Goal: Information Seeking & Learning: Learn about a topic

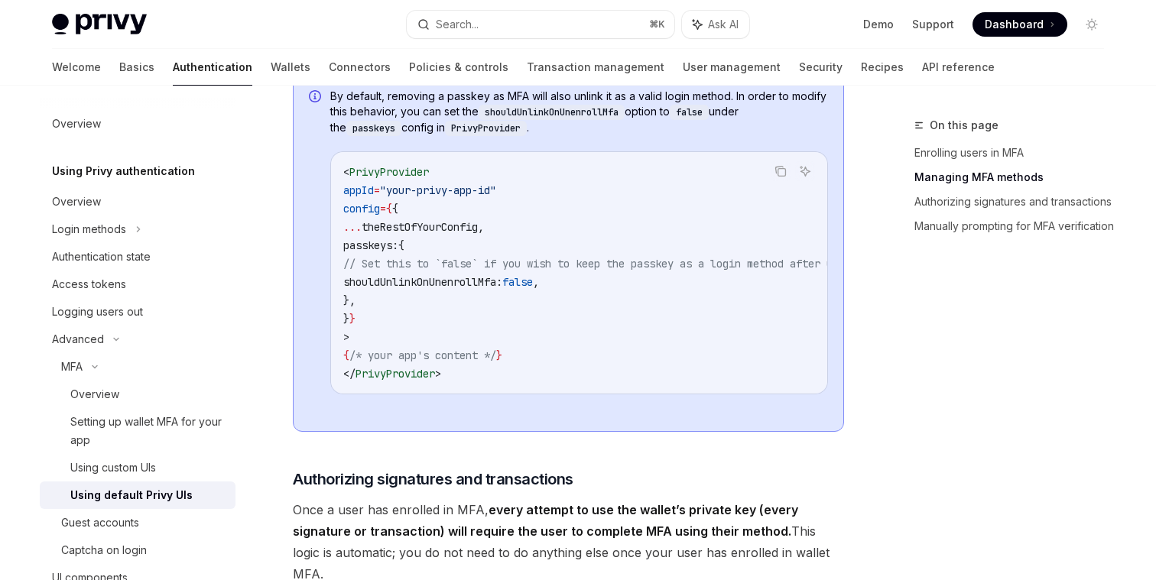
scroll to position [1153, 0]
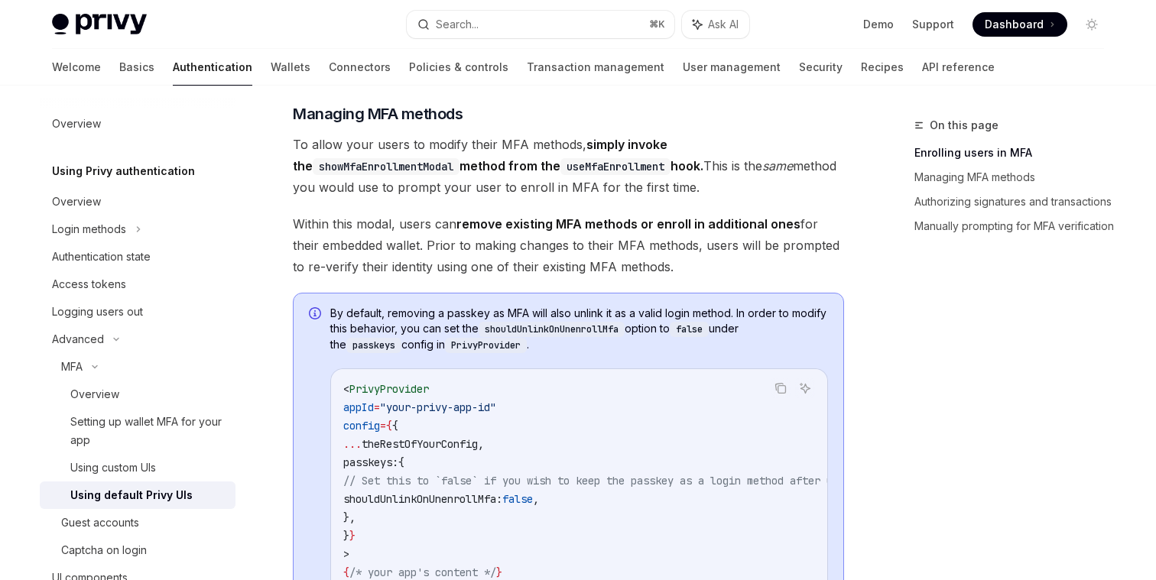
click at [421, 175] on span "To allow your users to modify their MFA methods, simply invoke the showMfaEnrol…" at bounding box center [568, 166] width 551 height 64
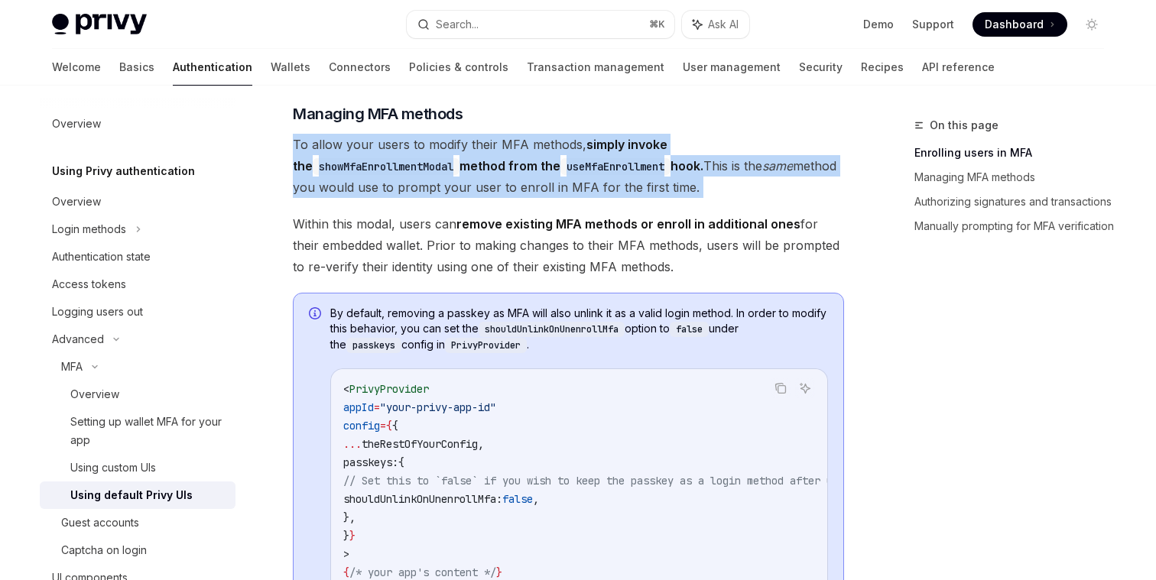
click at [421, 175] on span "To allow your users to modify their MFA methods, simply invoke the showMfaEnrol…" at bounding box center [568, 166] width 551 height 64
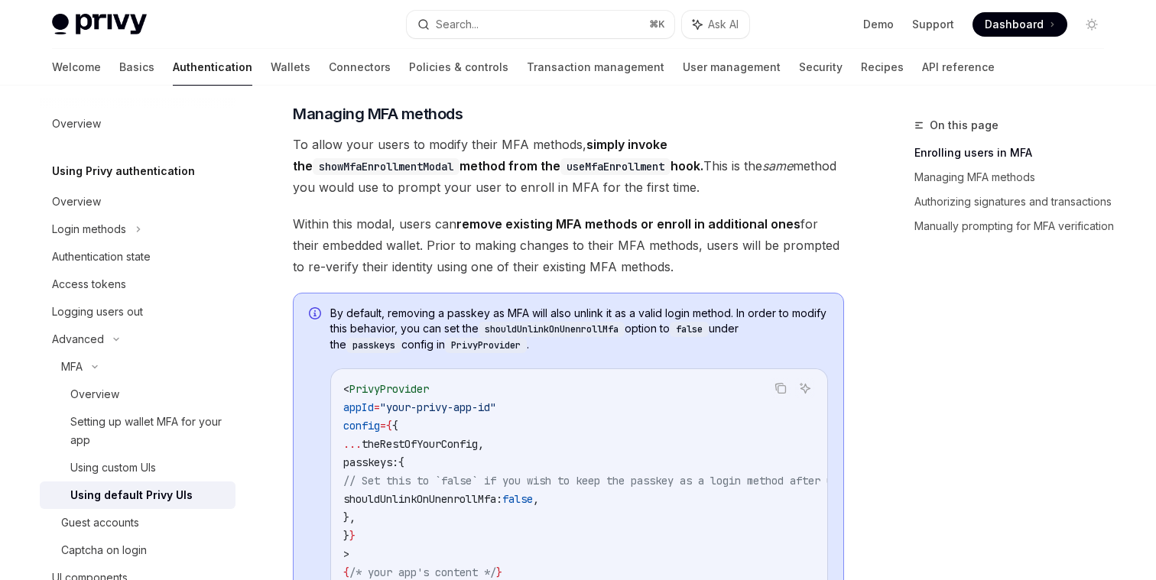
click at [426, 174] on span "To allow your users to modify their MFA methods, simply invoke the showMfaEnrol…" at bounding box center [568, 166] width 551 height 64
click at [560, 175] on code "useMfaEnrollment" at bounding box center [615, 166] width 110 height 17
click at [417, 198] on span "To allow your users to modify their MFA methods, simply invoke the showMfaEnrol…" at bounding box center [568, 166] width 551 height 64
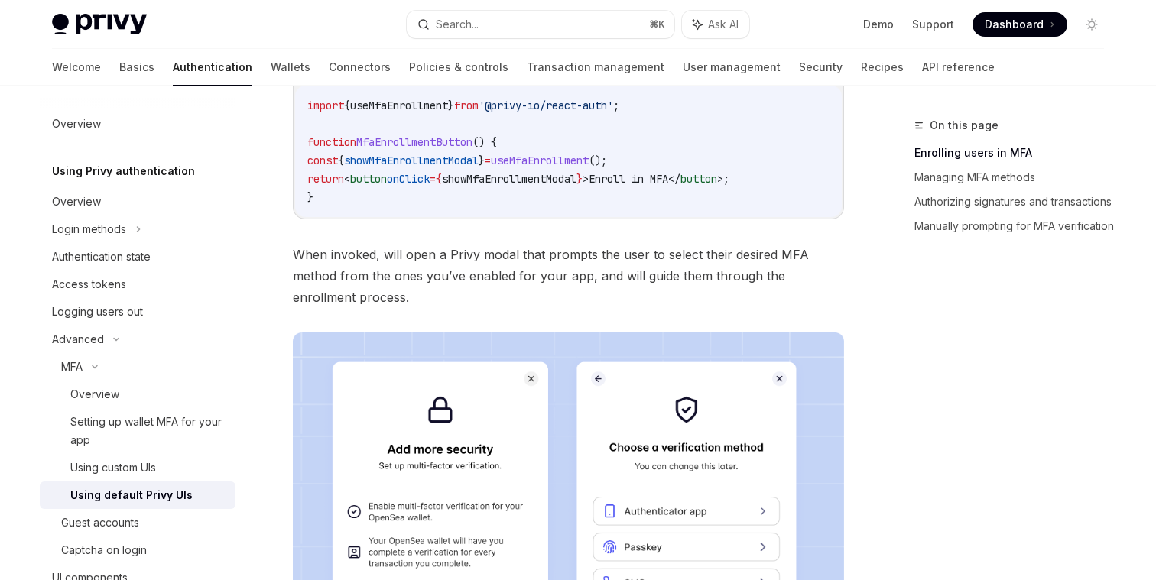
scroll to position [319, 0]
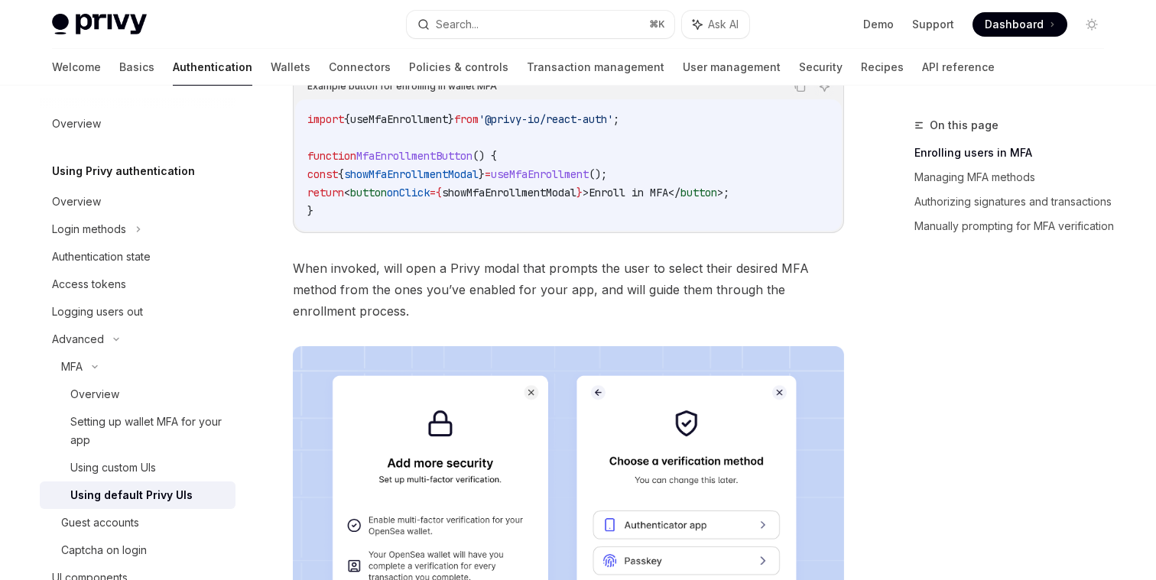
click at [426, 311] on span "When invoked, will open a Privy modal that prompts the user to select their des…" at bounding box center [568, 290] width 551 height 64
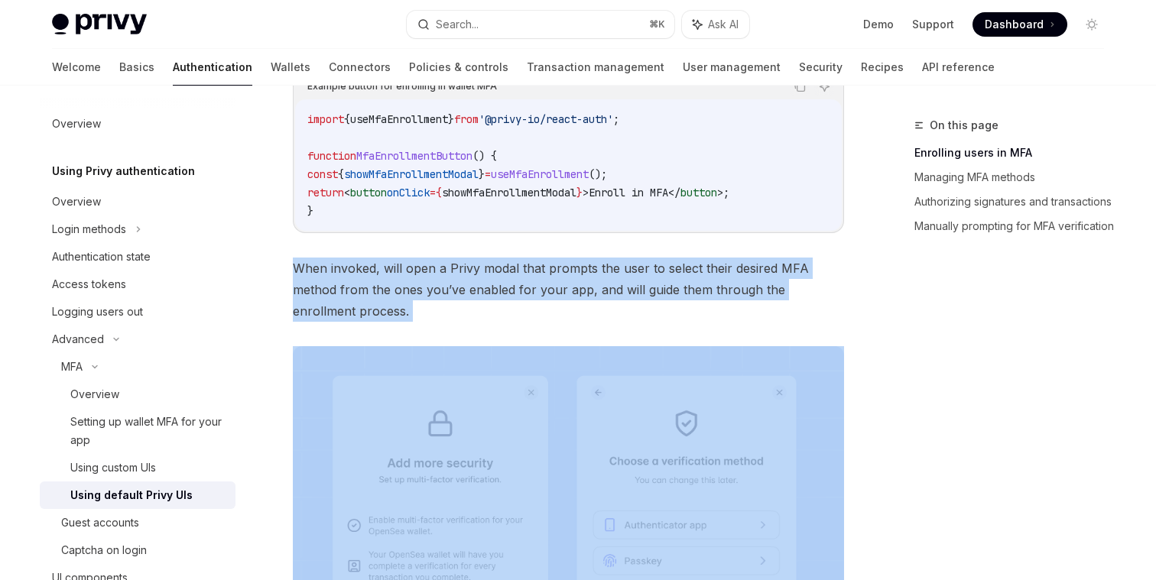
click at [426, 311] on span "When invoked, will open a Privy modal that prompts the user to select their des…" at bounding box center [568, 290] width 551 height 64
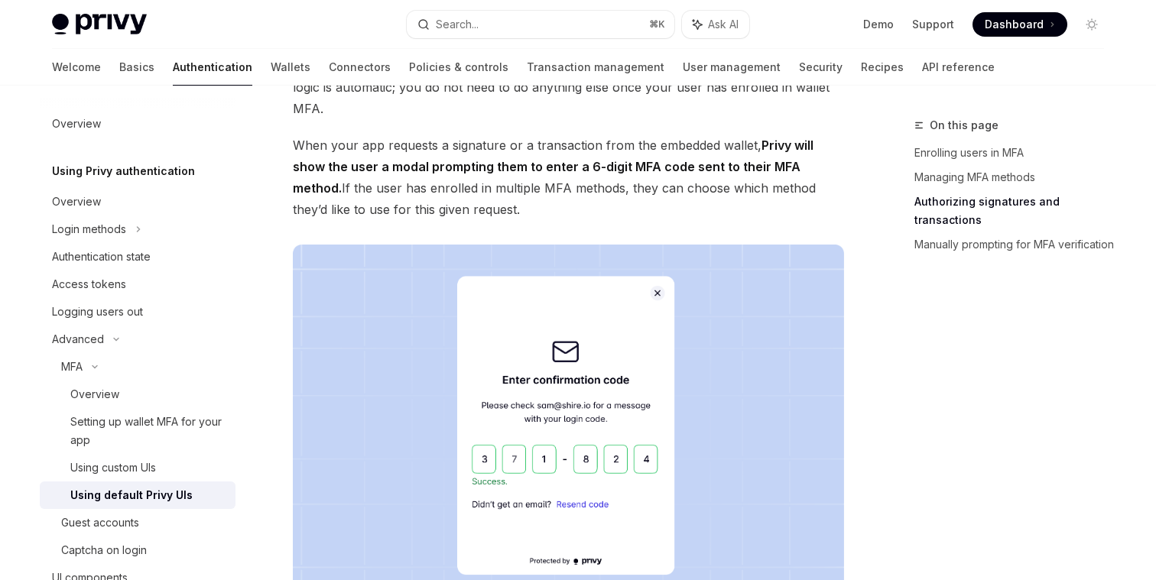
scroll to position [1710, 0]
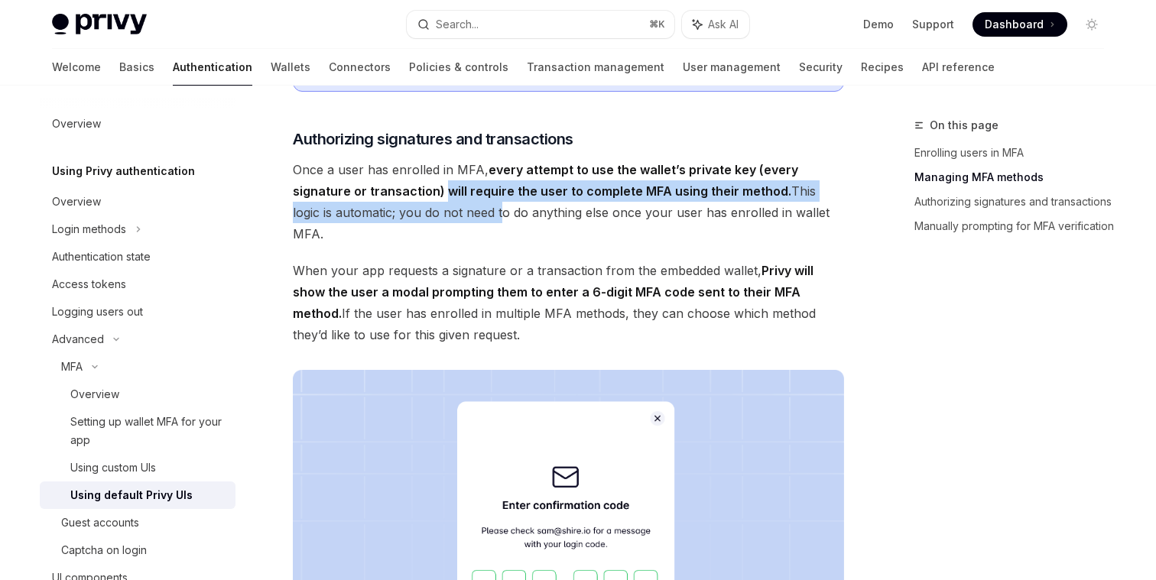
drag, startPoint x: 440, startPoint y: 223, endPoint x: 468, endPoint y: 241, distance: 32.7
click at [468, 241] on span "Once a user has enrolled in MFA, every attempt to use the wallet’s private key …" at bounding box center [568, 202] width 551 height 86
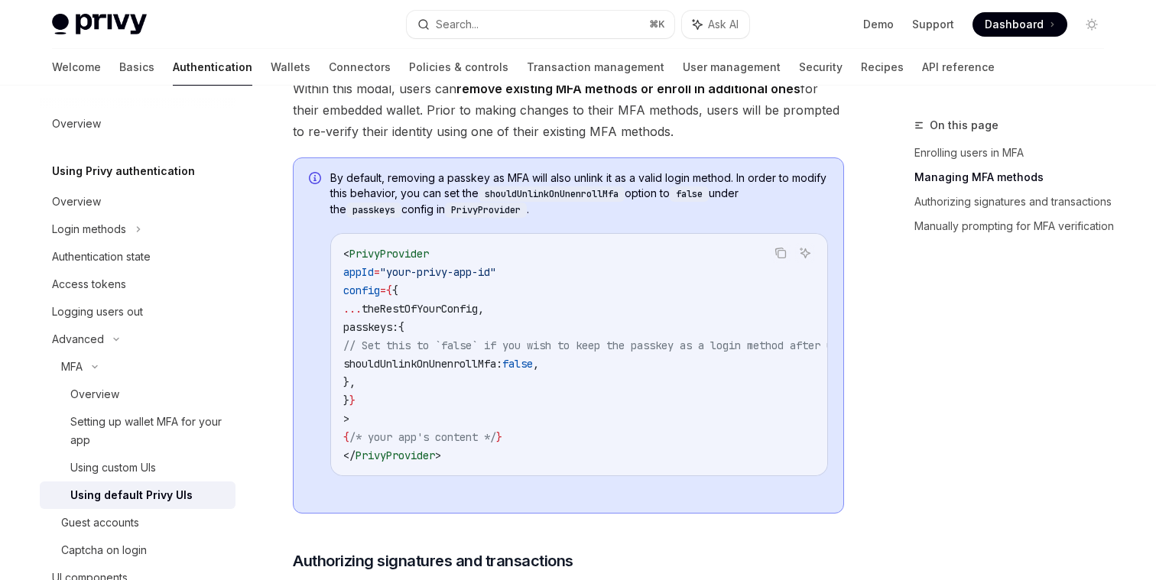
scroll to position [1288, 0]
drag, startPoint x: 385, startPoint y: 209, endPoint x: 505, endPoint y: 213, distance: 120.1
click at [505, 213] on span "By default, removing a passkey as MFA will also unlink it as a valid login meth…" at bounding box center [579, 194] width 498 height 47
drag, startPoint x: 505, startPoint y: 211, endPoint x: 584, endPoint y: 212, distance: 78.8
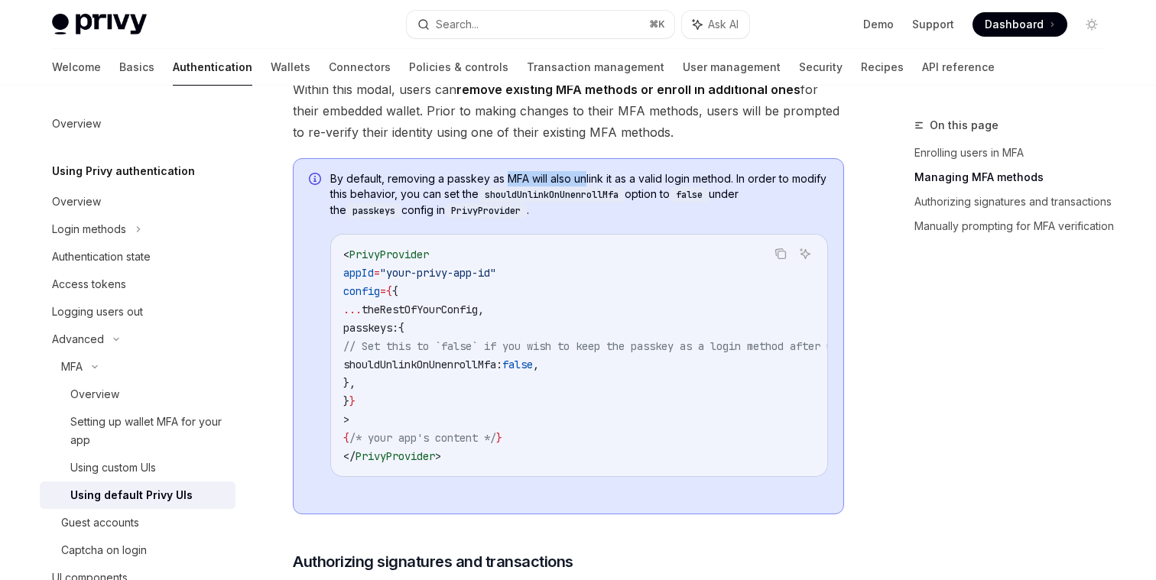
click at [584, 212] on span "By default, removing a passkey as MFA will also unlink it as a valid login meth…" at bounding box center [579, 194] width 498 height 47
drag, startPoint x: 368, startPoint y: 219, endPoint x: 445, endPoint y: 222, distance: 77.3
click at [445, 219] on span "By default, removing a passkey as MFA will also unlink it as a valid login meth…" at bounding box center [579, 194] width 498 height 47
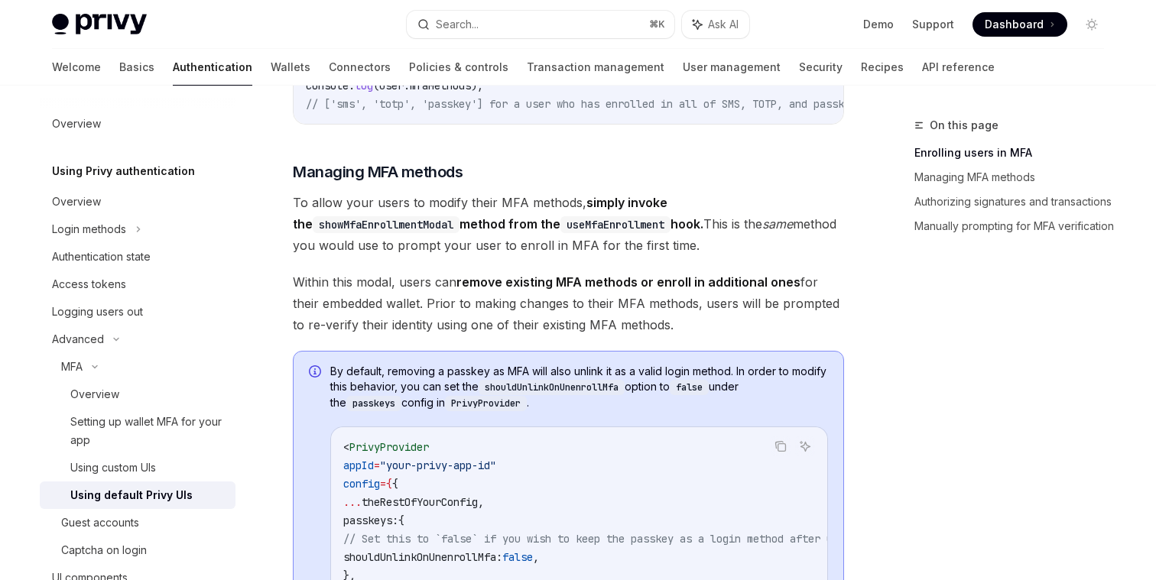
scroll to position [1105, 0]
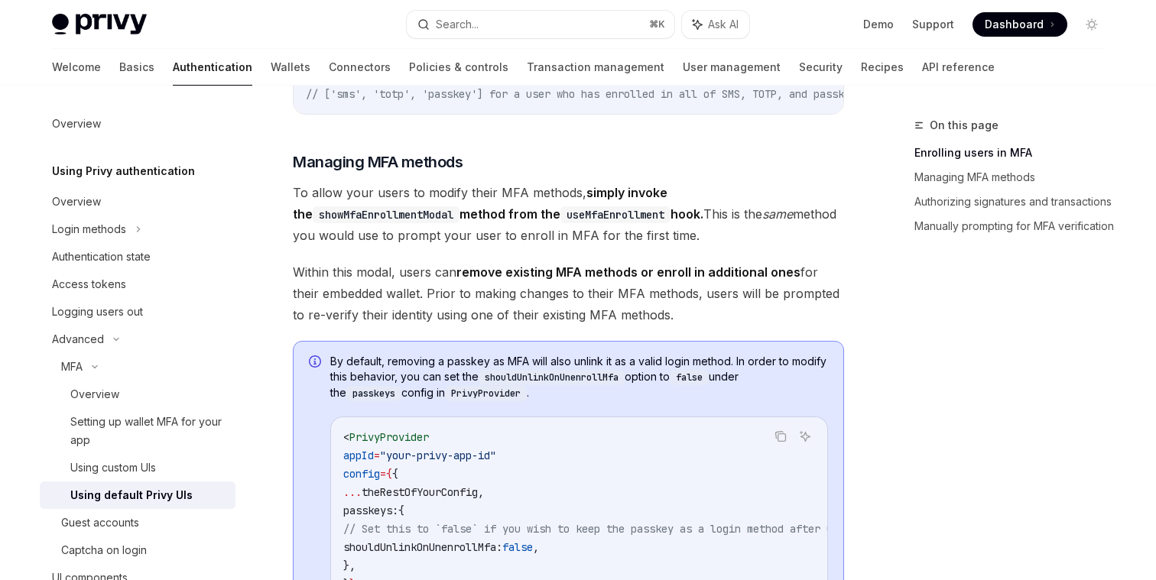
drag, startPoint x: 297, startPoint y: 300, endPoint x: 682, endPoint y: 342, distance: 387.6
click at [682, 326] on span "Within this modal, users can remove existing MFA methods or enroll in additiona…" at bounding box center [568, 293] width 551 height 64
drag, startPoint x: 328, startPoint y: 321, endPoint x: 687, endPoint y: 344, distance: 360.1
click at [687, 326] on span "Within this modal, users can remove existing MFA methods or enroll in additiona…" at bounding box center [568, 293] width 551 height 64
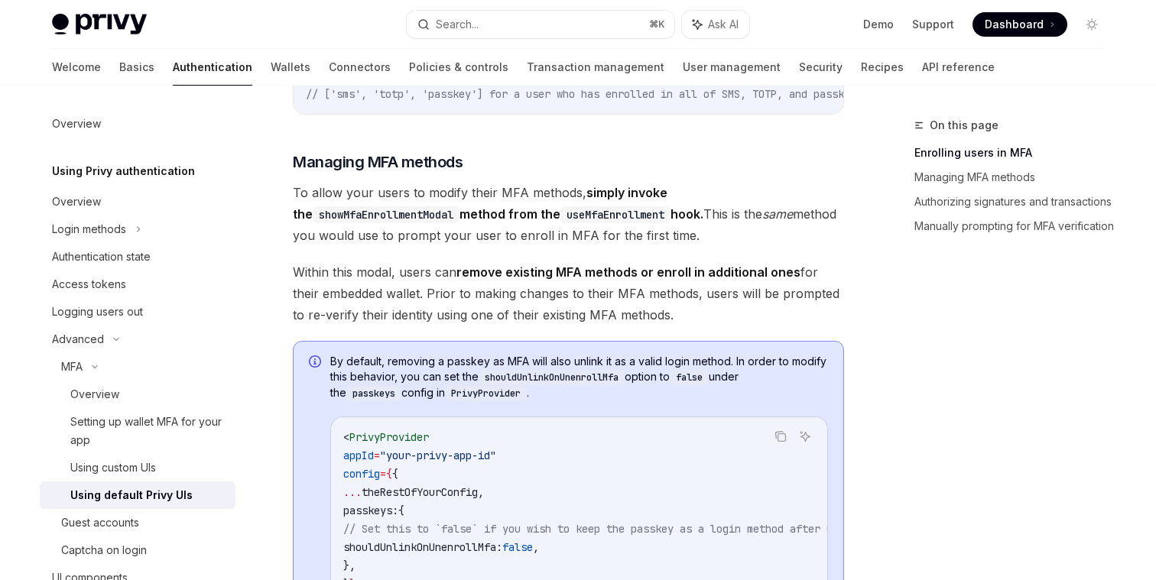
click at [687, 326] on span "Within this modal, users can remove existing MFA methods or enroll in additiona…" at bounding box center [568, 293] width 551 height 64
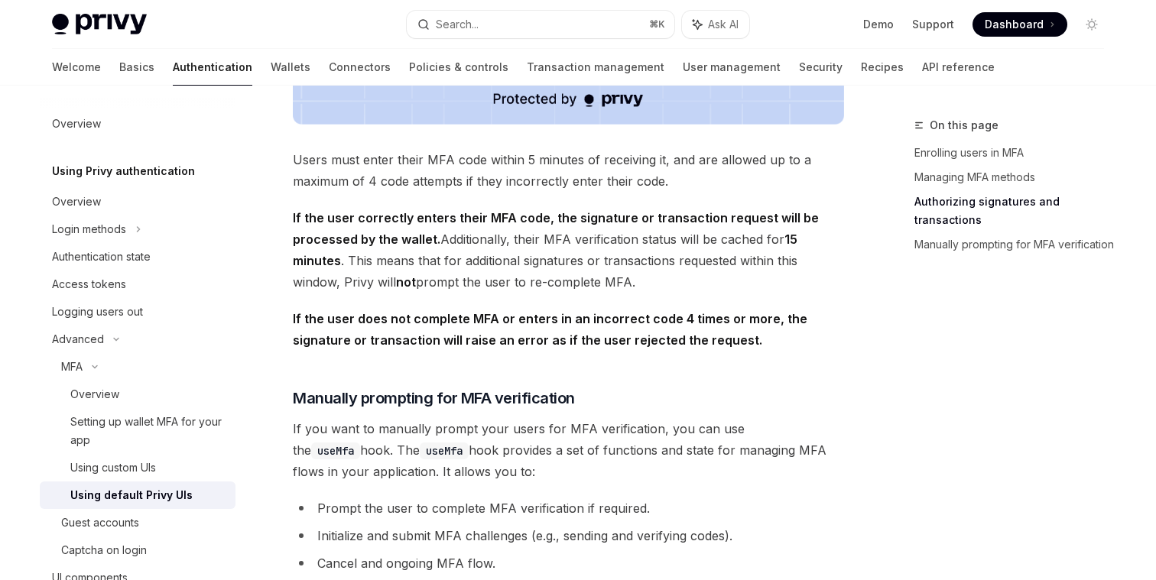
scroll to position [2357, 0]
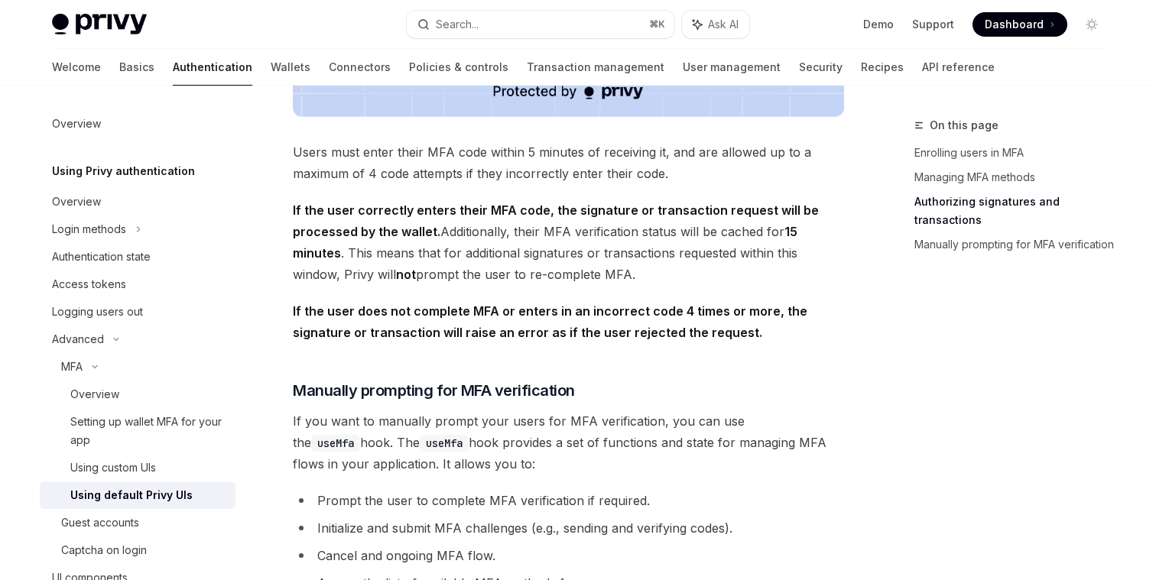
click at [574, 285] on span "If the user correctly enters their MFA code, the signature or transaction reque…" at bounding box center [568, 243] width 551 height 86
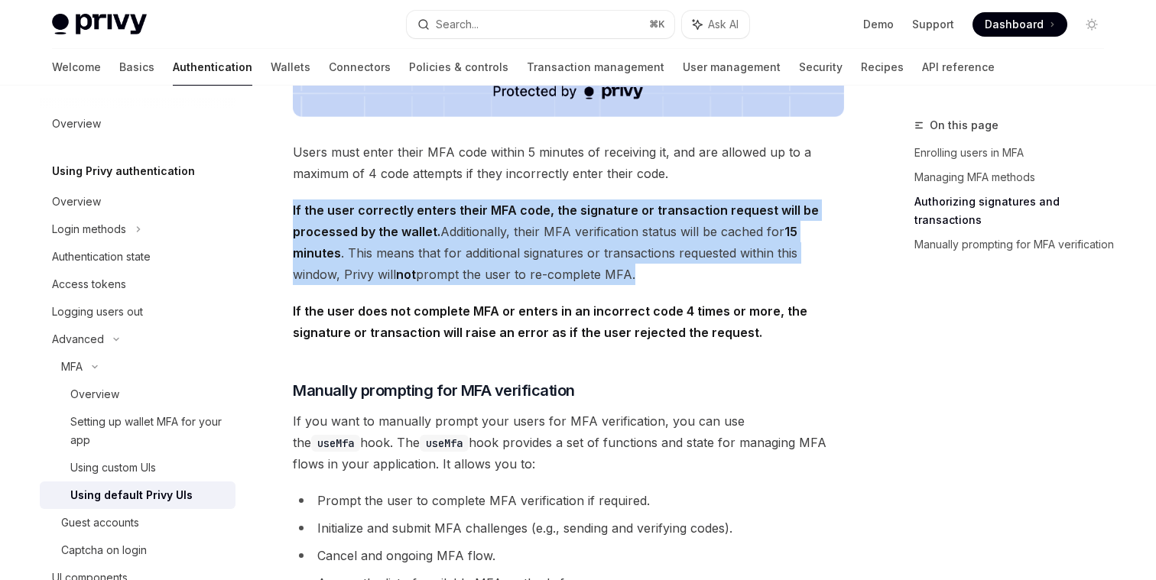
click at [574, 285] on span "If the user correctly enters their MFA code, the signature or transaction reque…" at bounding box center [568, 243] width 551 height 86
click at [567, 258] on span "If the user correctly enters their MFA code, the signature or transaction reque…" at bounding box center [568, 243] width 551 height 86
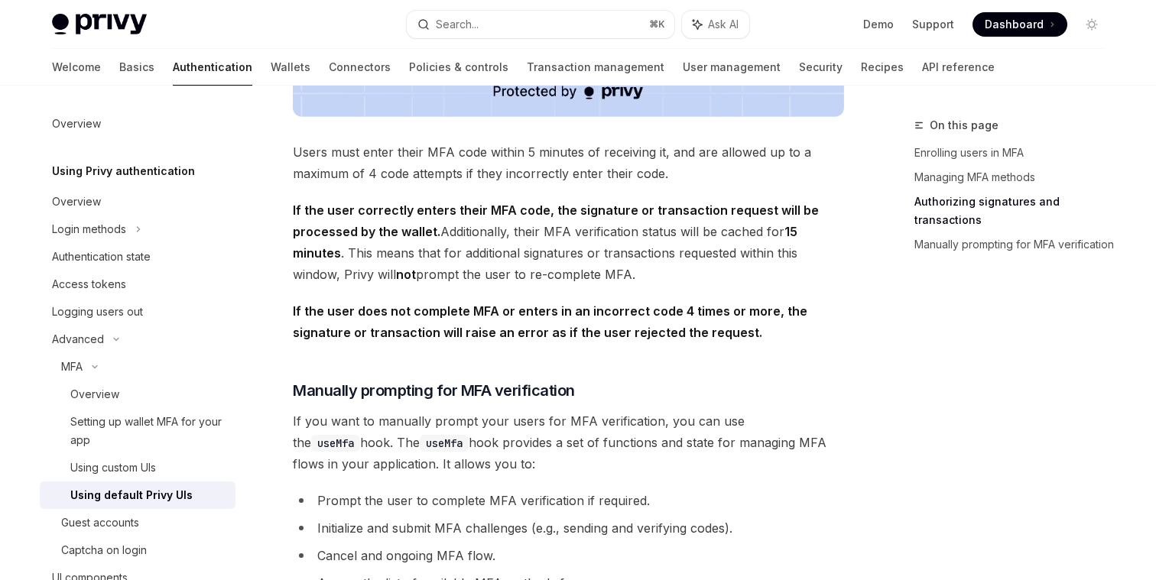
click at [562, 245] on span "If the user correctly enters their MFA code, the signature or transaction reque…" at bounding box center [568, 243] width 551 height 86
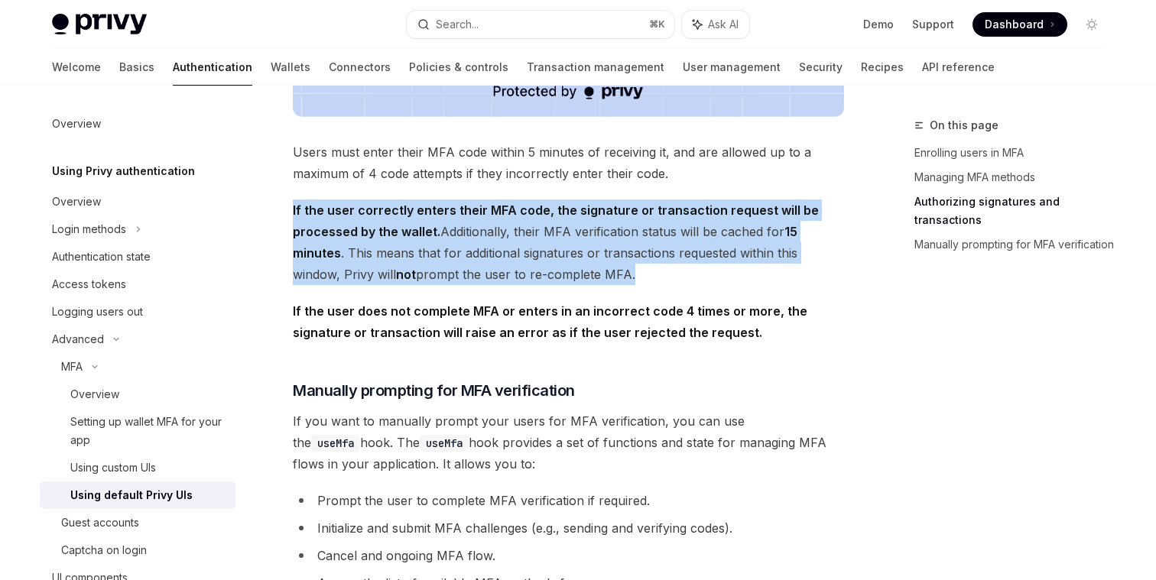
click at [562, 245] on span "If the user correctly enters their MFA code, the signature or transaction reque…" at bounding box center [568, 243] width 551 height 86
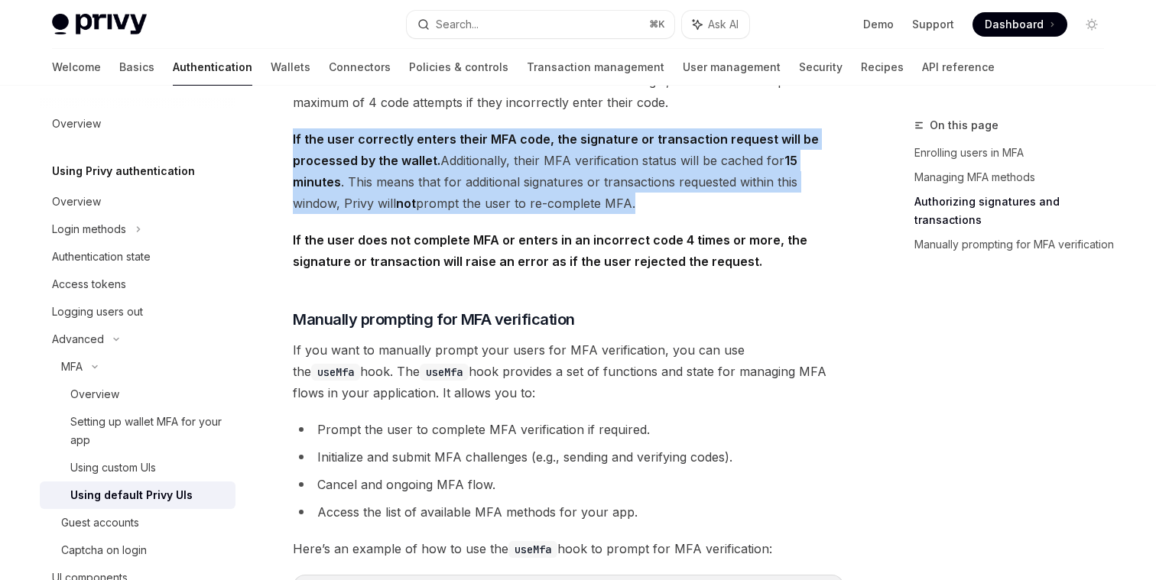
scroll to position [2433, 0]
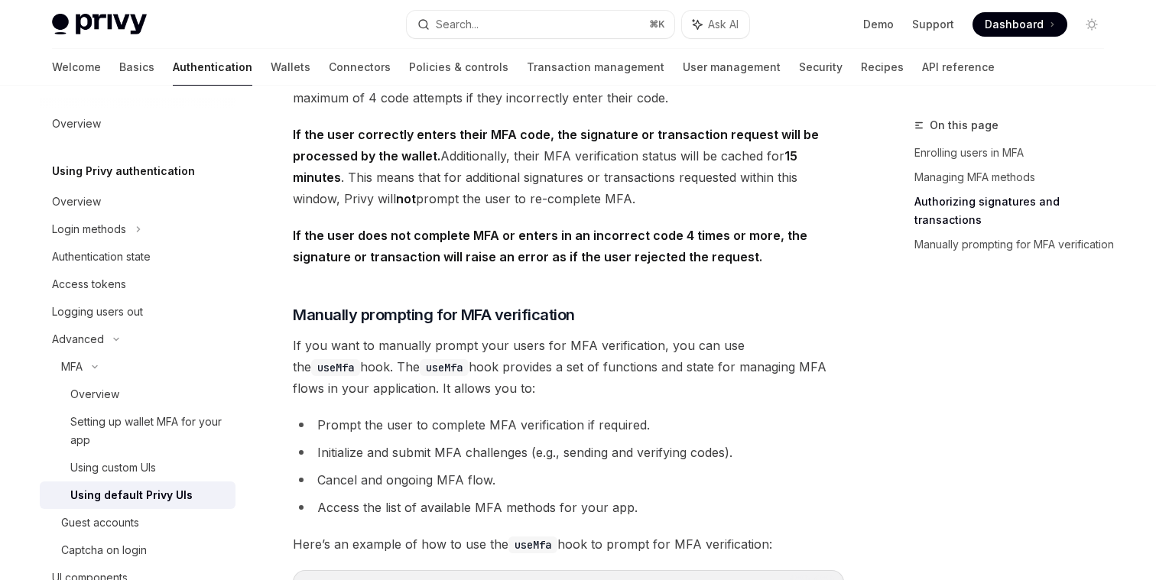
click at [447, 249] on strong "If the user does not complete MFA or enters in an incorrect code 4 times or mor…" at bounding box center [550, 246] width 515 height 37
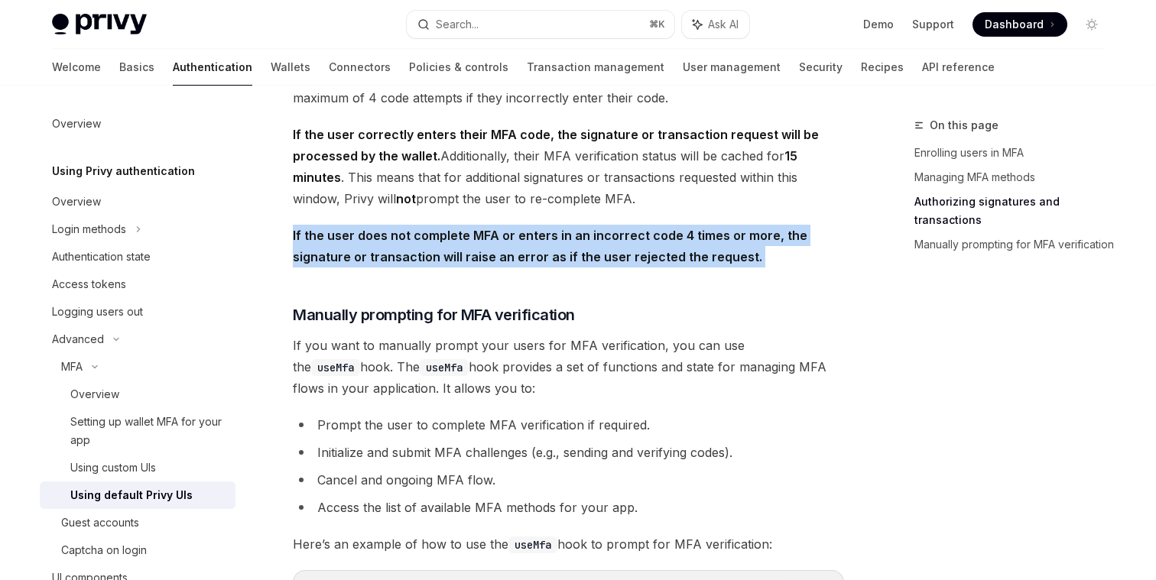
click at [447, 249] on strong "If the user does not complete MFA or enters in an incorrect code 4 times or mor…" at bounding box center [550, 246] width 515 height 37
click at [447, 251] on strong "If the user does not complete MFA or enters in an incorrect code 4 times or mor…" at bounding box center [550, 246] width 515 height 37
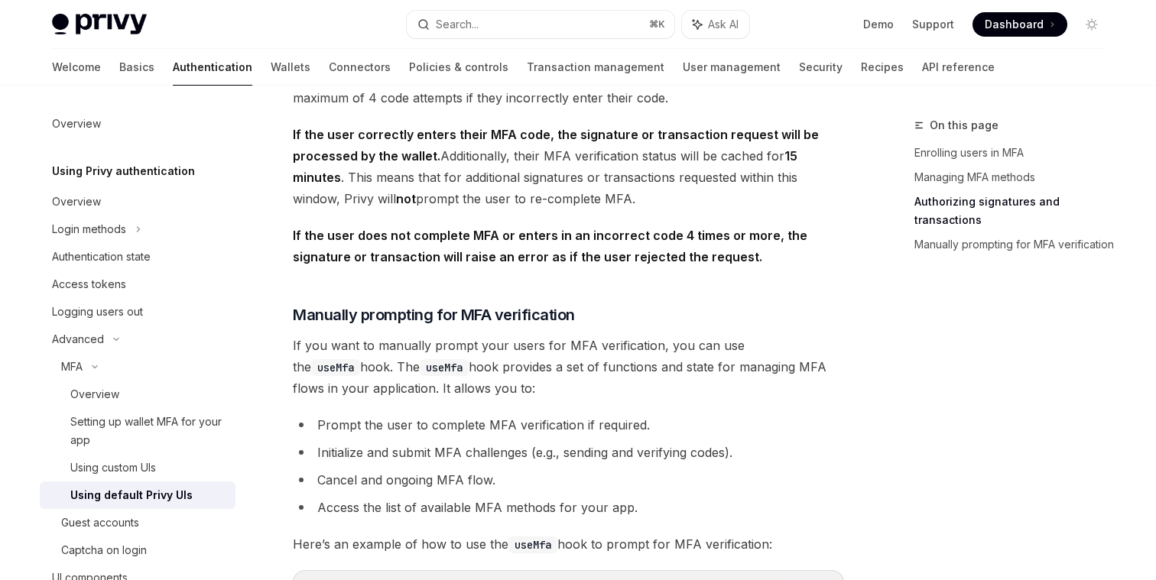
click at [477, 257] on span "If the user does not complete MFA or enters in an incorrect code 4 times or mor…" at bounding box center [568, 246] width 551 height 43
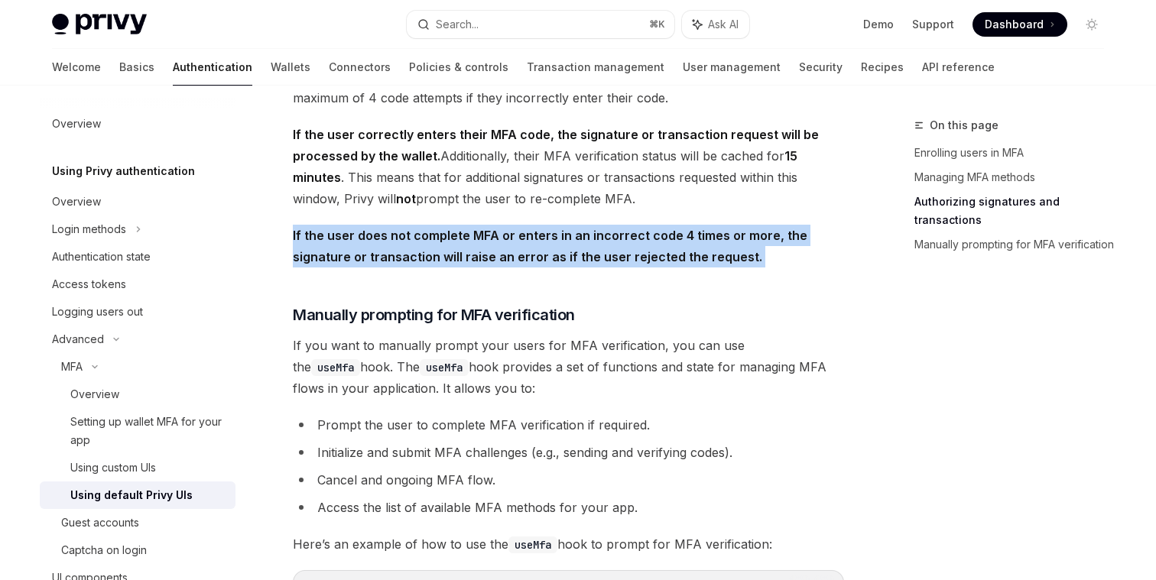
click at [477, 257] on span "If the user does not complete MFA or enters in an incorrect code 4 times or mor…" at bounding box center [568, 246] width 551 height 43
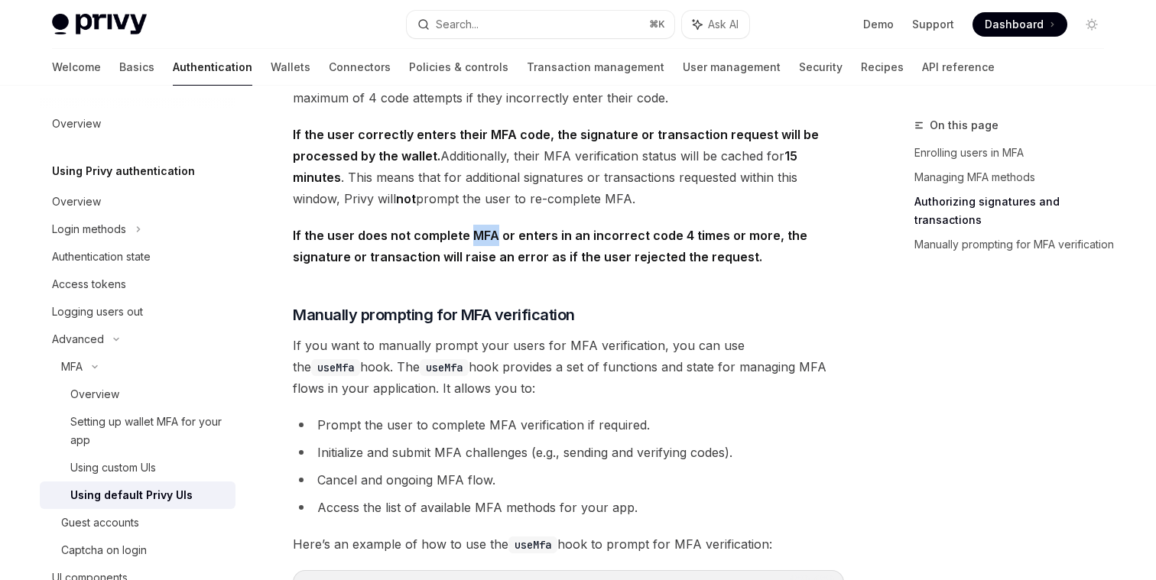
click at [477, 257] on span "If the user does not complete MFA or enters in an incorrect code 4 times or mor…" at bounding box center [568, 246] width 551 height 43
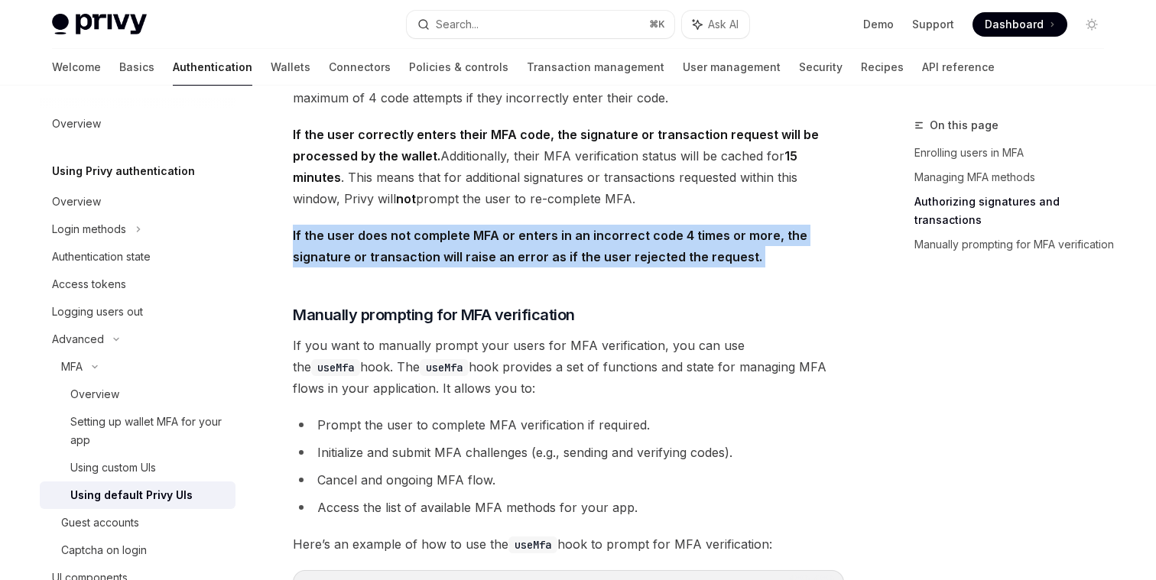
click at [477, 257] on span "If the user does not complete MFA or enters in an incorrect code 4 times or mor…" at bounding box center [568, 246] width 551 height 43
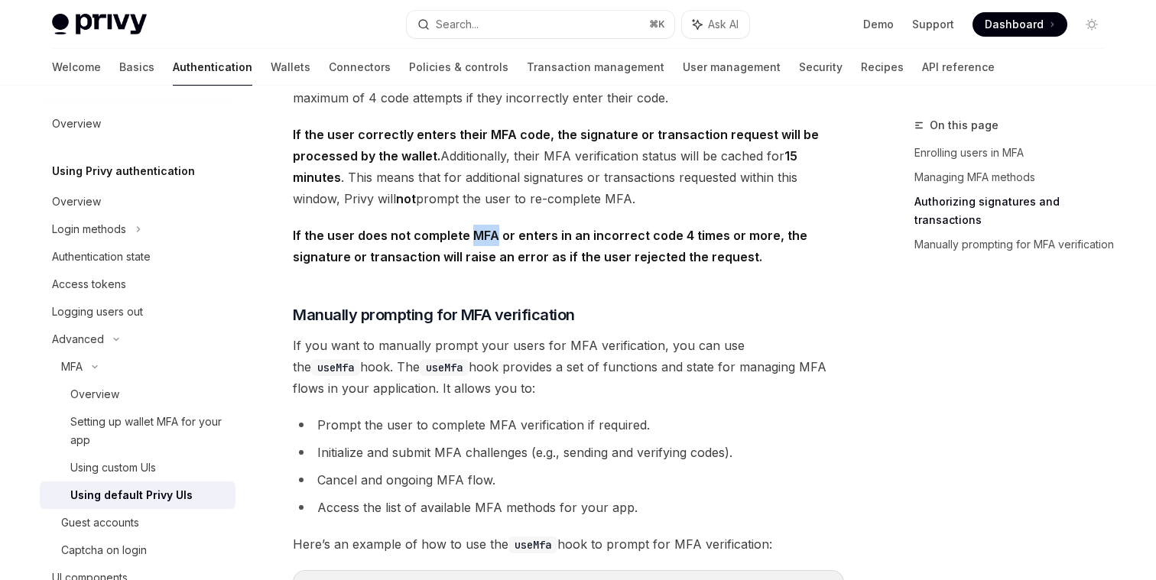
click at [477, 257] on span "If the user does not complete MFA or enters in an incorrect code 4 times or mor…" at bounding box center [568, 246] width 551 height 43
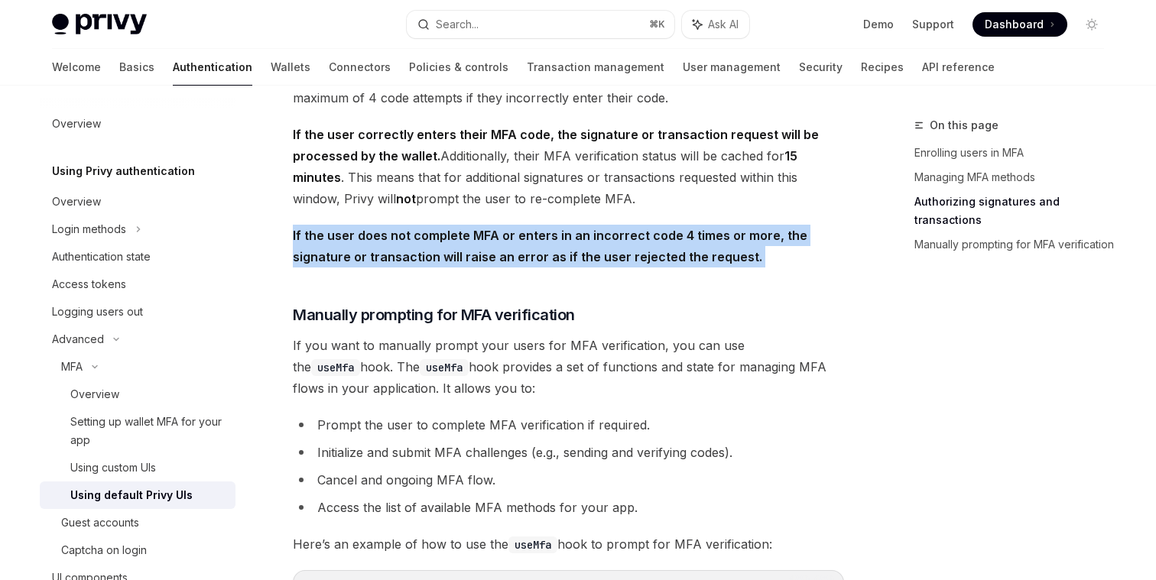
click at [477, 257] on span "If the user does not complete MFA or enters in an incorrect code 4 times or mor…" at bounding box center [568, 246] width 551 height 43
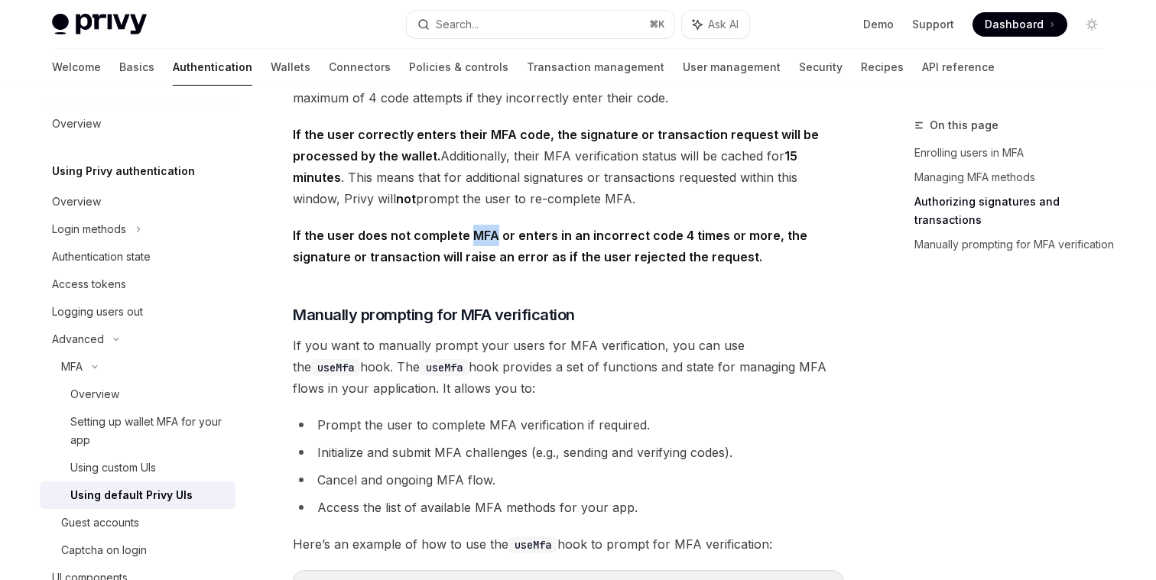
click at [477, 257] on span "If the user does not complete MFA or enters in an incorrect code 4 times or mor…" at bounding box center [568, 246] width 551 height 43
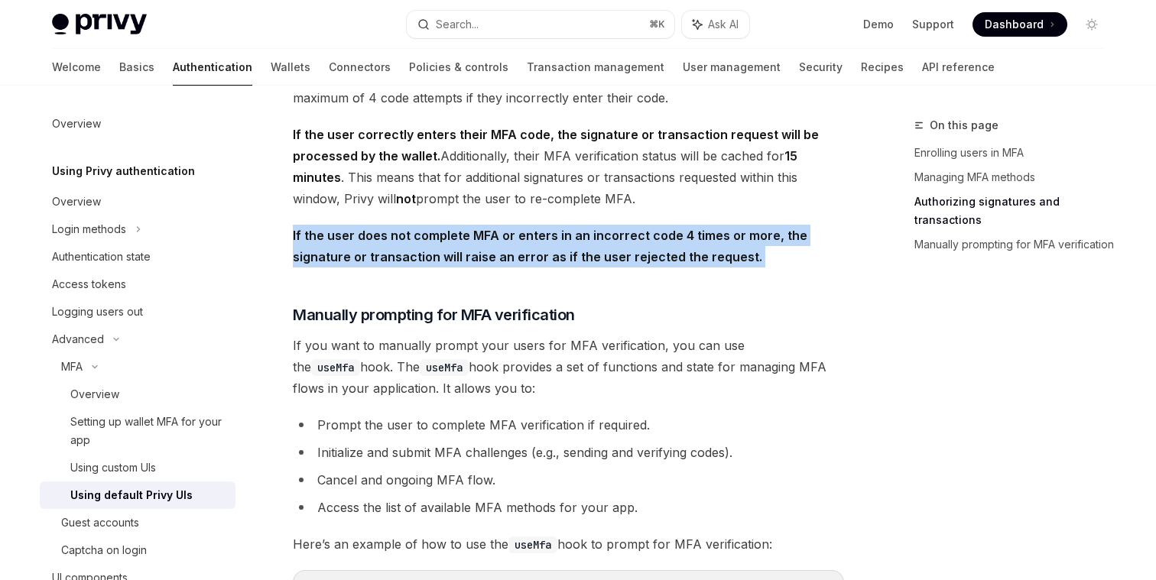
click at [477, 257] on span "If the user does not complete MFA or enters in an incorrect code 4 times or mor…" at bounding box center [568, 246] width 551 height 43
click at [485, 257] on span "If the user does not complete MFA or enters in an incorrect code 4 times or mor…" at bounding box center [568, 246] width 551 height 43
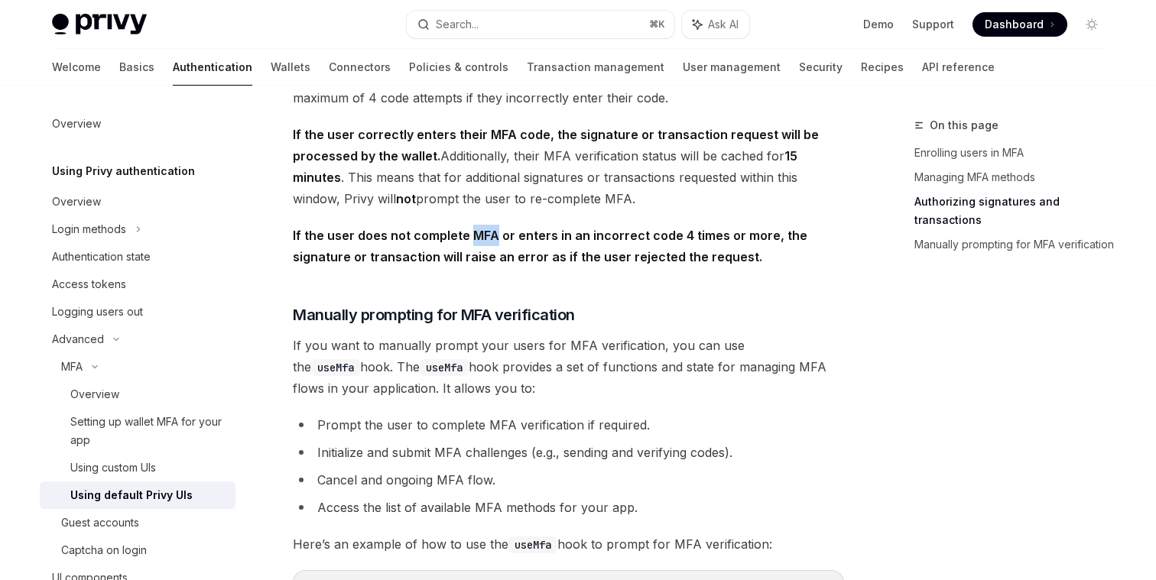
click at [485, 257] on span "If the user does not complete MFA or enters in an incorrect code 4 times or mor…" at bounding box center [568, 246] width 551 height 43
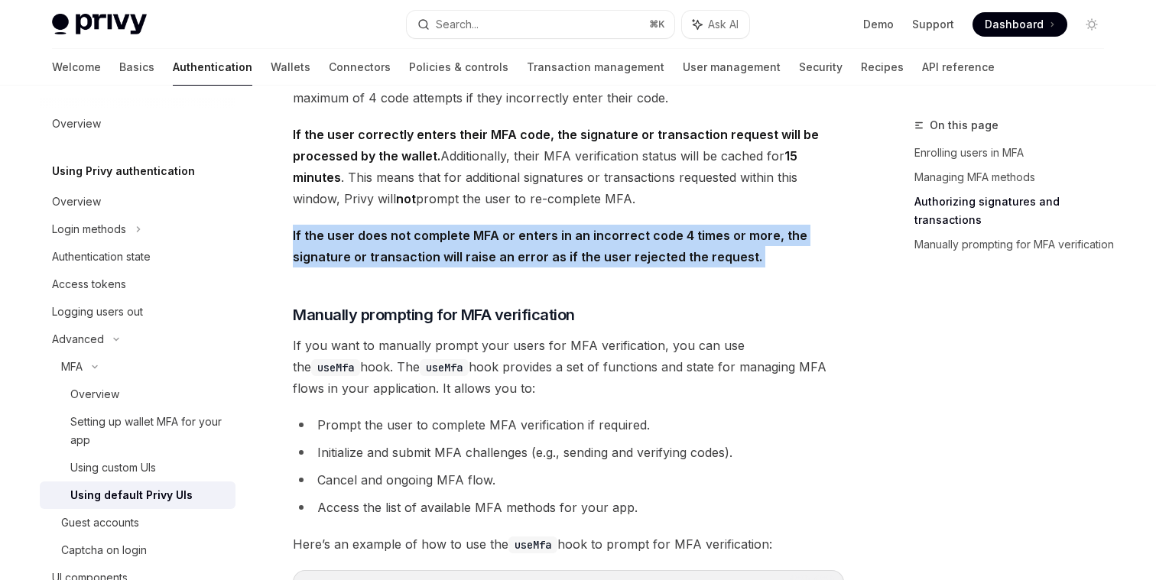
click at [485, 257] on span "If the user does not complete MFA or enters in an incorrect code 4 times or mor…" at bounding box center [568, 246] width 551 height 43
click at [489, 257] on span "If the user does not complete MFA or enters in an incorrect code 4 times or mor…" at bounding box center [568, 246] width 551 height 43
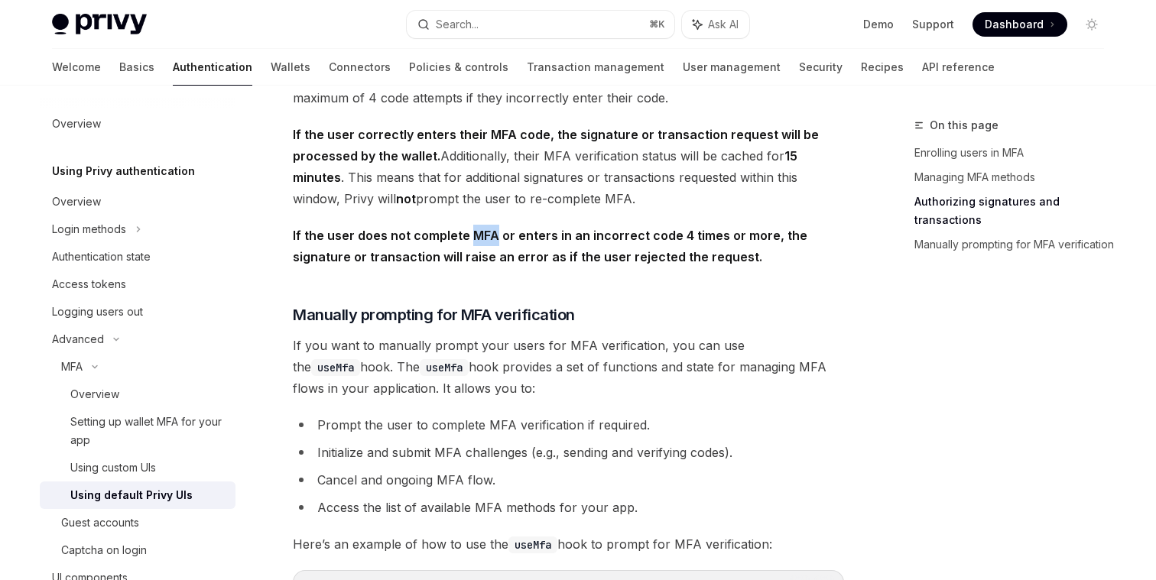
click at [489, 257] on span "If the user does not complete MFA or enters in an incorrect code 4 times or mor…" at bounding box center [568, 246] width 551 height 43
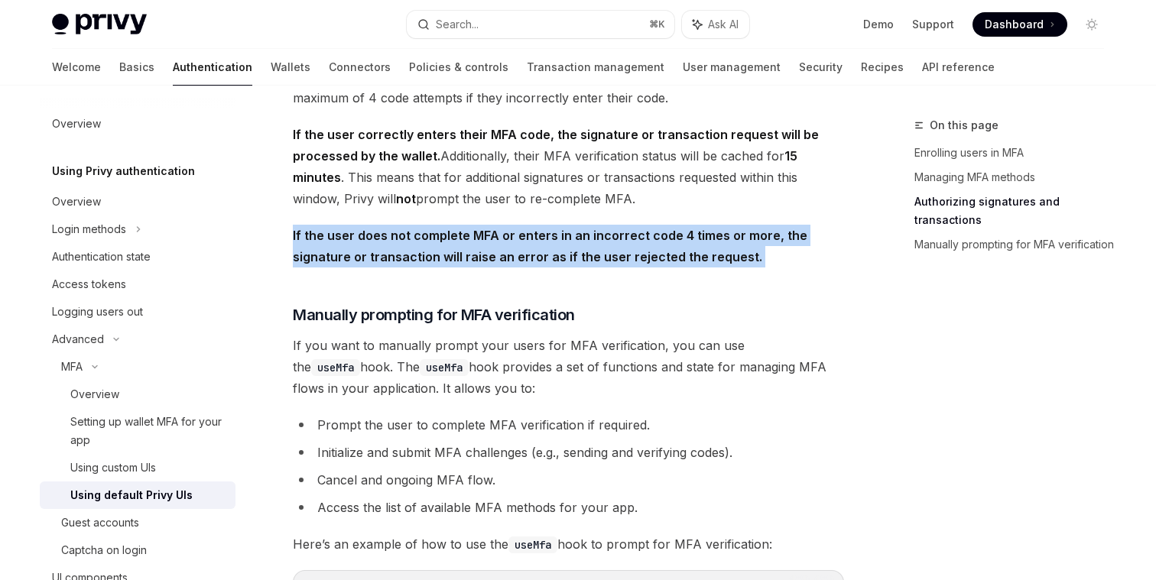
click at [489, 257] on span "If the user does not complete MFA or enters in an incorrect code 4 times or mor…" at bounding box center [568, 246] width 551 height 43
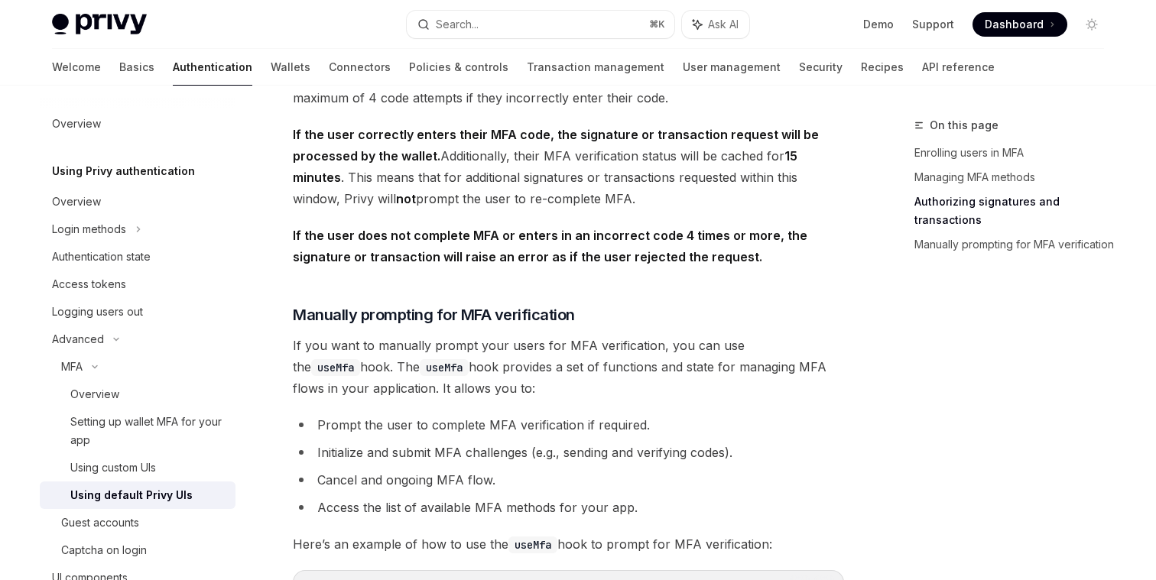
click at [497, 257] on span "If the user does not complete MFA or enters in an incorrect code 4 times or mor…" at bounding box center [568, 246] width 551 height 43
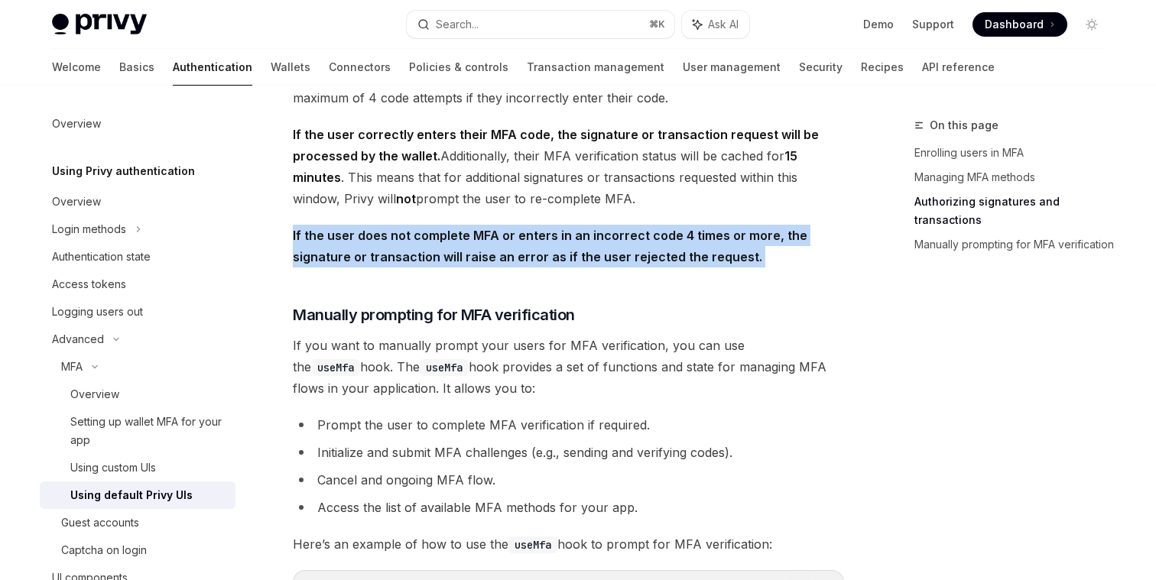
click at [497, 257] on span "If the user does not complete MFA or enters in an incorrect code 4 times or mor…" at bounding box center [568, 246] width 551 height 43
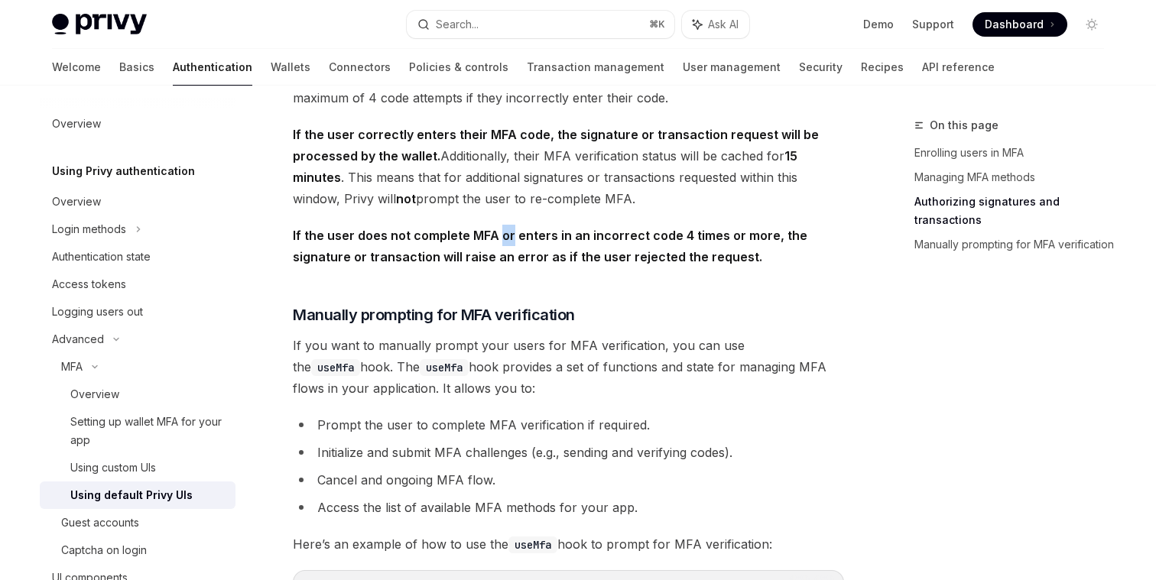
click at [497, 257] on span "If the user does not complete MFA or enters in an incorrect code 4 times or mor…" at bounding box center [568, 246] width 551 height 43
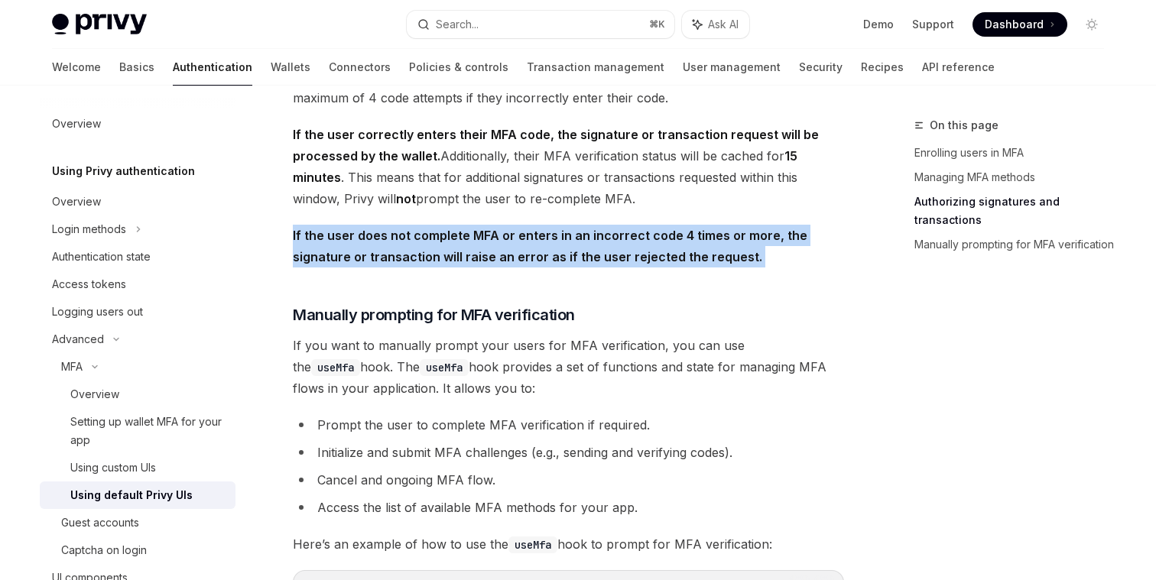
click at [497, 257] on span "If the user does not complete MFA or enters in an incorrect code 4 times or mor…" at bounding box center [568, 246] width 551 height 43
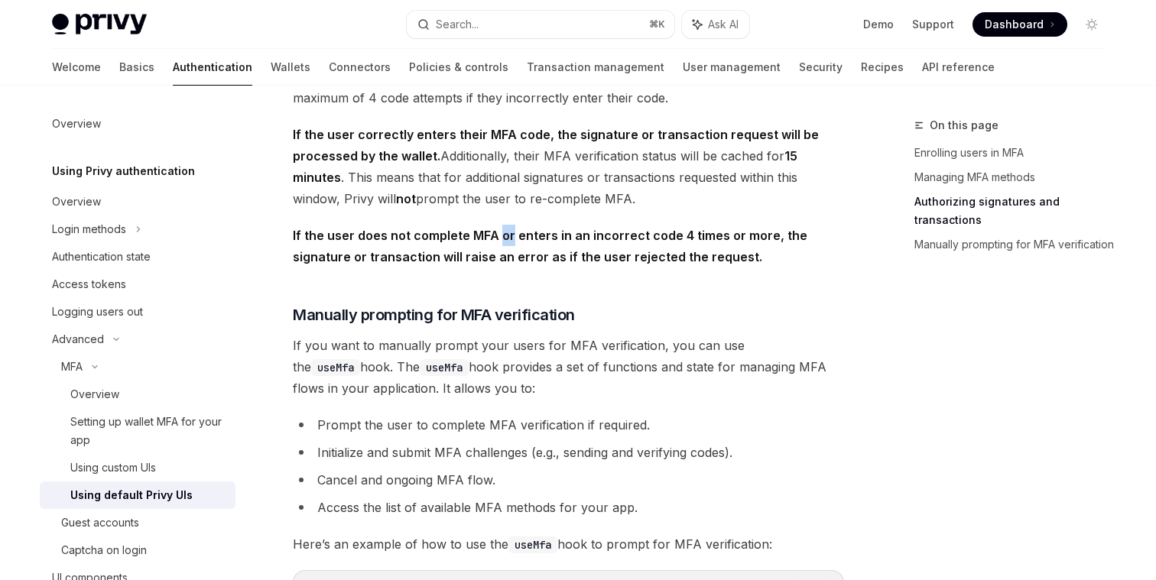
click at [497, 257] on span "If the user does not complete MFA or enters in an incorrect code 4 times or mor…" at bounding box center [568, 246] width 551 height 43
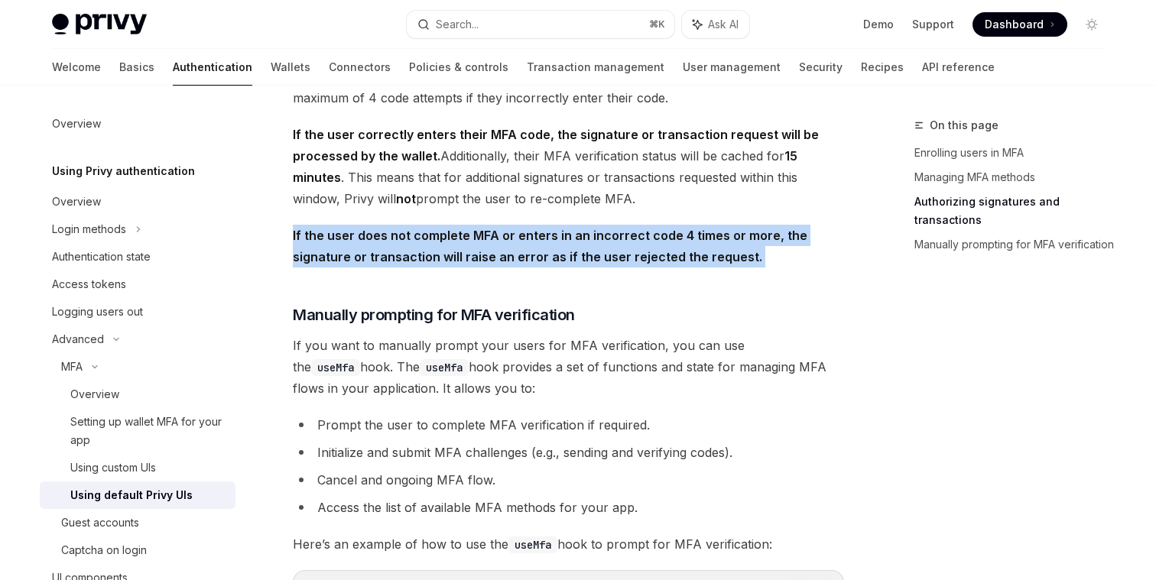
click at [497, 257] on span "If the user does not complete MFA or enters in an incorrect code 4 times or mor…" at bounding box center [568, 246] width 551 height 43
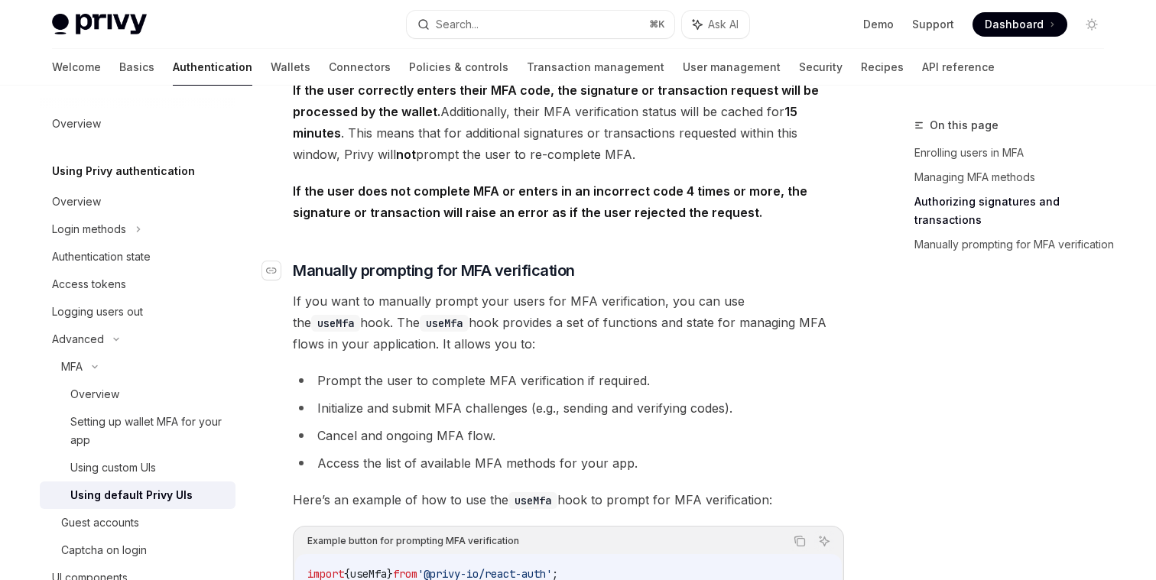
click at [488, 281] on span "Manually prompting for MFA verification" at bounding box center [434, 270] width 282 height 21
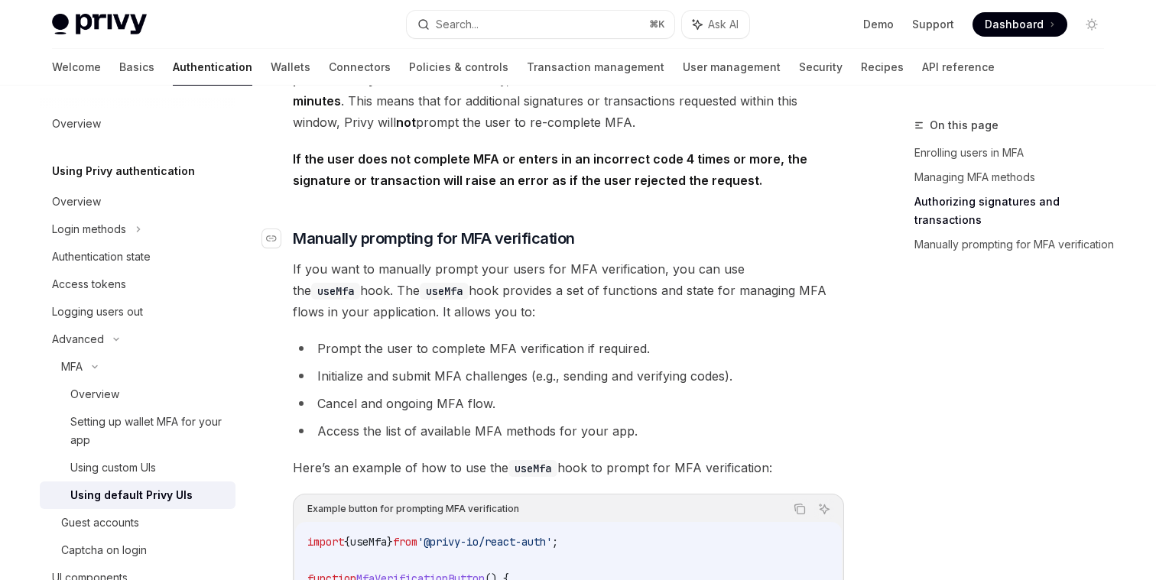
scroll to position [2499, 0]
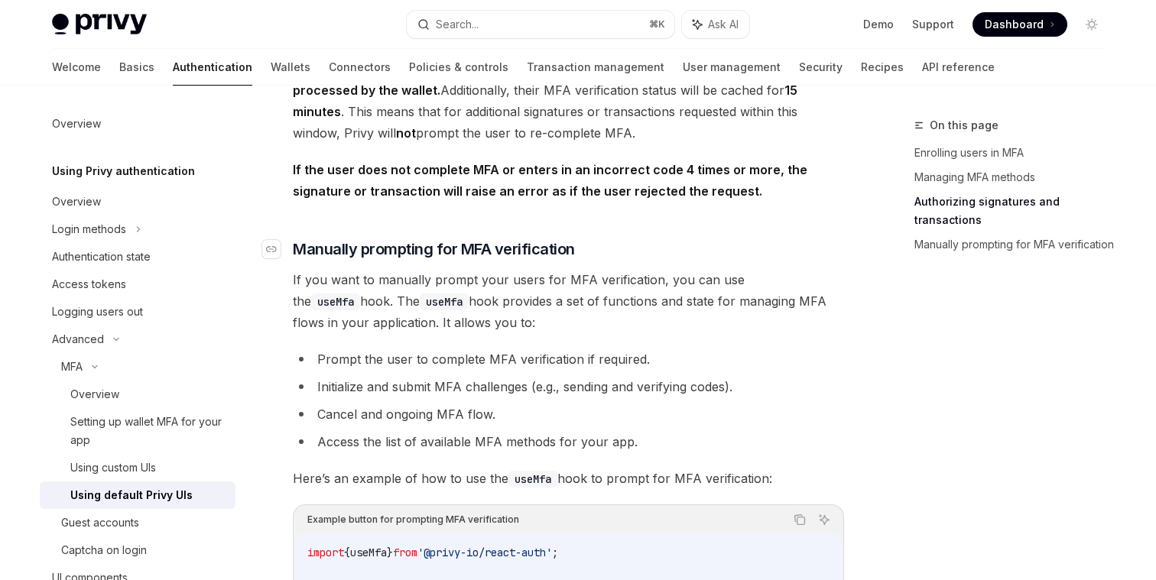
click at [492, 199] on strong "If the user does not complete MFA or enters in an incorrect code 4 times or mor…" at bounding box center [550, 180] width 515 height 37
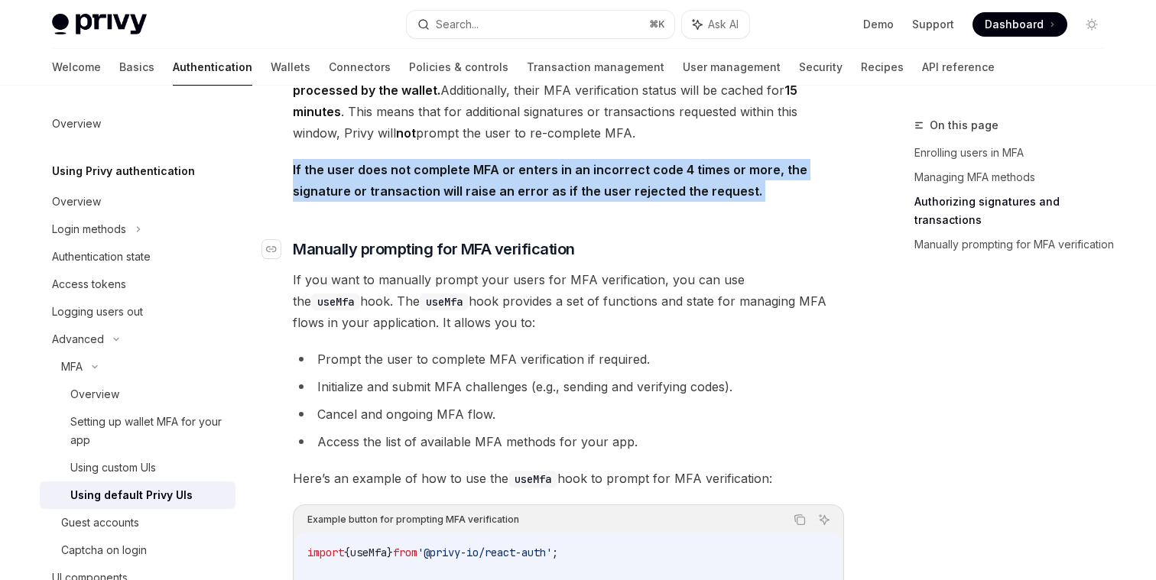
click at [492, 199] on strong "If the user does not complete MFA or enters in an incorrect code 4 times or mor…" at bounding box center [550, 180] width 515 height 37
click at [503, 199] on strong "If the user does not complete MFA or enters in an incorrect code 4 times or mor…" at bounding box center [550, 180] width 515 height 37
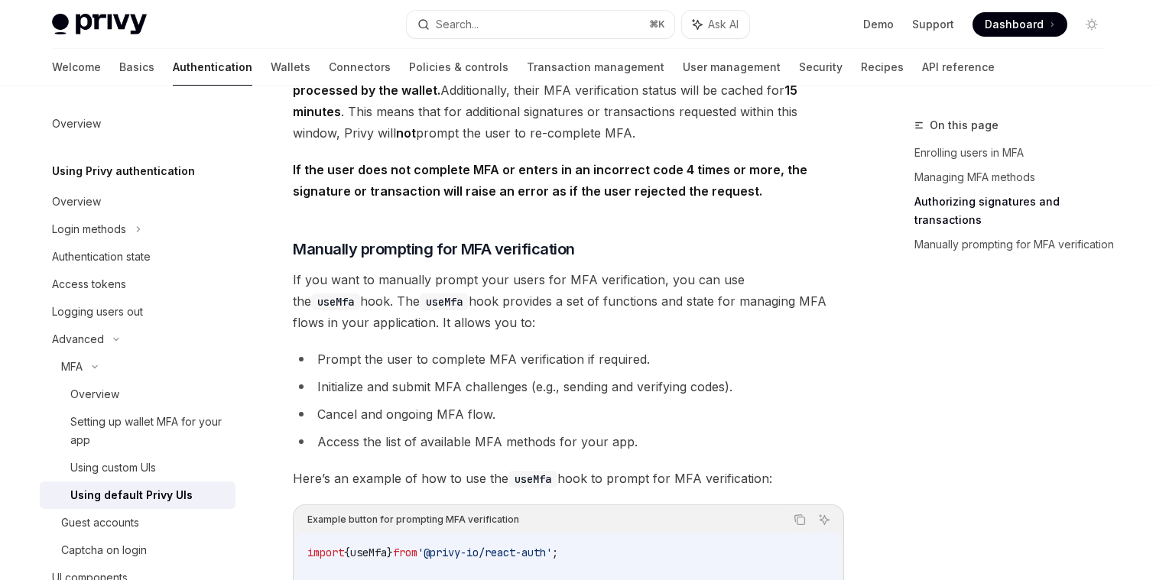
click at [507, 199] on strong "If the user does not complete MFA or enters in an incorrect code 4 times or mor…" at bounding box center [550, 180] width 515 height 37
click at [508, 199] on strong "If the user does not complete MFA or enters in an incorrect code 4 times or mor…" at bounding box center [550, 180] width 515 height 37
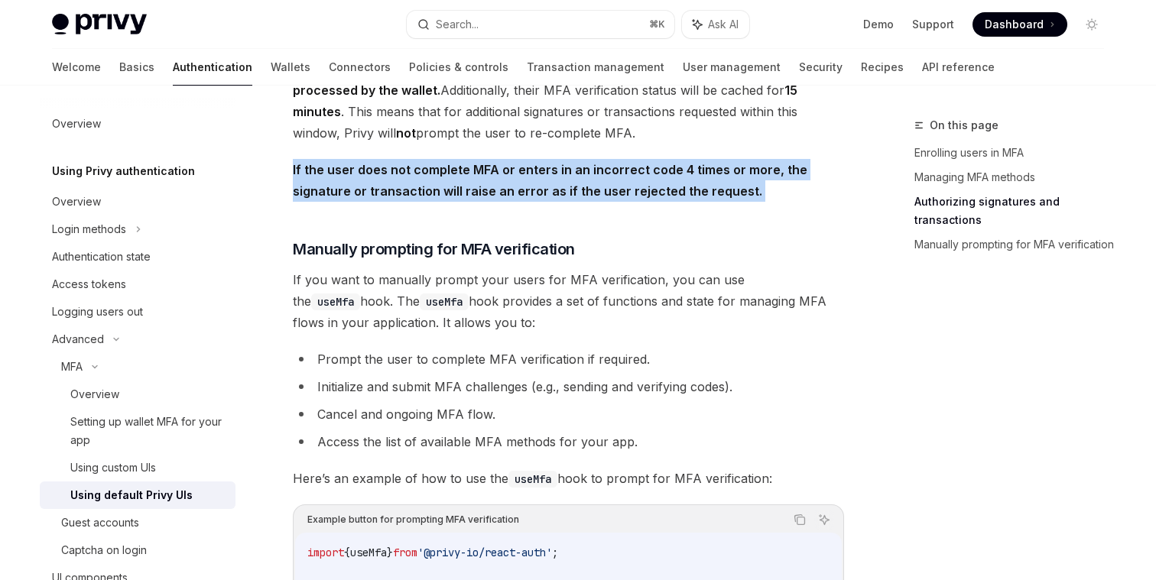
click at [508, 199] on strong "If the user does not complete MFA or enters in an incorrect code 4 times or mor…" at bounding box center [550, 180] width 515 height 37
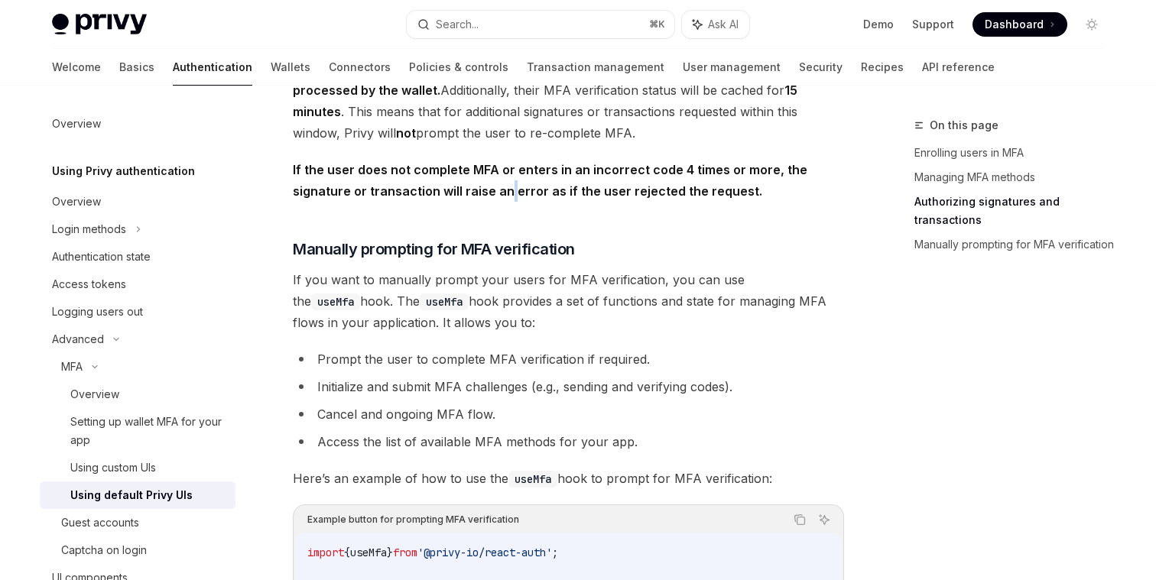
click at [508, 199] on strong "If the user does not complete MFA or enters in an incorrect code 4 times or mor…" at bounding box center [550, 180] width 515 height 37
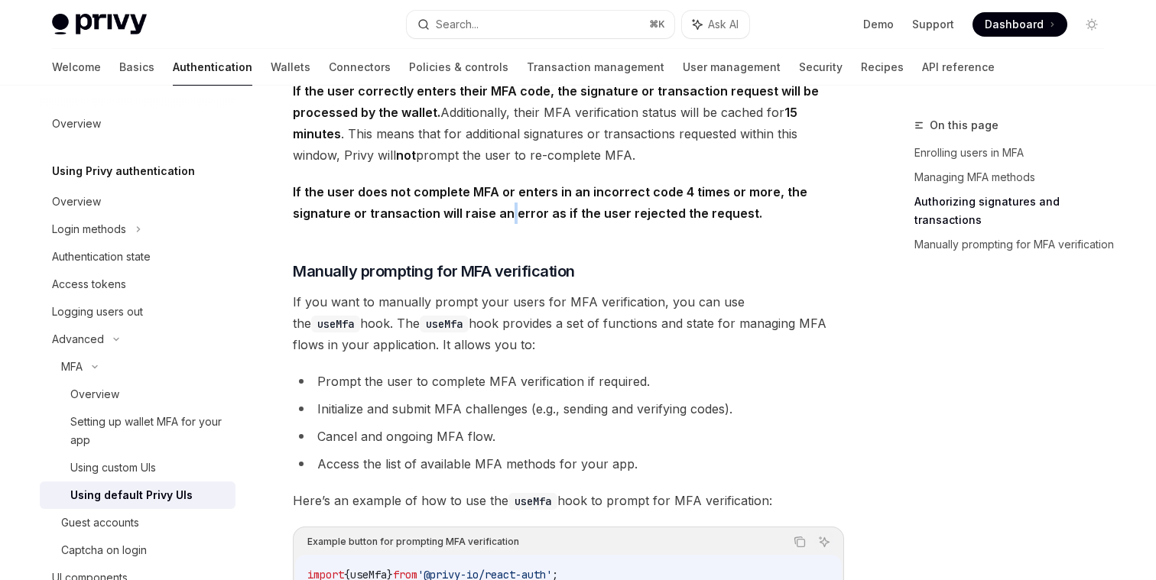
scroll to position [2478, 0]
click at [512, 201] on strong "If the user does not complete MFA or enters in an incorrect code 4 times or mor…" at bounding box center [550, 201] width 515 height 37
click at [512, 202] on strong "If the user does not complete MFA or enters in an incorrect code 4 times or mor…" at bounding box center [550, 201] width 515 height 37
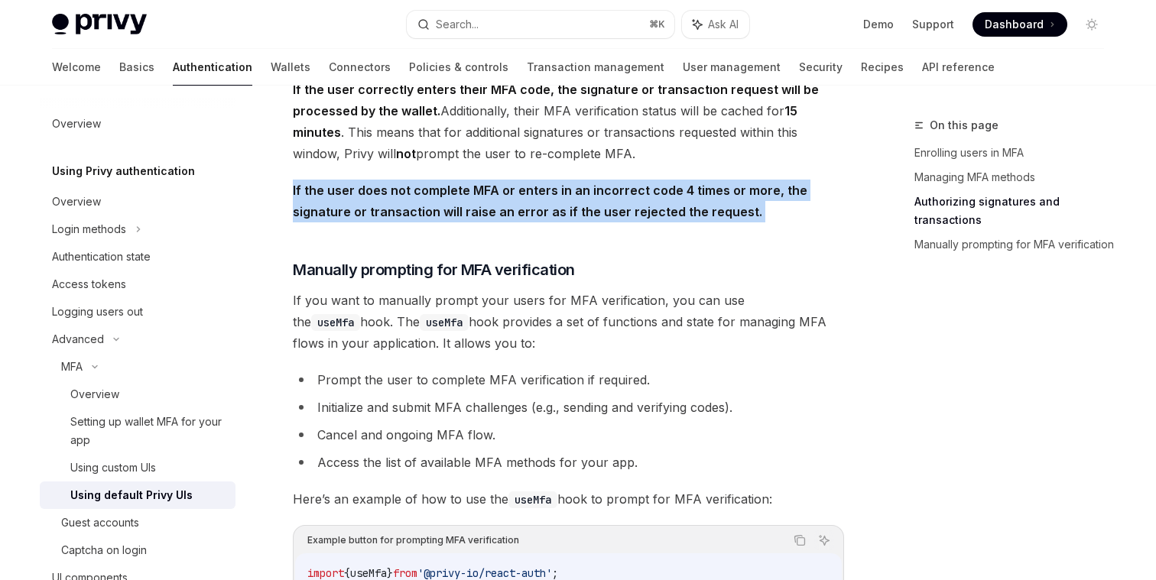
click at [512, 202] on strong "If the user does not complete MFA or enters in an incorrect code 4 times or mor…" at bounding box center [550, 201] width 515 height 37
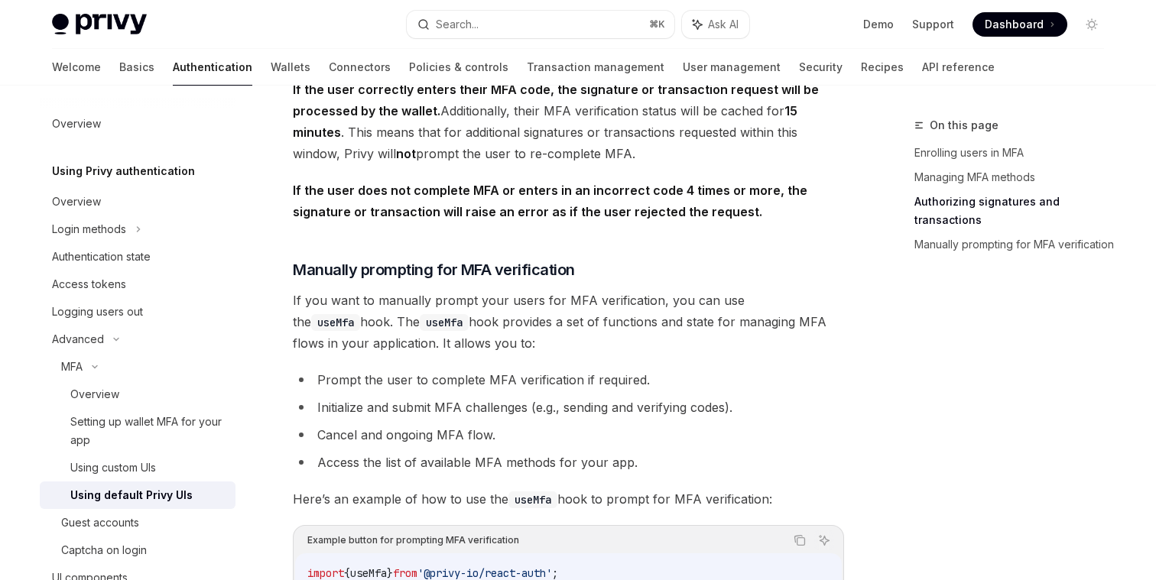
click at [512, 202] on strong "If the user does not complete MFA or enters in an incorrect code 4 times or mor…" at bounding box center [550, 201] width 515 height 37
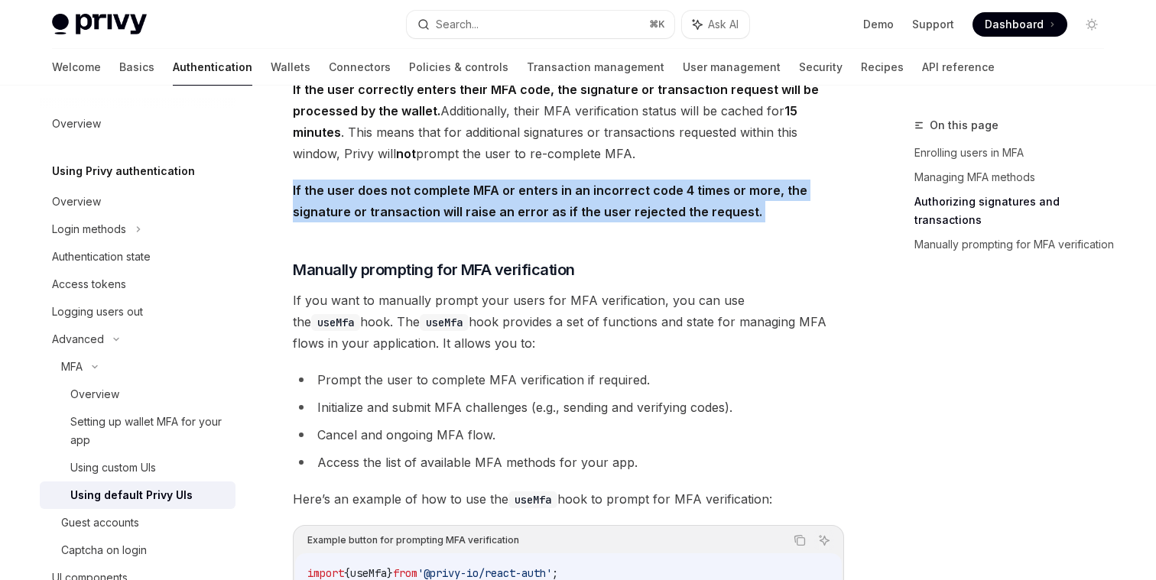
click at [512, 202] on strong "If the user does not complete MFA or enters in an incorrect code 4 times or mor…" at bounding box center [550, 201] width 515 height 37
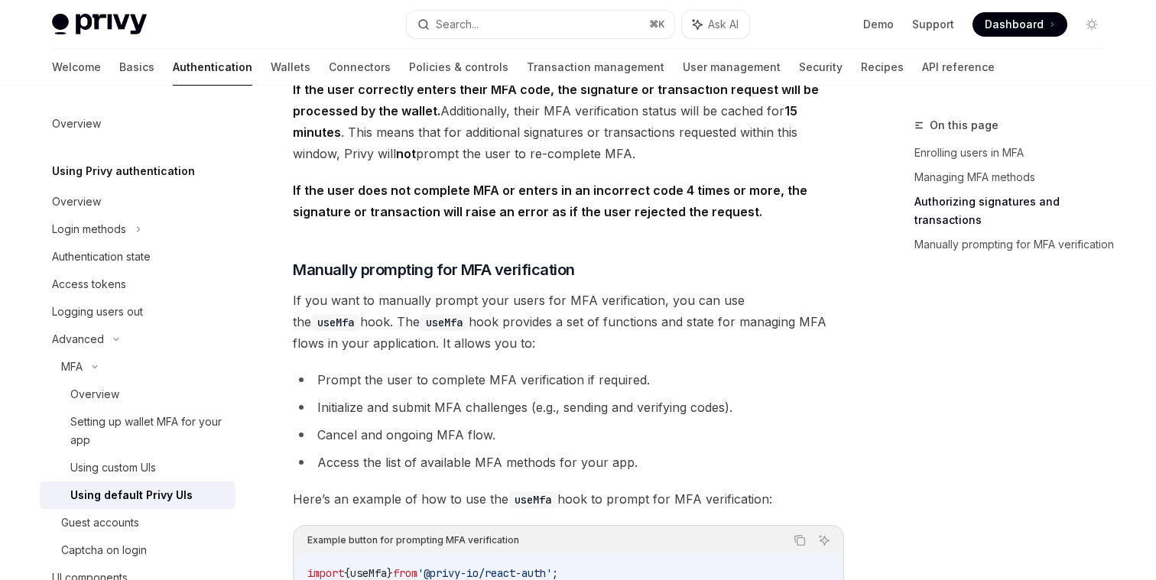
click at [512, 202] on strong "If the user does not complete MFA or enters in an incorrect code 4 times or mor…" at bounding box center [550, 201] width 515 height 37
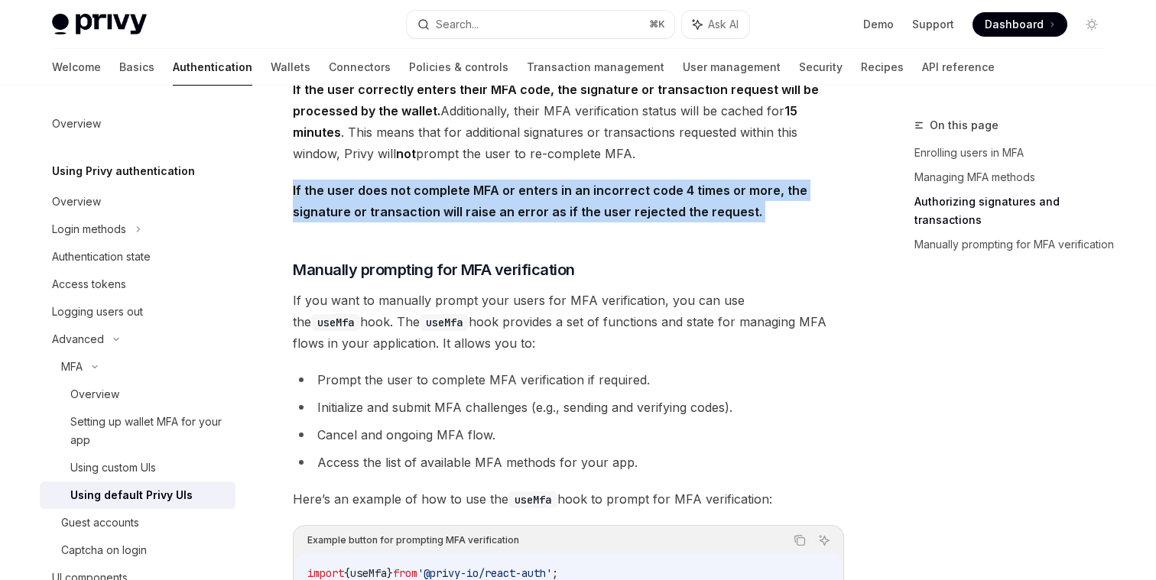
click at [512, 202] on strong "If the user does not complete MFA or enters in an incorrect code 4 times or mor…" at bounding box center [550, 201] width 515 height 37
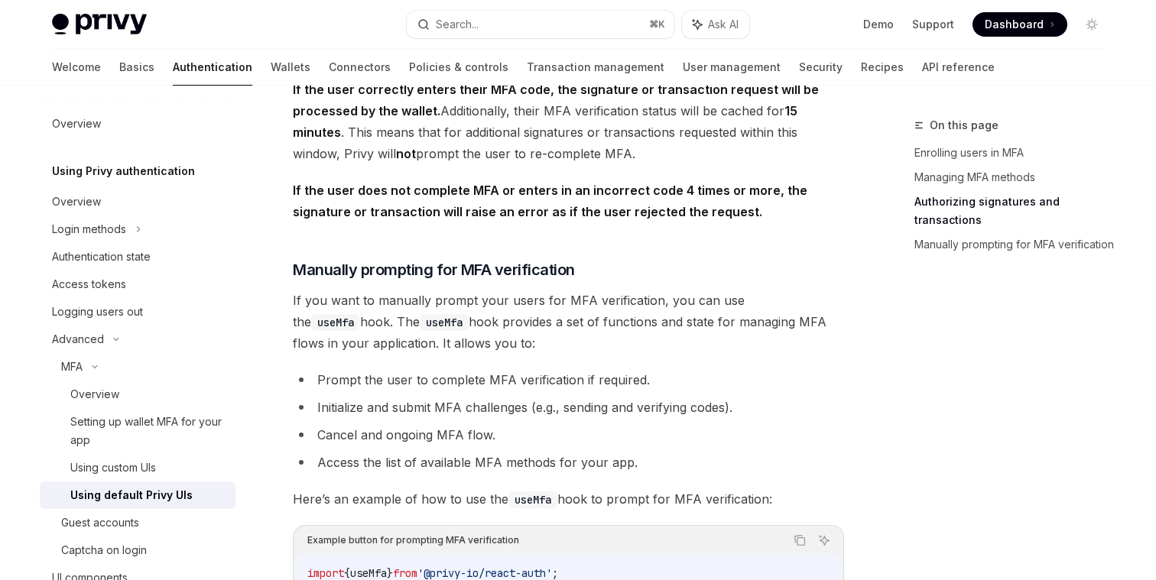
click at [512, 202] on strong "If the user does not complete MFA or enters in an incorrect code 4 times or mor…" at bounding box center [550, 201] width 515 height 37
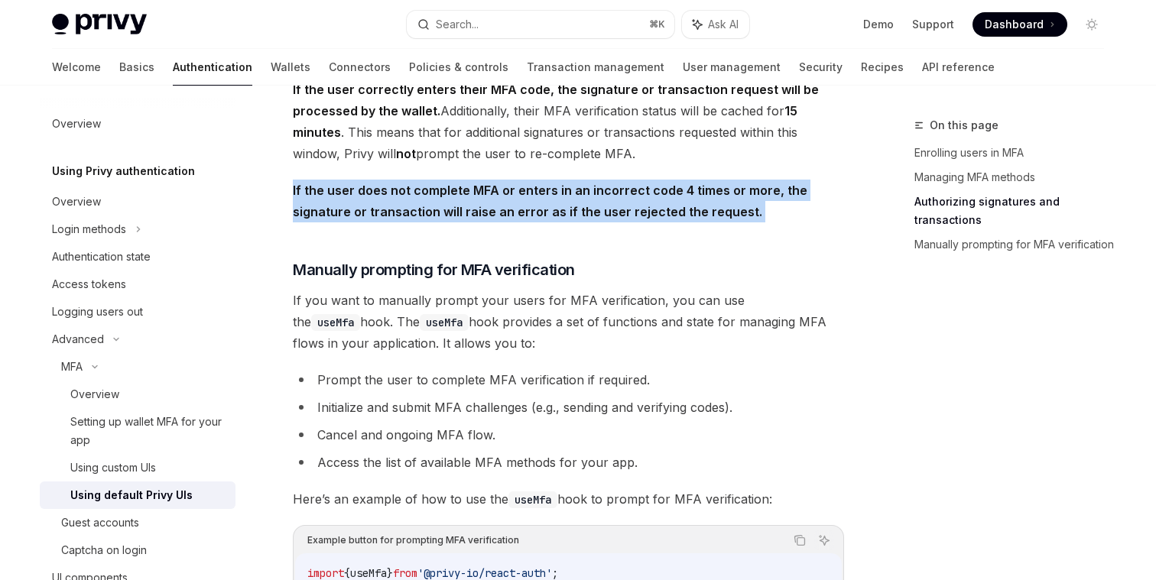
click at [512, 202] on strong "If the user does not complete MFA or enters in an incorrect code 4 times or mor…" at bounding box center [550, 201] width 515 height 37
click at [495, 202] on strong "If the user does not complete MFA or enters in an incorrect code 4 times or mor…" at bounding box center [550, 201] width 515 height 37
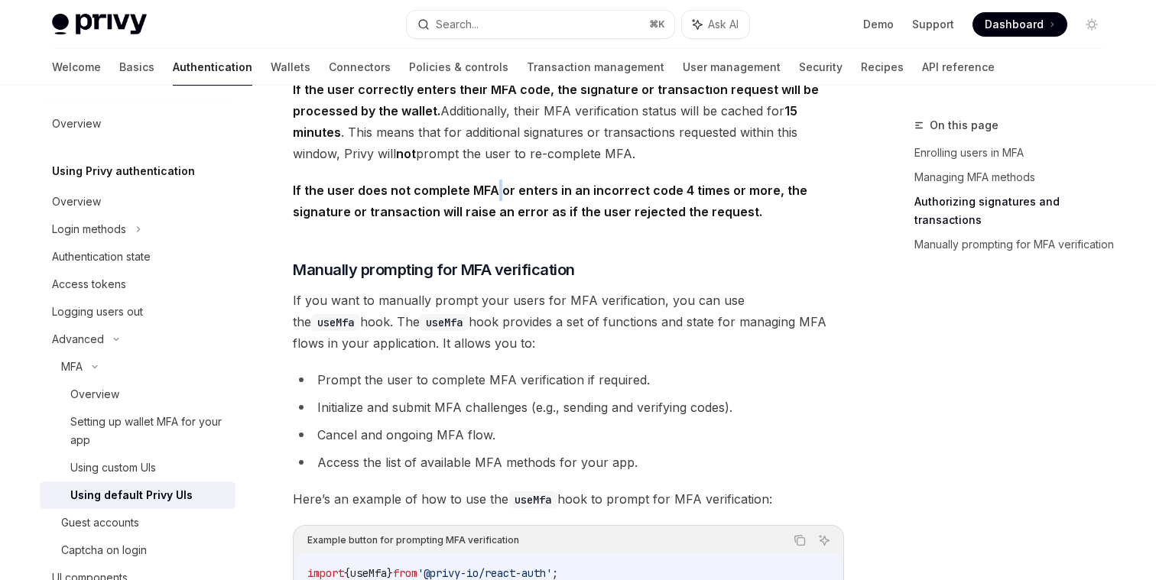
click at [495, 202] on strong "If the user does not complete MFA or enters in an incorrect code 4 times or mor…" at bounding box center [550, 201] width 515 height 37
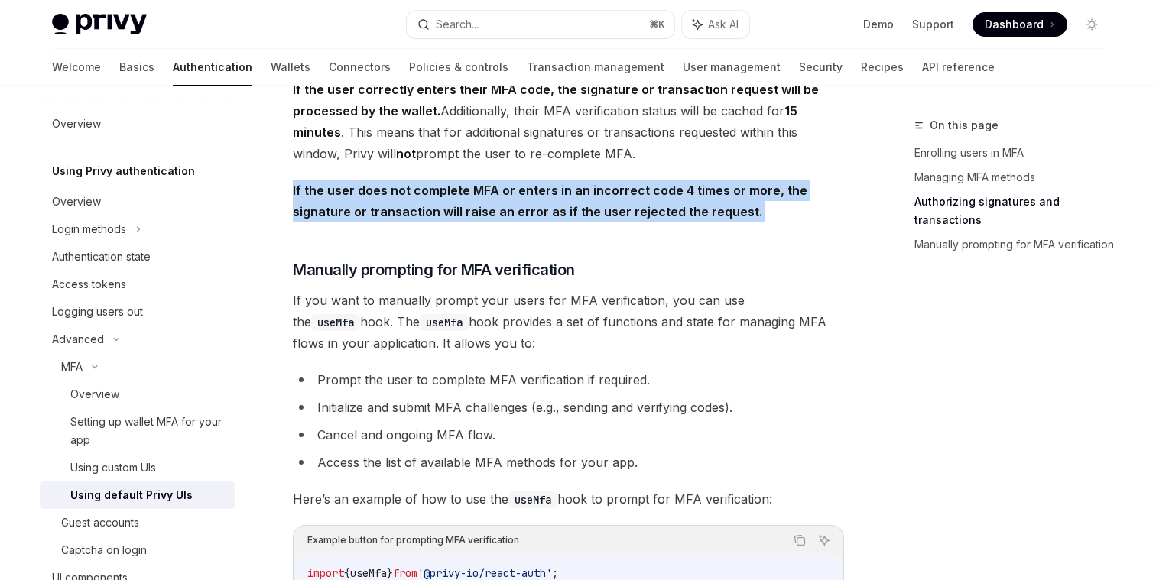
click at [495, 202] on strong "If the user does not complete MFA or enters in an incorrect code 4 times or mor…" at bounding box center [550, 201] width 515 height 37
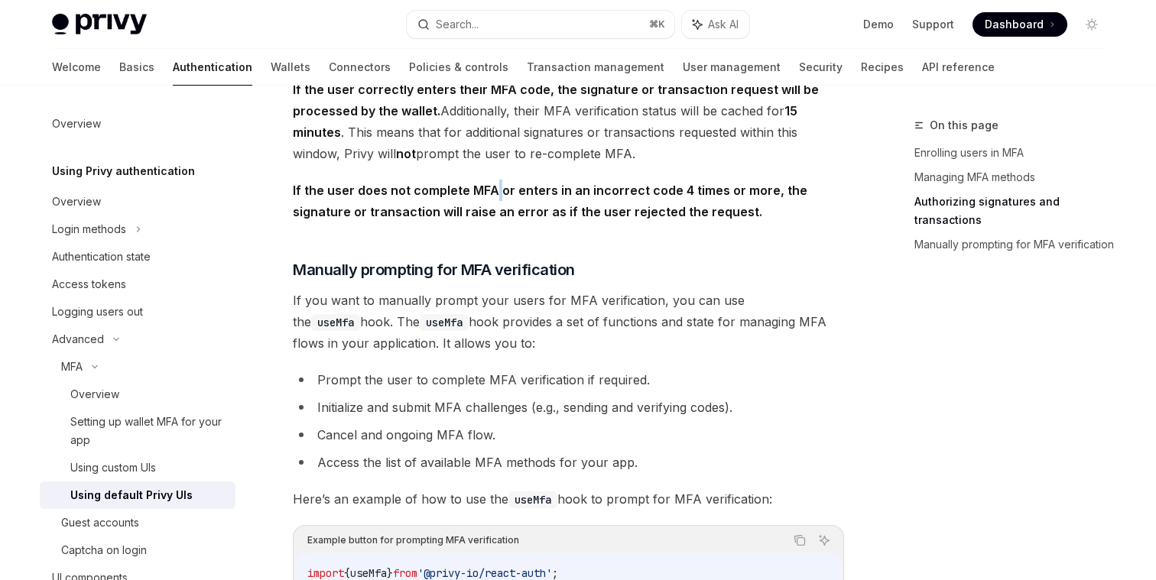
click at [495, 202] on strong "If the user does not complete MFA or enters in an incorrect code 4 times or mor…" at bounding box center [550, 201] width 515 height 37
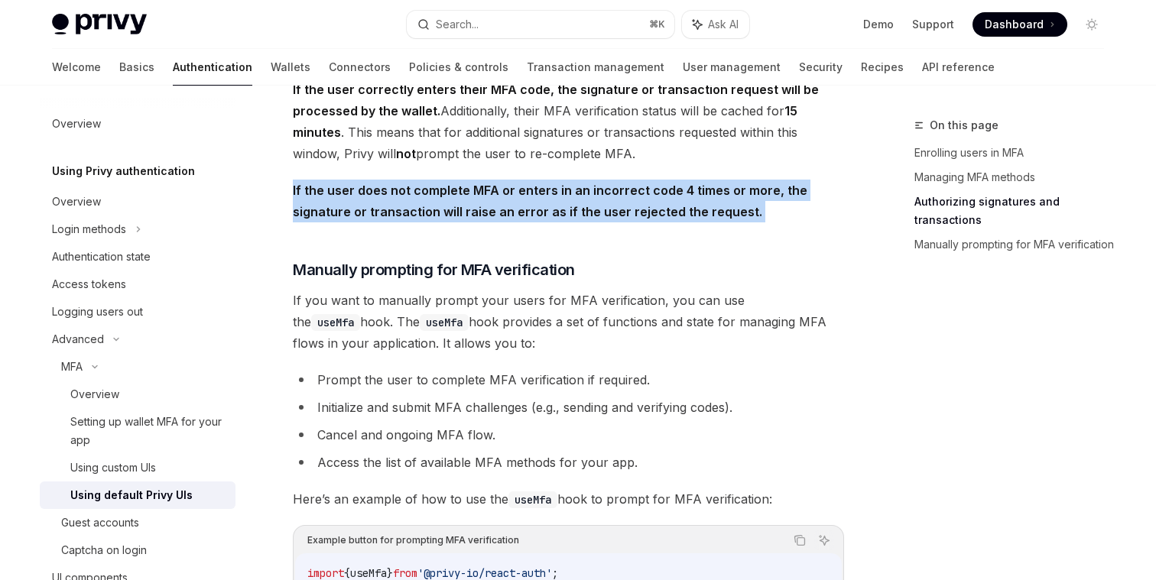
click at [495, 202] on strong "If the user does not complete MFA or enters in an incorrect code 4 times or mor…" at bounding box center [550, 201] width 515 height 37
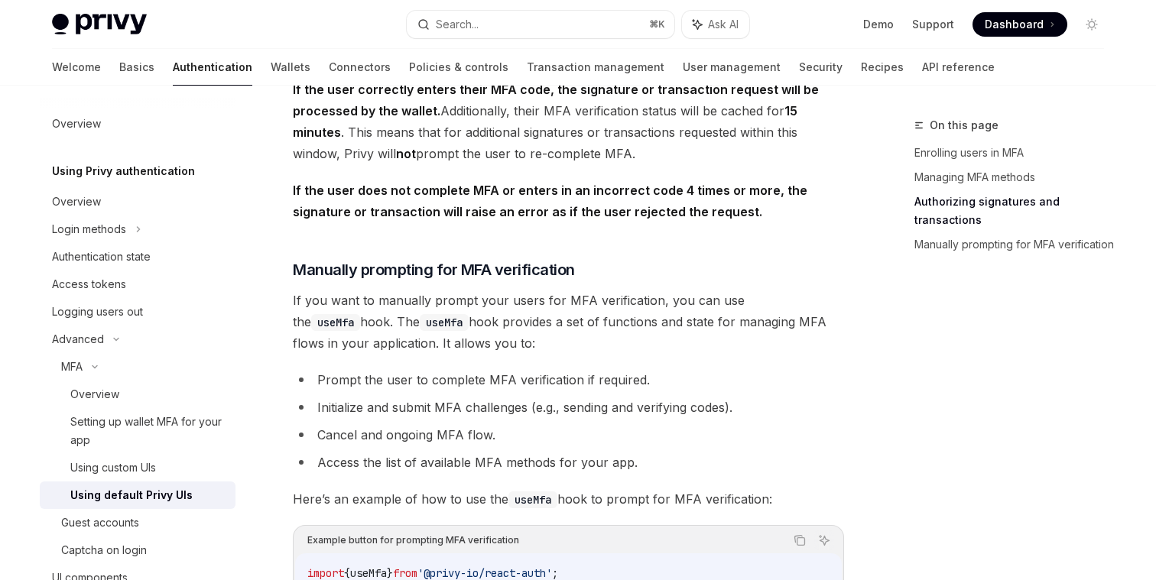
click at [495, 202] on strong "If the user does not complete MFA or enters in an incorrect code 4 times or mor…" at bounding box center [550, 201] width 515 height 37
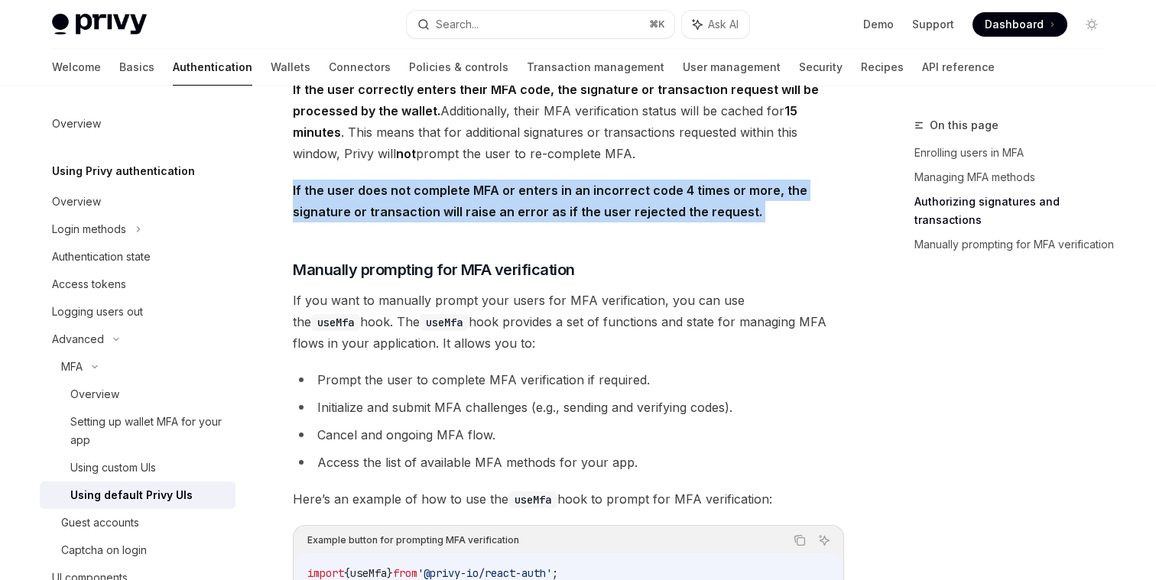
click at [495, 202] on strong "If the user does not complete MFA or enters in an incorrect code 4 times or mor…" at bounding box center [550, 201] width 515 height 37
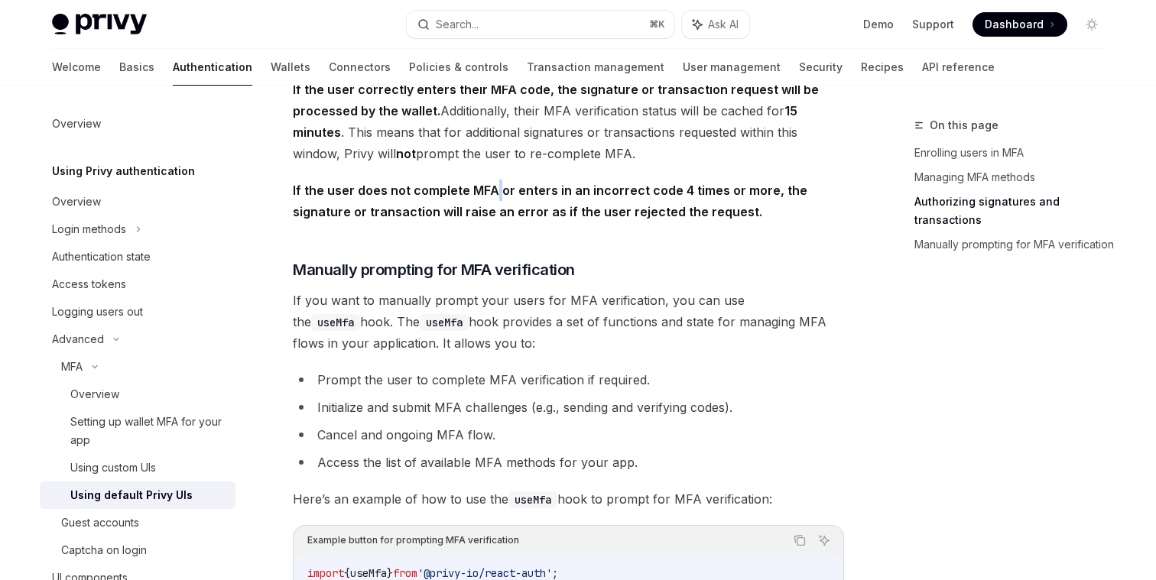
click at [495, 202] on strong "If the user does not complete MFA or enters in an incorrect code 4 times or mor…" at bounding box center [550, 201] width 515 height 37
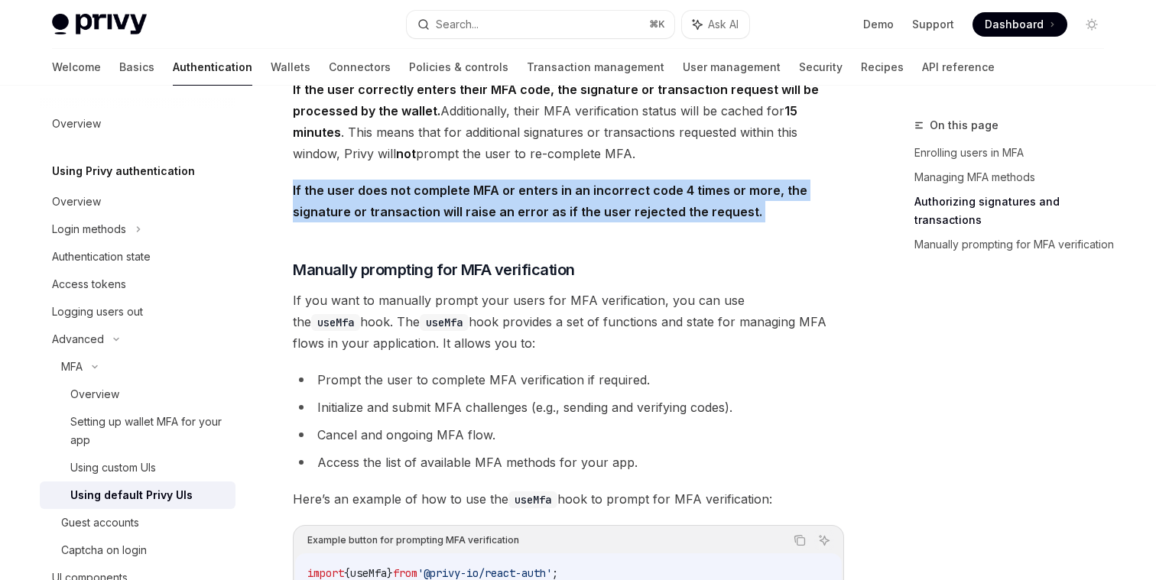
click at [495, 202] on strong "If the user does not complete MFA or enters in an incorrect code 4 times or mor…" at bounding box center [550, 201] width 515 height 37
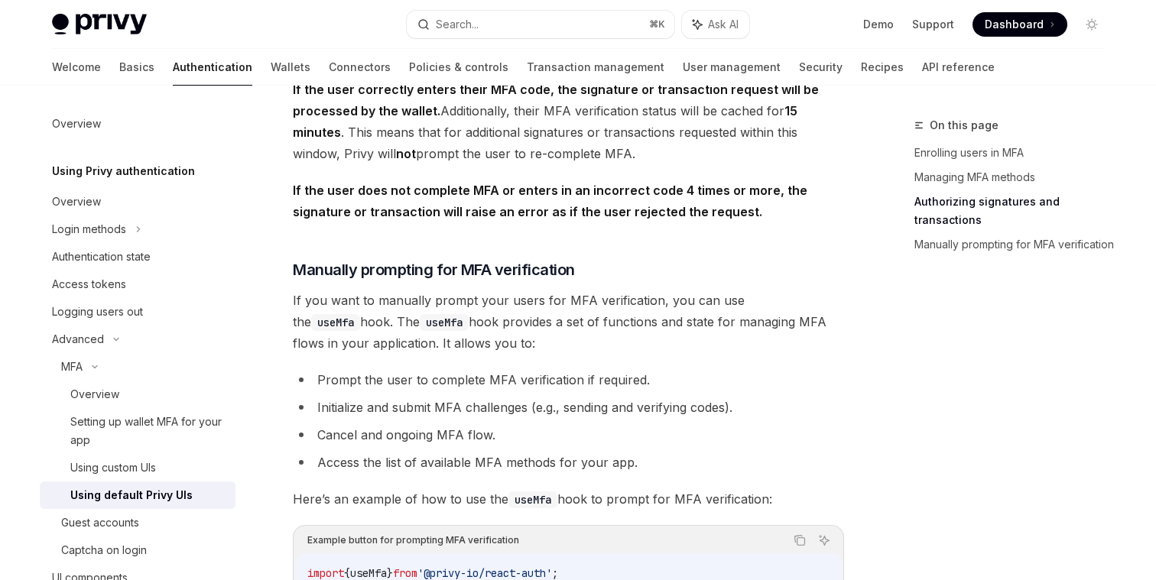
click at [495, 202] on strong "If the user does not complete MFA or enters in an incorrect code 4 times or mor…" at bounding box center [550, 201] width 515 height 37
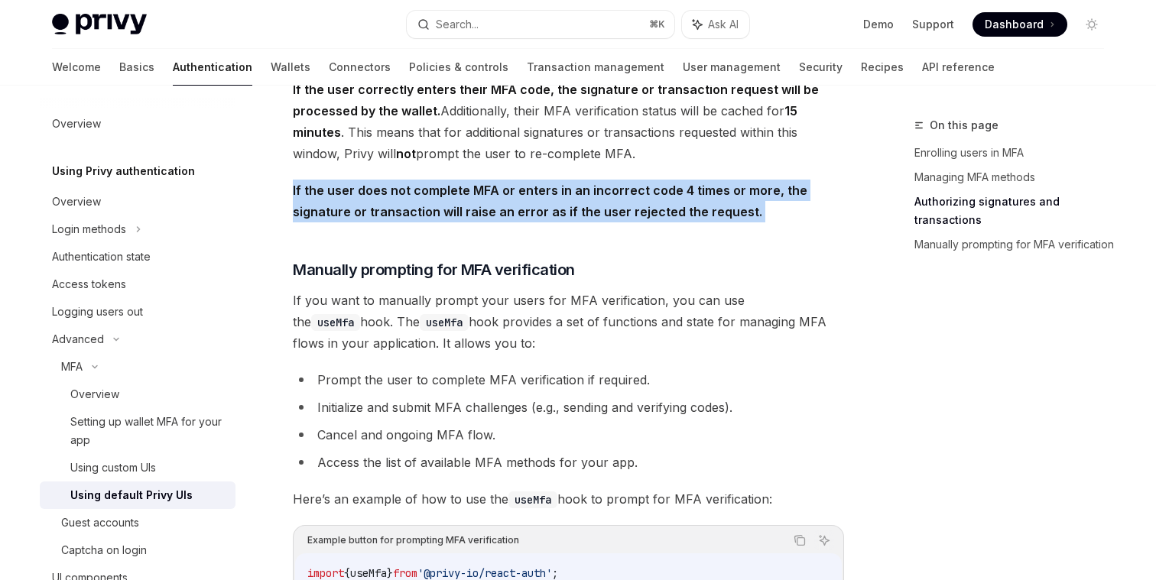
click at [495, 202] on strong "If the user does not complete MFA or enters in an incorrect code 4 times or mor…" at bounding box center [550, 201] width 515 height 37
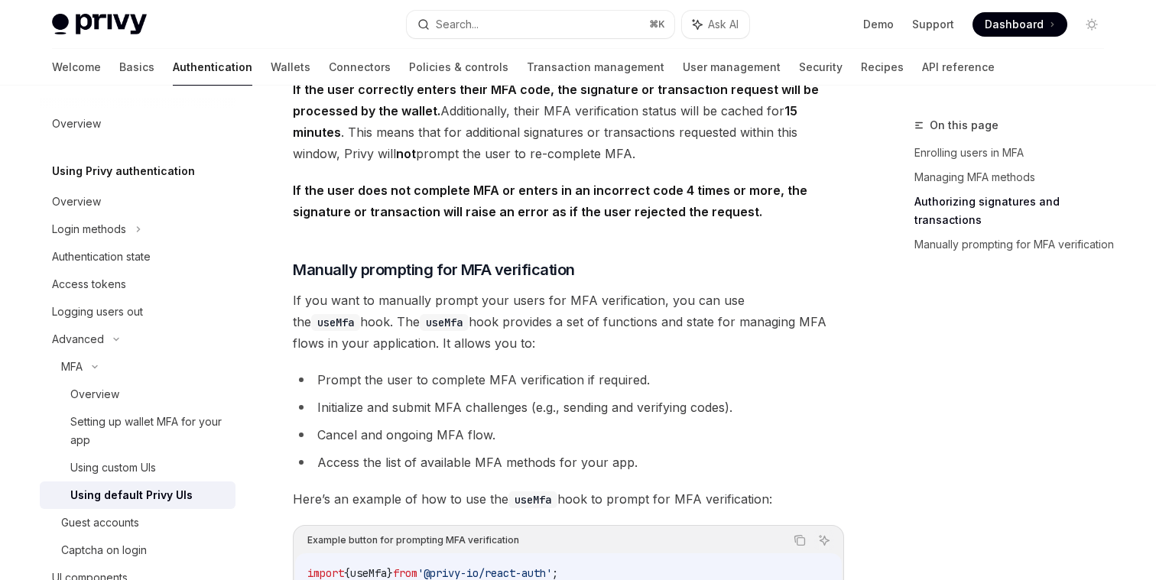
click at [495, 202] on strong "If the user does not complete MFA or enters in an incorrect code 4 times or mor…" at bounding box center [550, 201] width 515 height 37
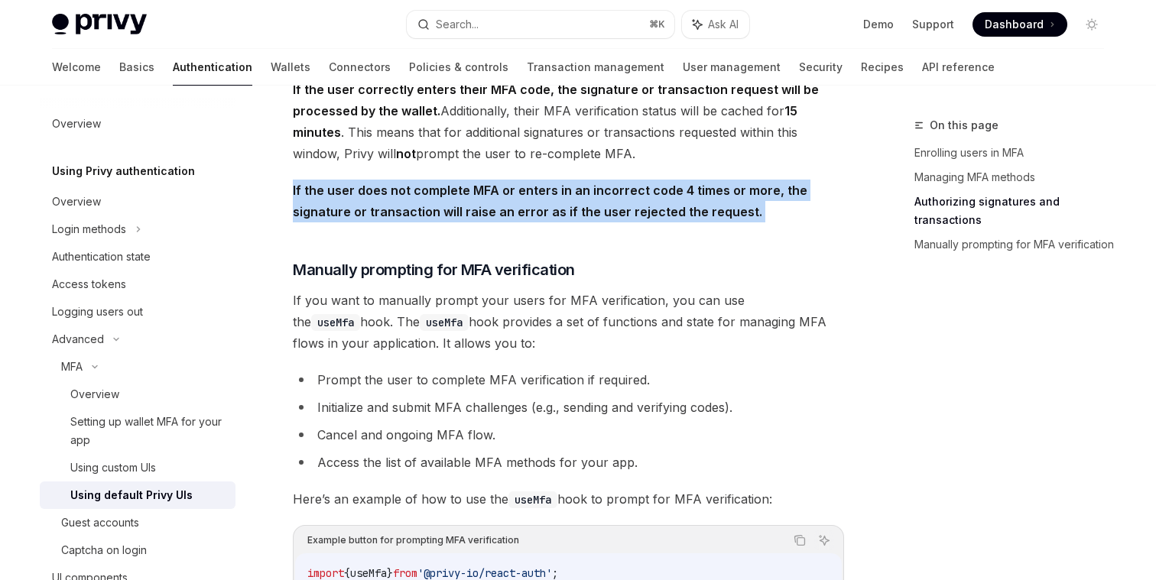
click at [495, 202] on strong "If the user does not complete MFA or enters in an incorrect code 4 times or mor…" at bounding box center [550, 201] width 515 height 37
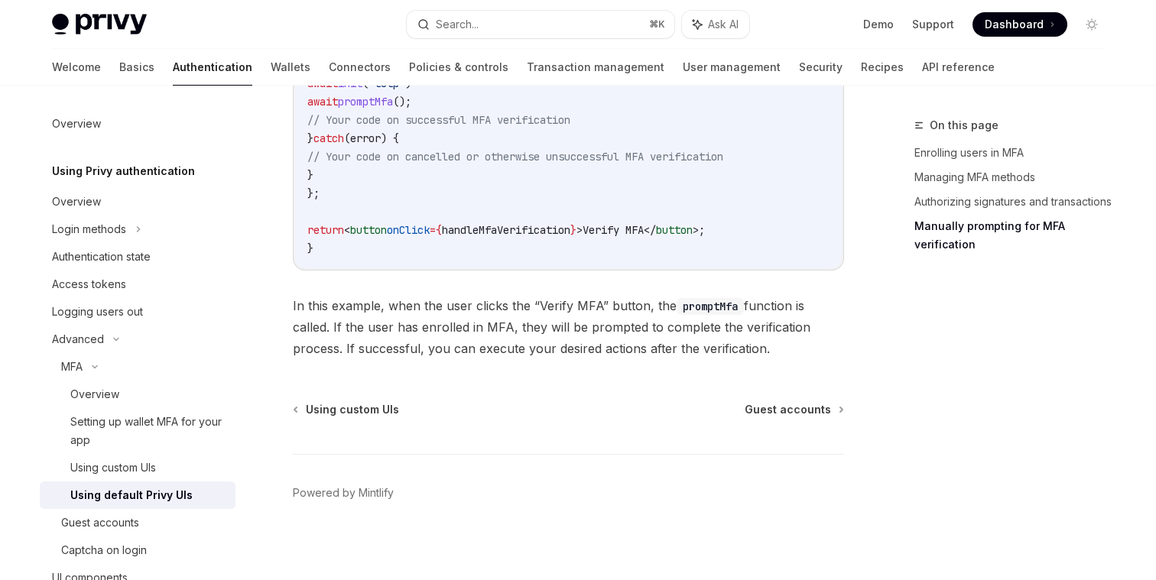
scroll to position [3087, 0]
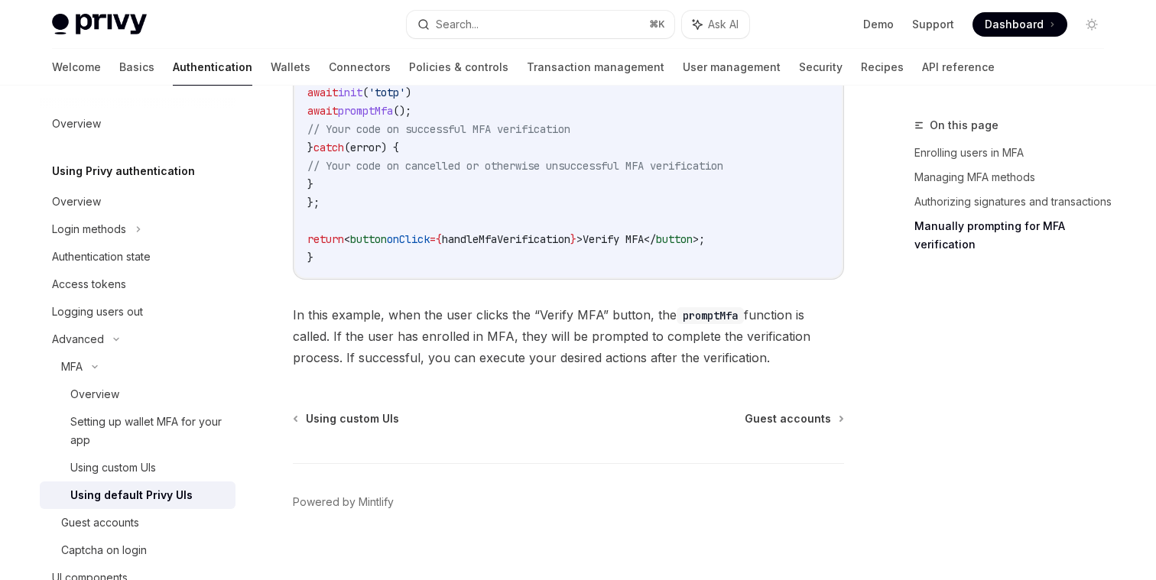
click at [482, 348] on span "In this example, when the user clicks the “Verify MFA” button, the promptMfa fu…" at bounding box center [568, 336] width 551 height 64
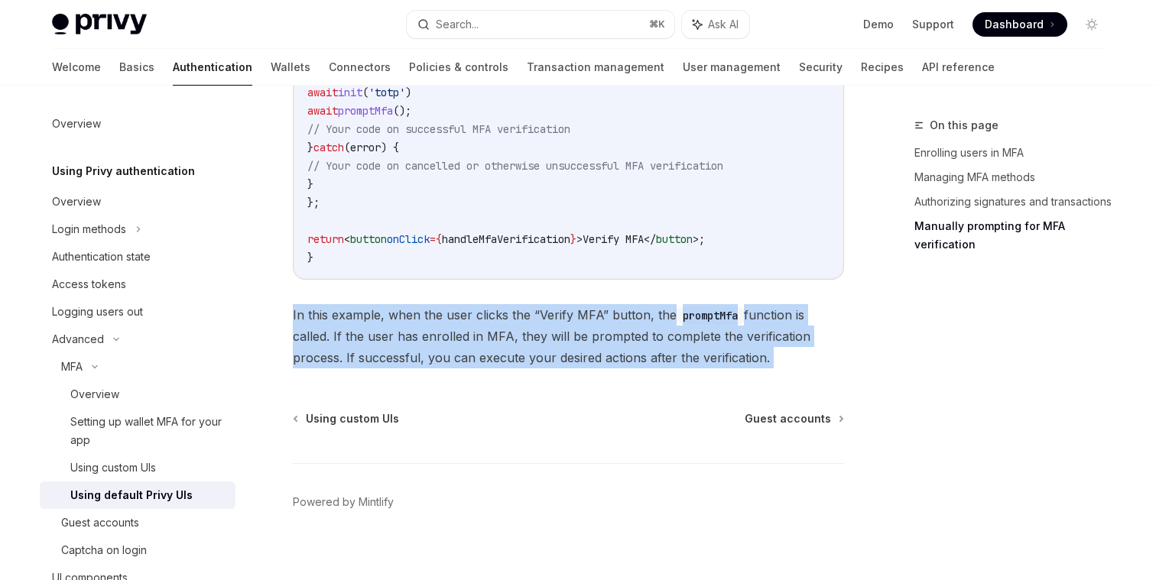
click at [482, 348] on span "In this example, when the user clicks the “Verify MFA” button, the promptMfa fu…" at bounding box center [568, 336] width 551 height 64
click at [458, 348] on span "In this example, when the user clicks the “Verify MFA” button, the promptMfa fu…" at bounding box center [568, 336] width 551 height 64
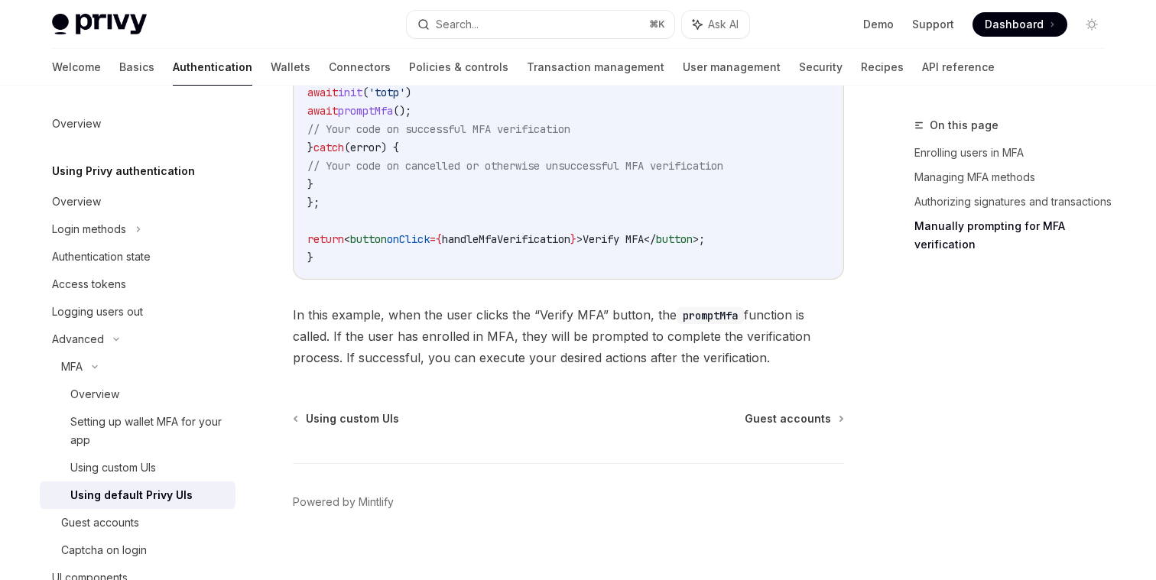
click at [468, 348] on span "In this example, when the user clicks the “Verify MFA” button, the promptMfa fu…" at bounding box center [568, 336] width 551 height 64
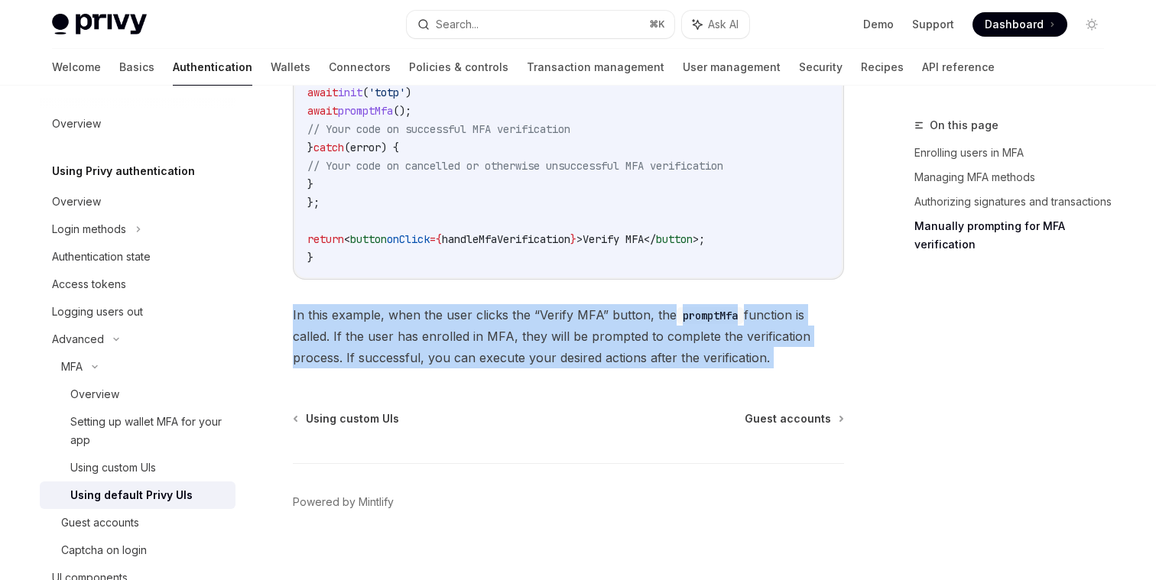
click at [468, 348] on span "In this example, when the user clicks the “Verify MFA” button, the promptMfa fu…" at bounding box center [568, 336] width 551 height 64
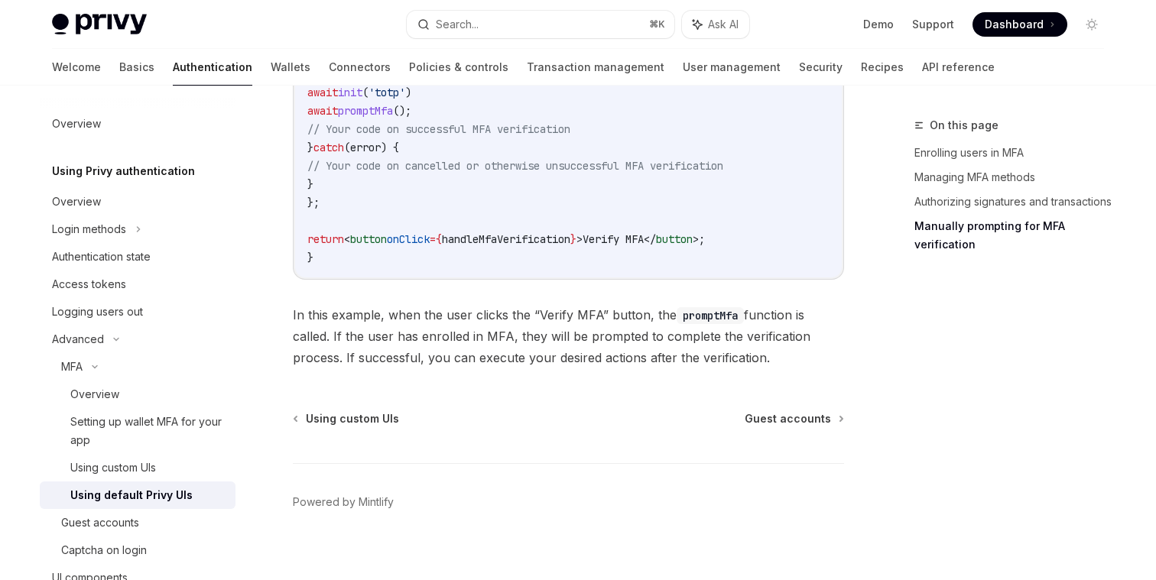
click at [305, 326] on span "In this example, when the user clicks the “Verify MFA” button, the promptMfa fu…" at bounding box center [568, 336] width 551 height 64
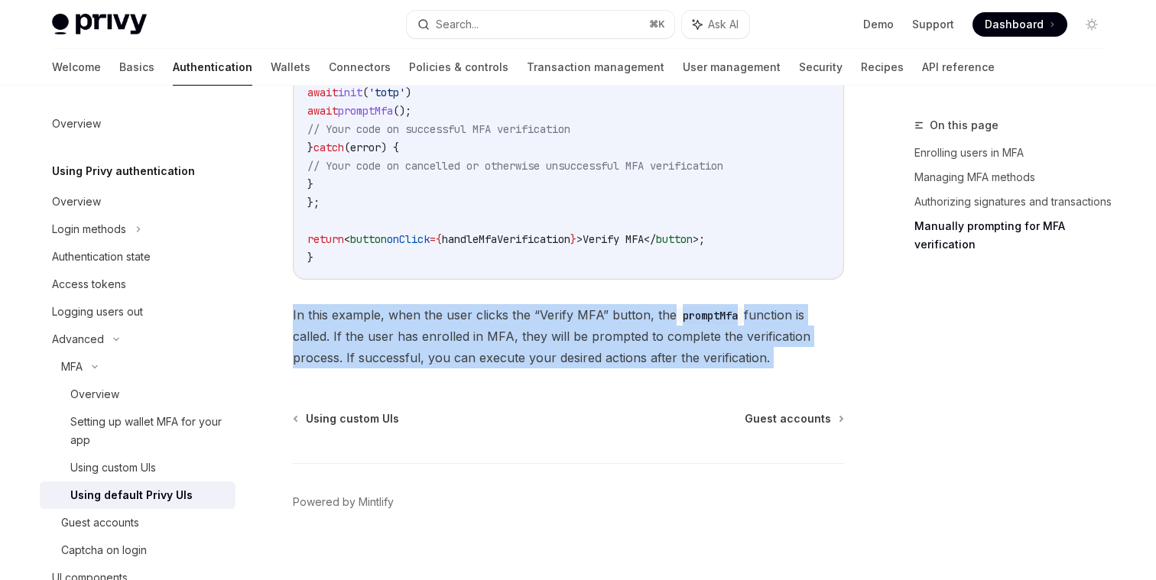
click at [305, 326] on span "In this example, when the user clicks the “Verify MFA” button, the promptMfa fu…" at bounding box center [568, 336] width 551 height 64
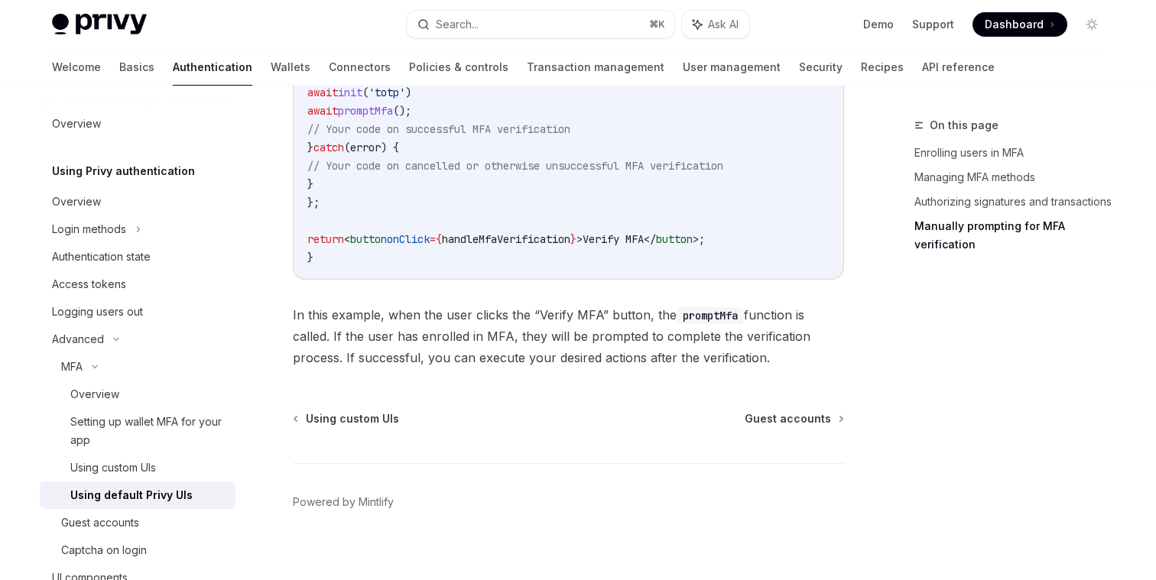
click at [385, 326] on span "In this example, when the user clicks the “Verify MFA” button, the promptMfa fu…" at bounding box center [568, 336] width 551 height 64
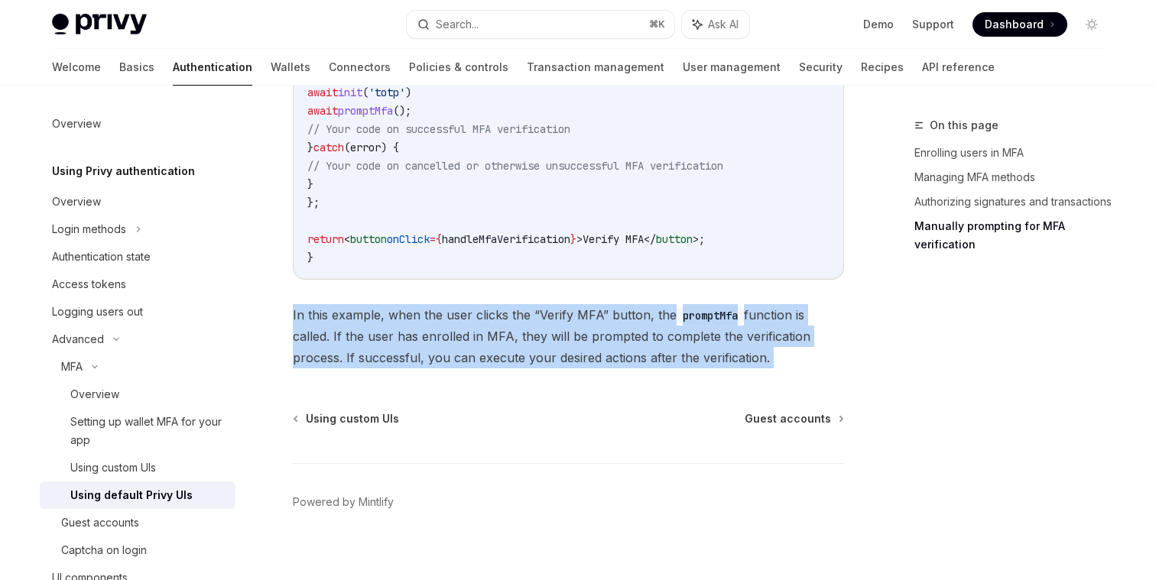
click at [385, 326] on span "In this example, when the user clicks the “Verify MFA” button, the promptMfa fu…" at bounding box center [568, 336] width 551 height 64
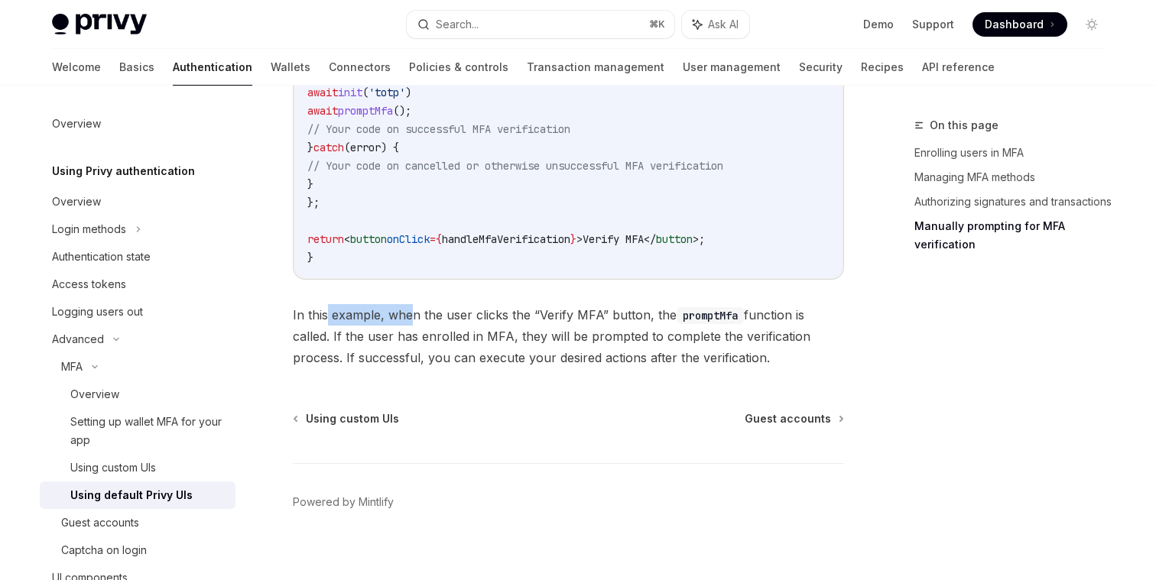
drag, startPoint x: 329, startPoint y: 326, endPoint x: 414, endPoint y: 326, distance: 84.9
click at [414, 326] on span "In this example, when the user clicks the “Verify MFA” button, the promptMfa fu…" at bounding box center [568, 336] width 551 height 64
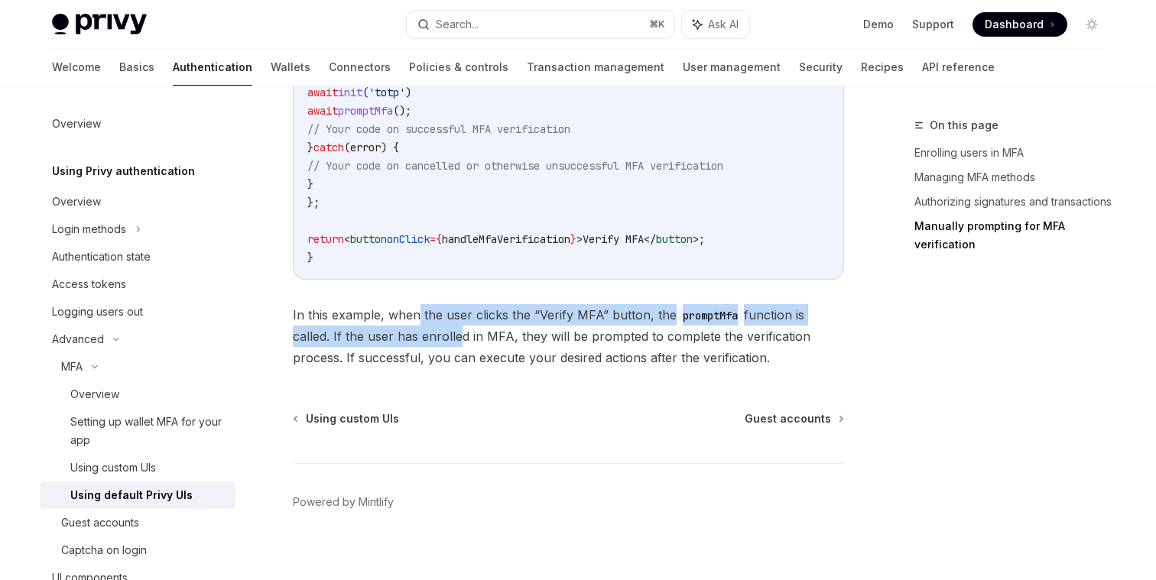
drag, startPoint x: 419, startPoint y: 326, endPoint x: 453, endPoint y: 346, distance: 39.7
click at [453, 346] on span "In this example, when the user clicks the “Verify MFA” button, the promptMfa fu…" at bounding box center [568, 336] width 551 height 64
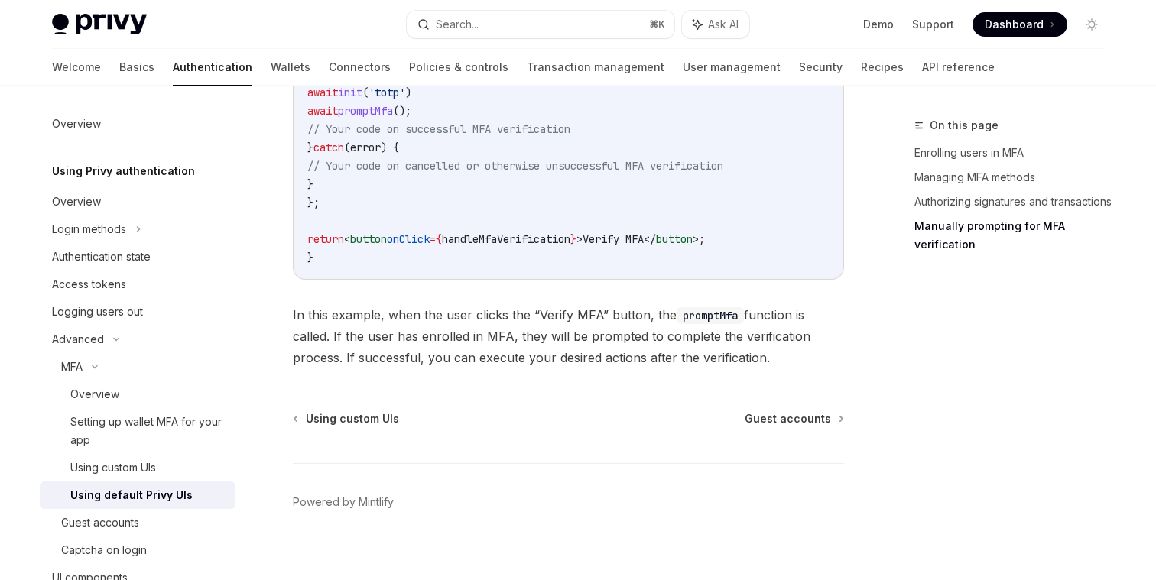
drag, startPoint x: 385, startPoint y: 326, endPoint x: 421, endPoint y: 325, distance: 36.7
click at [421, 325] on span "In this example, when the user clicks the “Verify MFA” button, the promptMfa fu…" at bounding box center [568, 336] width 551 height 64
drag, startPoint x: 420, startPoint y: 326, endPoint x: 441, endPoint y: 326, distance: 21.4
click at [441, 326] on span "In this example, when the user clicks the “Verify MFA” button, the promptMfa fu…" at bounding box center [568, 336] width 551 height 64
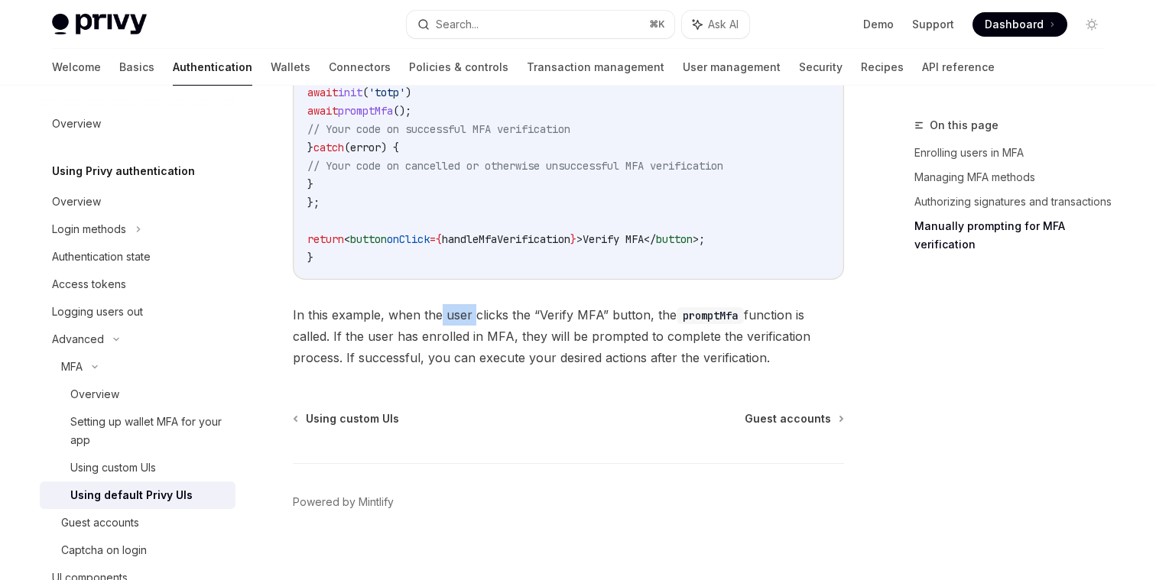
drag, startPoint x: 441, startPoint y: 326, endPoint x: 471, endPoint y: 326, distance: 29.8
click at [471, 326] on span "In this example, when the user clicks the “Verify MFA” button, the promptMfa fu…" at bounding box center [568, 336] width 551 height 64
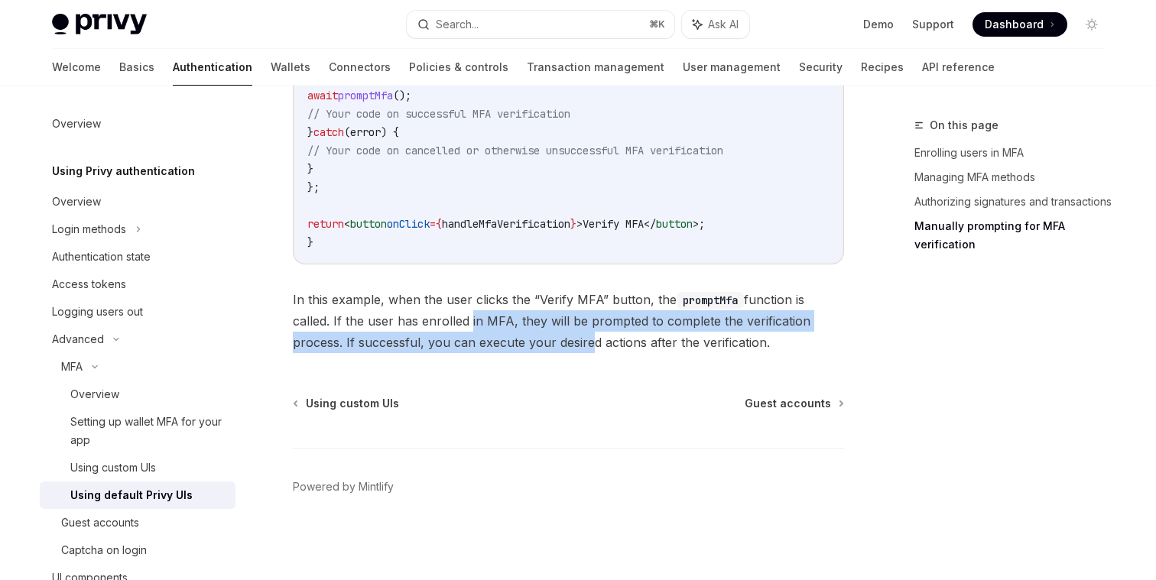
drag, startPoint x: 468, startPoint y: 320, endPoint x: 583, endPoint y: 341, distance: 117.4
click at [583, 341] on span "In this example, when the user clicks the “Verify MFA” button, the promptMfa fu…" at bounding box center [568, 321] width 551 height 64
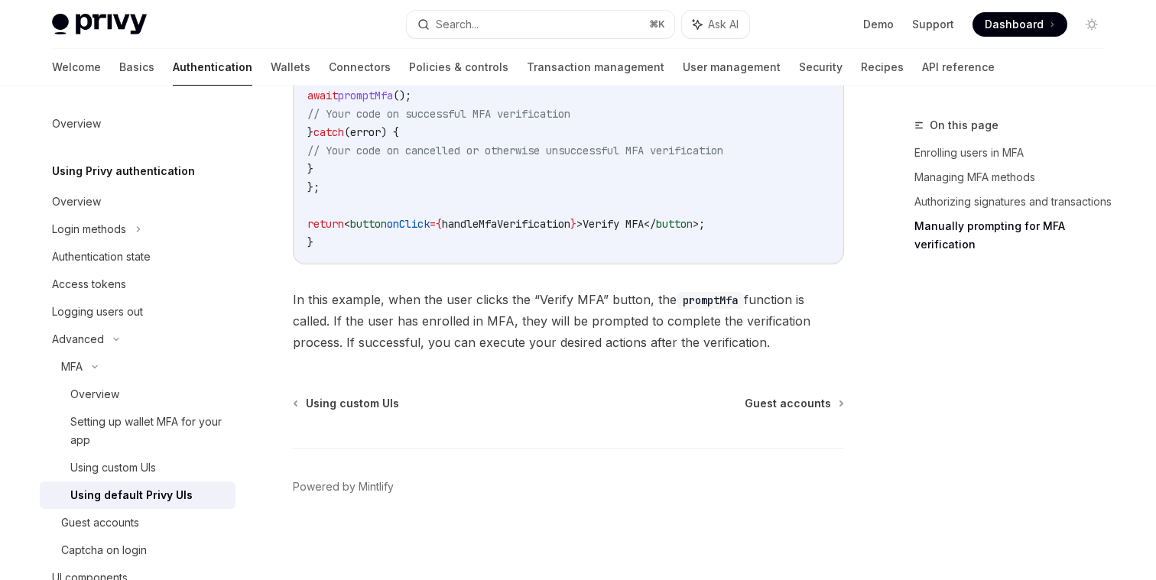
drag, startPoint x: 450, startPoint y: 346, endPoint x: 778, endPoint y: 342, distance: 328.0
click at [778, 342] on span "In this example, when the user clicks the “Verify MFA” button, the promptMfa fu…" at bounding box center [568, 321] width 551 height 64
click at [777, 342] on span "In this example, when the user clicks the “Verify MFA” button, the promptMfa fu…" at bounding box center [568, 321] width 551 height 64
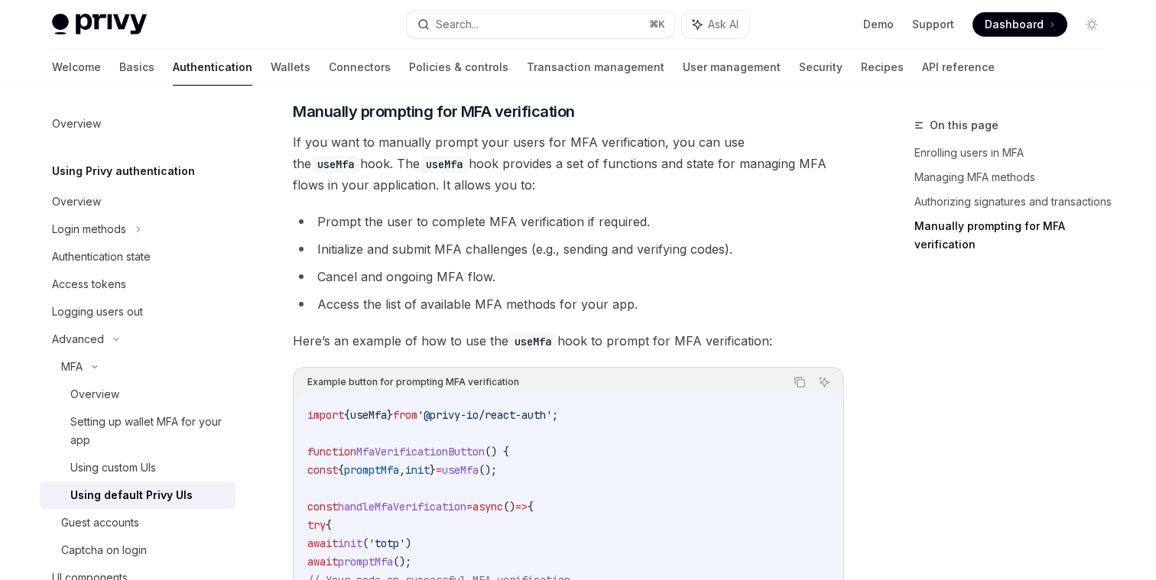
scroll to position [2634, 0]
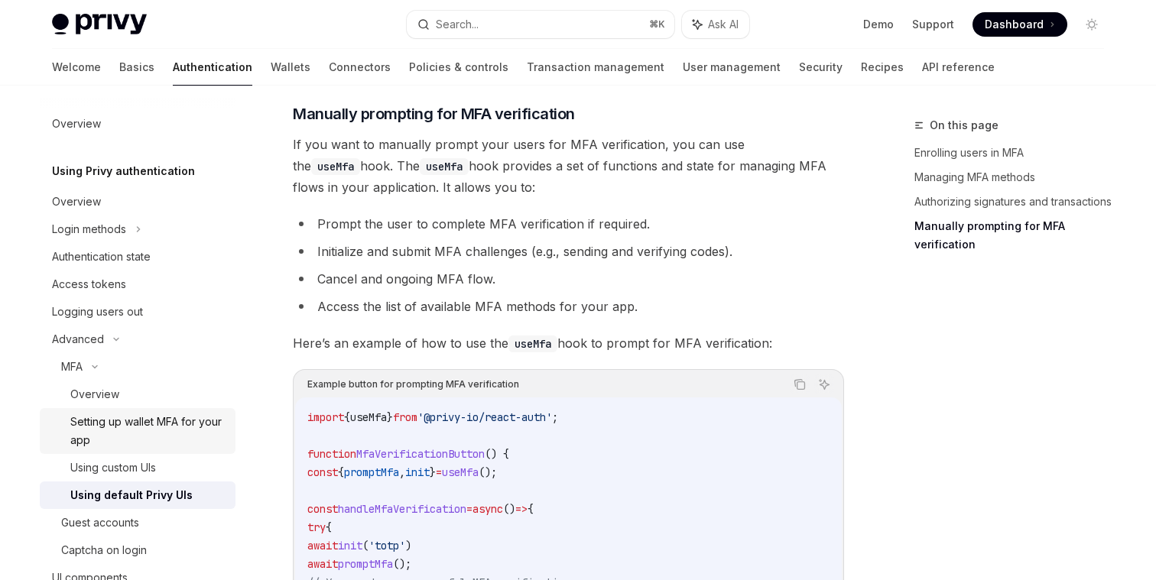
click at [158, 434] on div "Setting up wallet MFA for your app" at bounding box center [148, 431] width 156 height 37
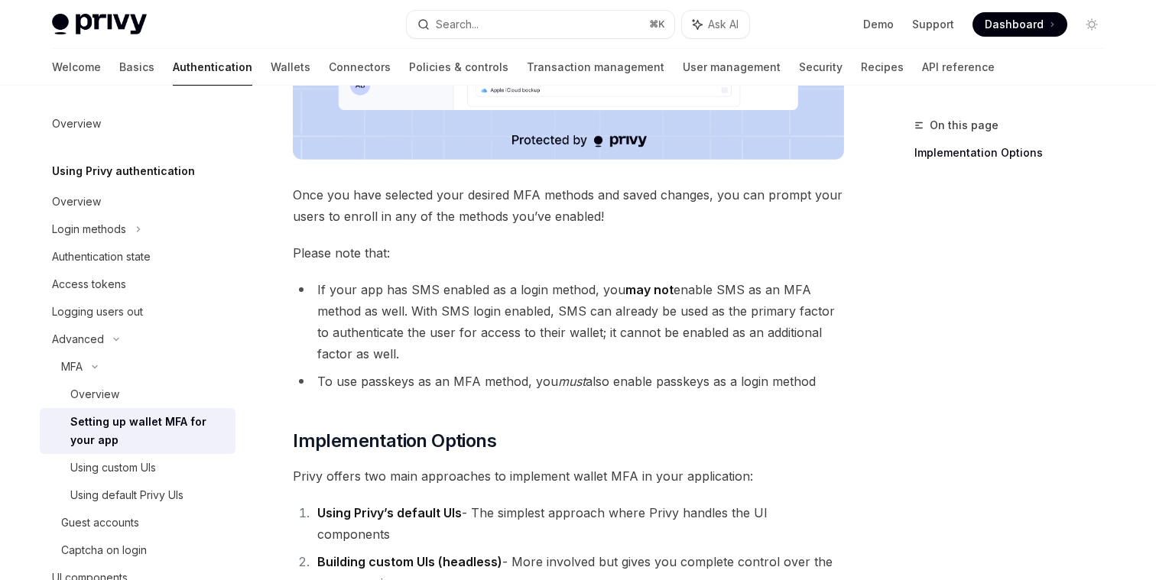
scroll to position [525, 0]
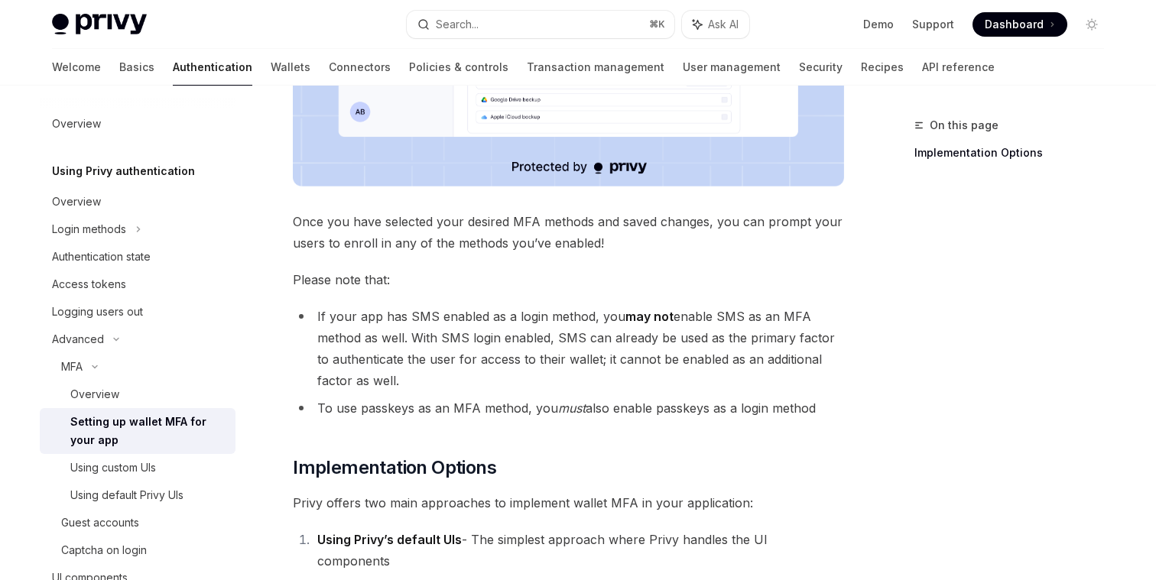
click at [417, 228] on span "Once you have selected your desired MFA methods and saved changes, you can prom…" at bounding box center [568, 232] width 551 height 43
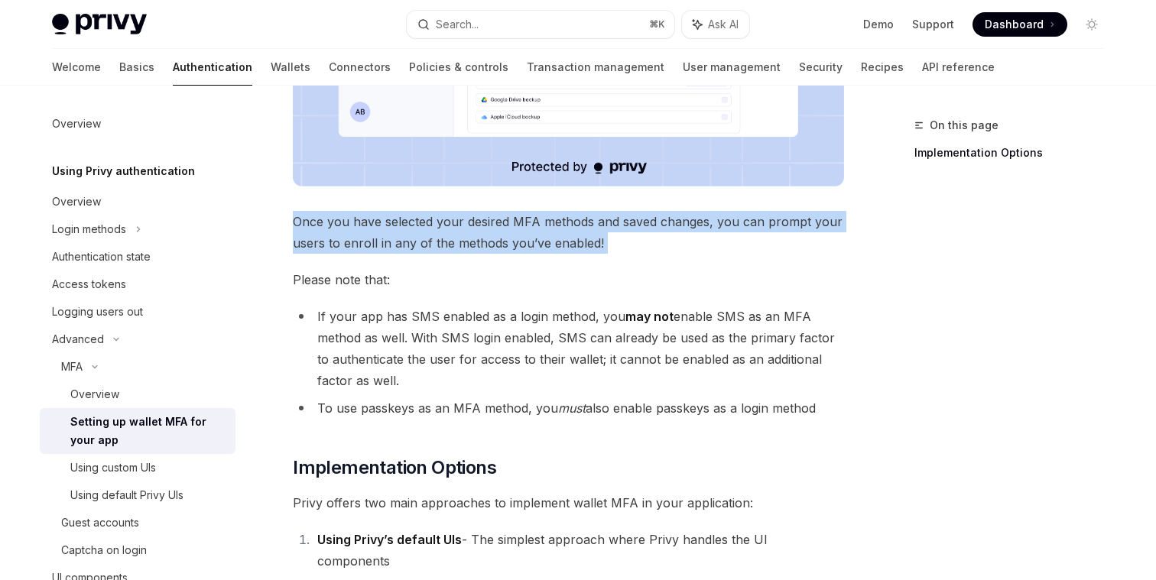
click at [417, 228] on span "Once you have selected your desired MFA methods and saved changes, you can prom…" at bounding box center [568, 232] width 551 height 43
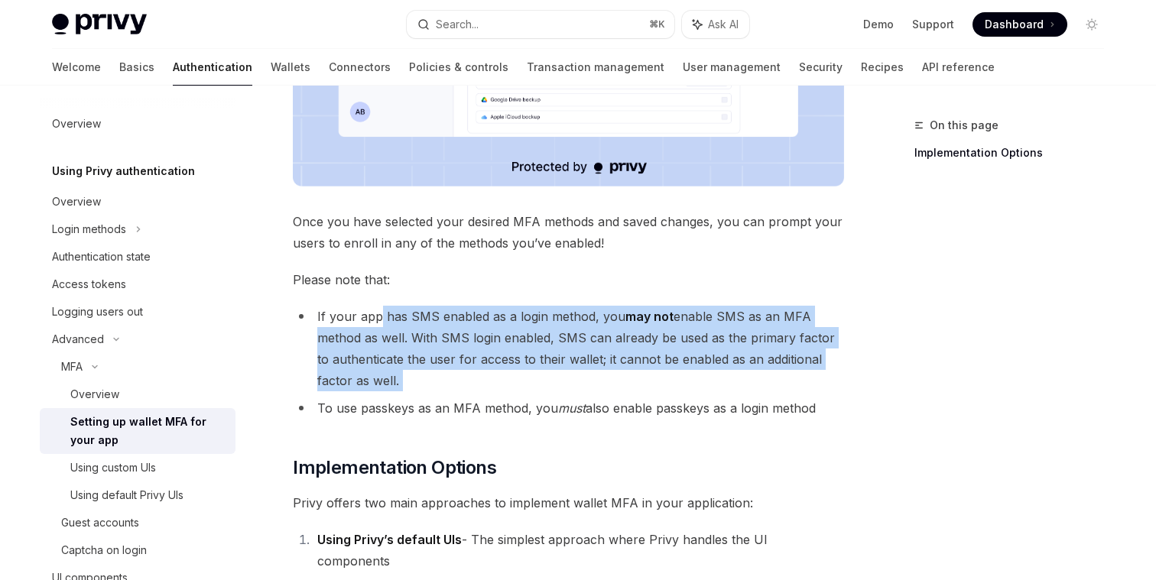
drag, startPoint x: 378, startPoint y: 319, endPoint x: 495, endPoint y: 397, distance: 140.0
click at [495, 397] on ul "If your app has SMS enabled as a login method, you may not enable SMS as an MFA…" at bounding box center [568, 362] width 551 height 113
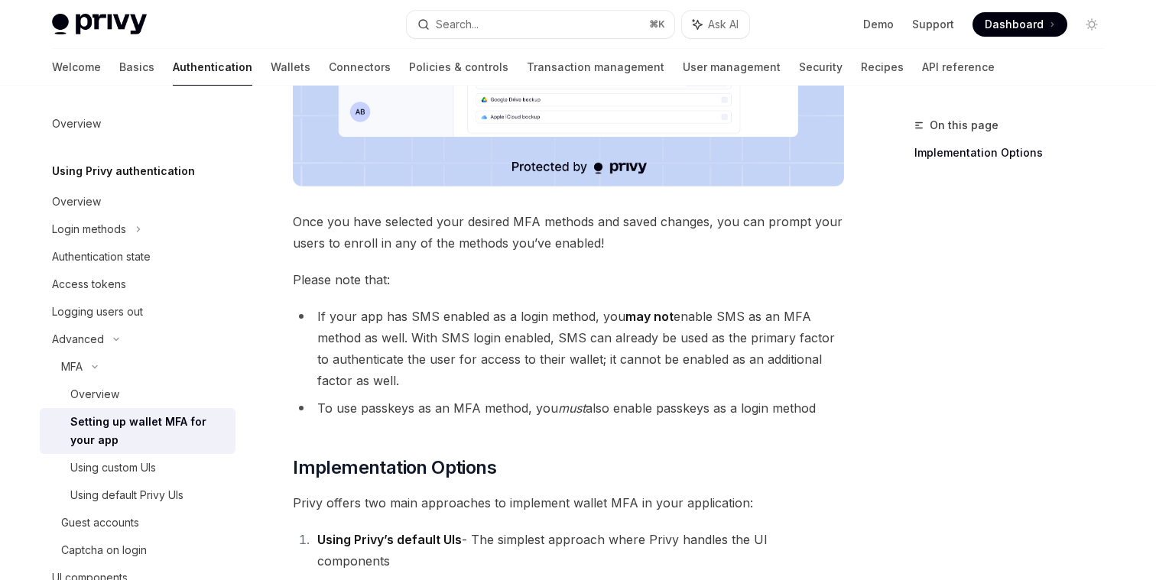
click at [490, 406] on li "To use passkeys as an MFA method, you must also enable passkeys as a login meth…" at bounding box center [568, 408] width 551 height 21
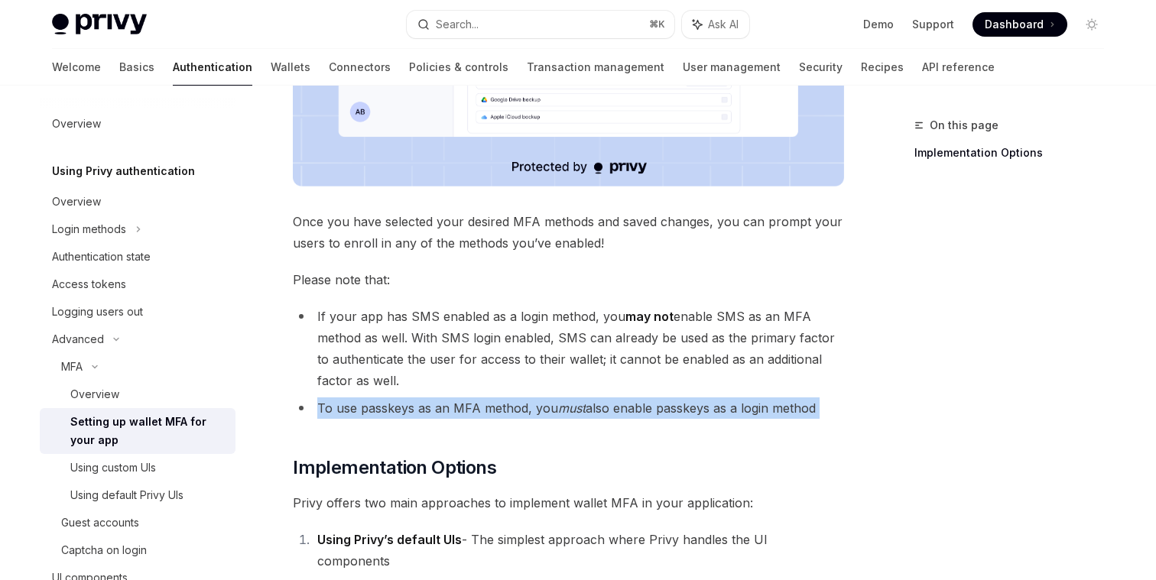
click at [490, 406] on li "To use passkeys as an MFA method, you must also enable passkeys as a login meth…" at bounding box center [568, 408] width 551 height 21
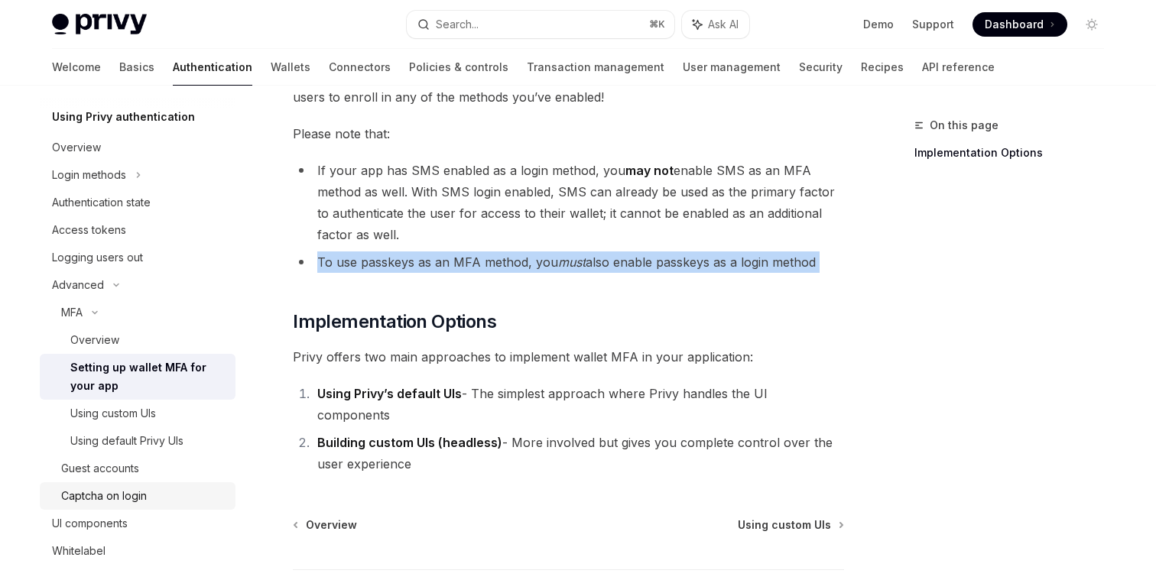
scroll to position [34, 0]
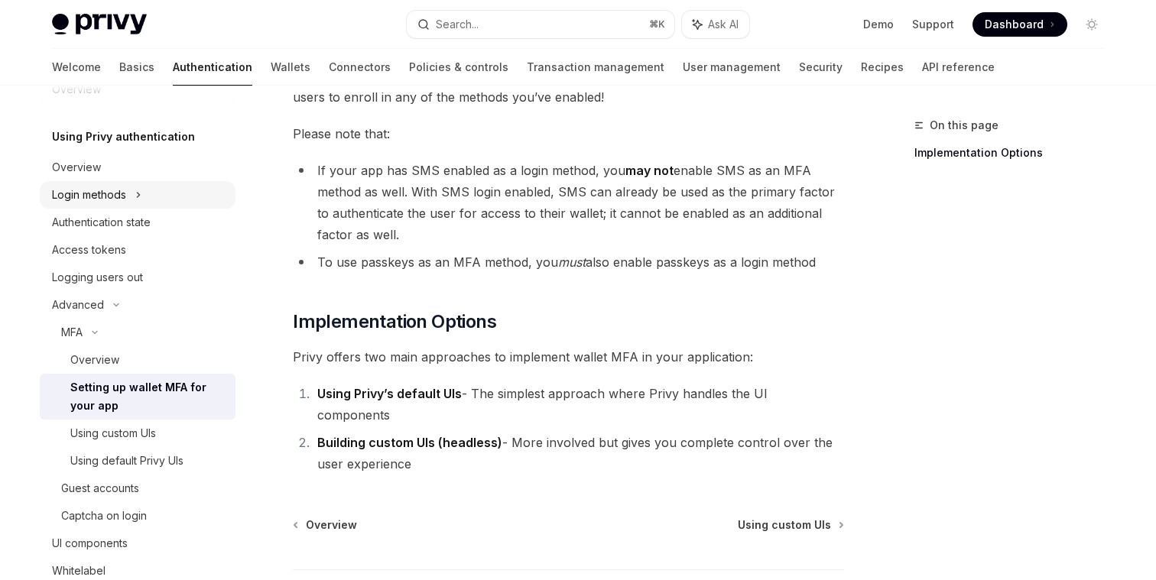
click at [141, 193] on icon at bounding box center [138, 195] width 6 height 18
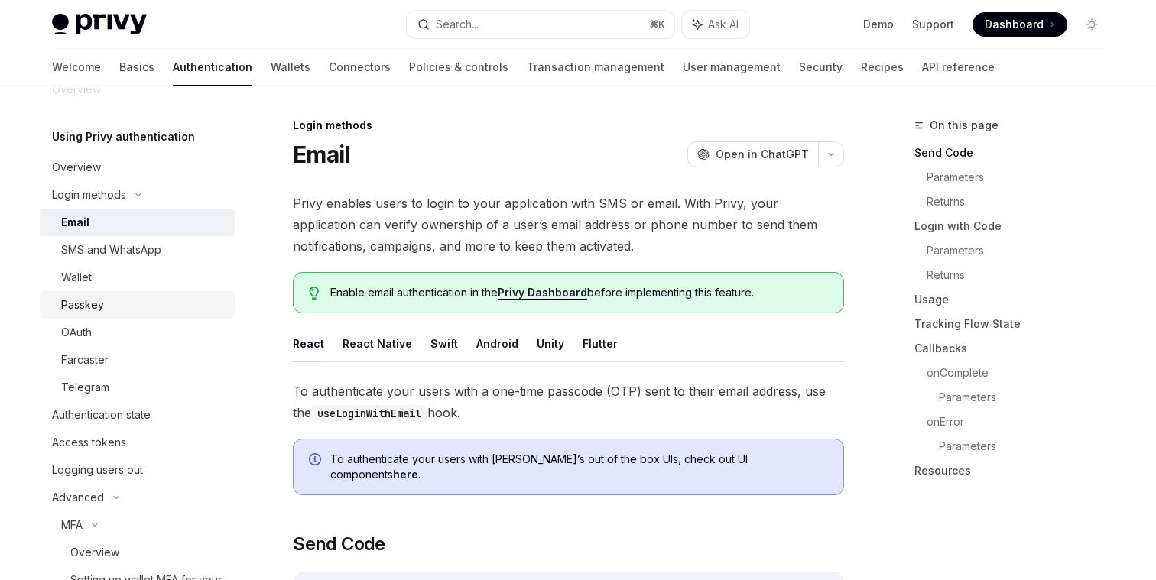
click at [118, 304] on div "Passkey" at bounding box center [143, 305] width 165 height 18
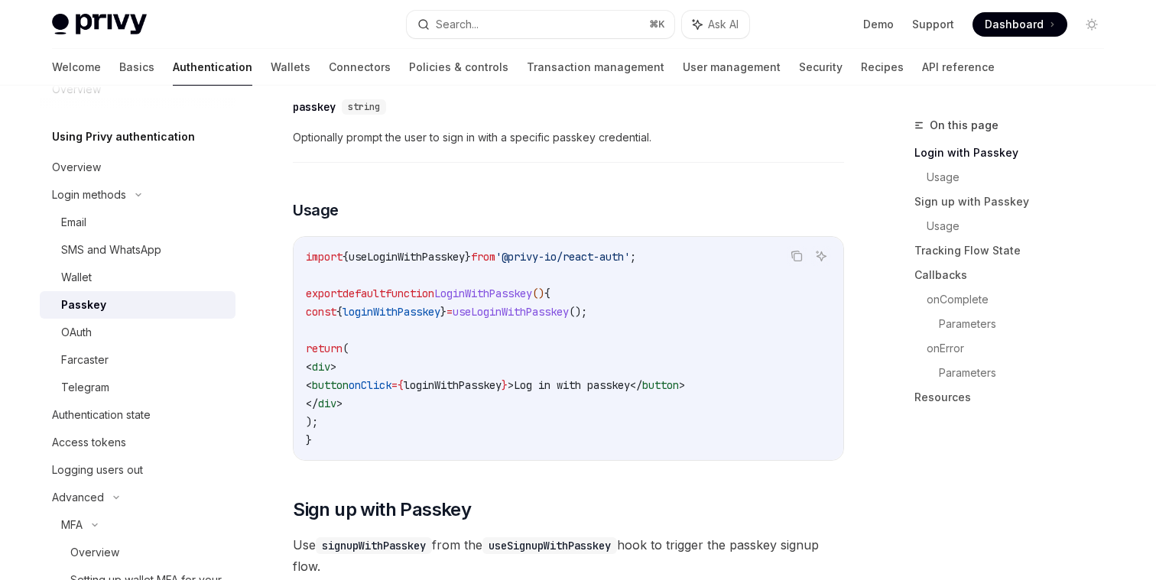
scroll to position [481, 0]
click at [434, 263] on span "useLoginWithPasskey" at bounding box center [407, 256] width 116 height 14
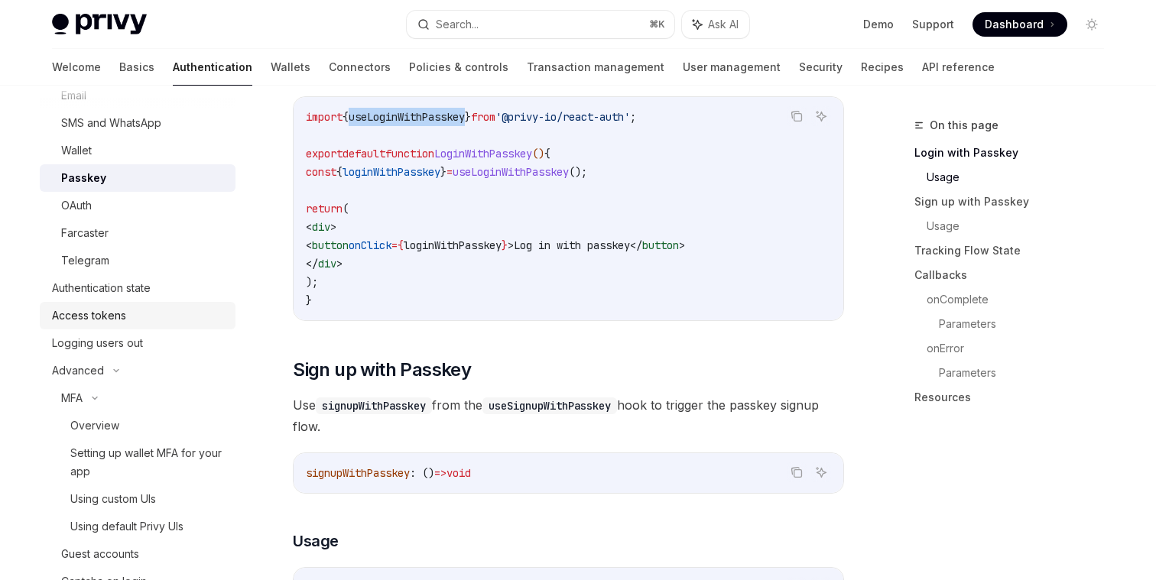
scroll to position [248, 0]
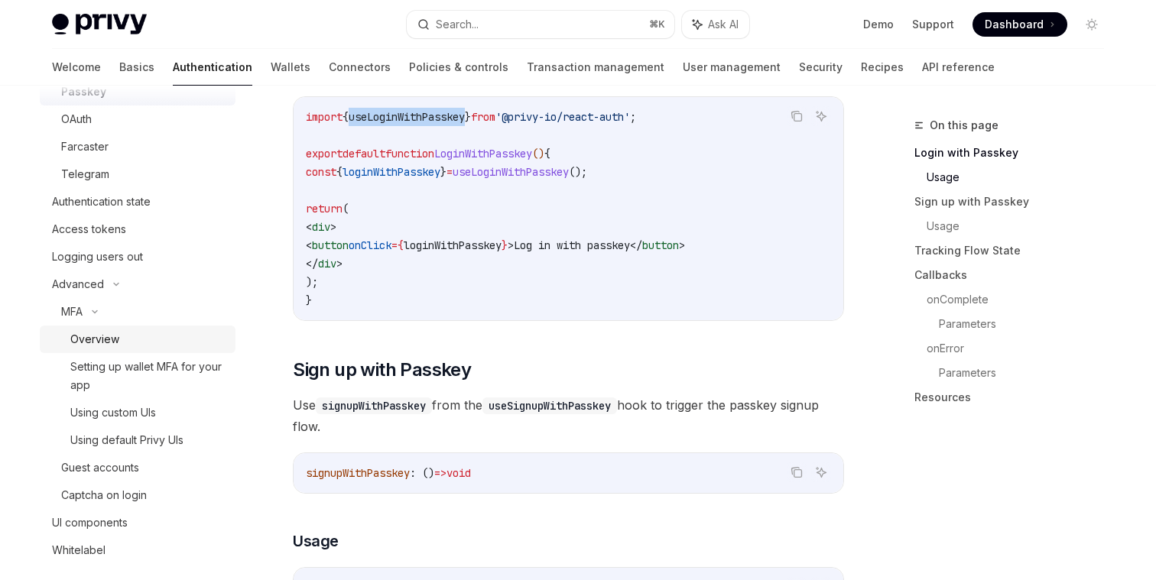
click at [97, 336] on div "Overview" at bounding box center [94, 339] width 49 height 18
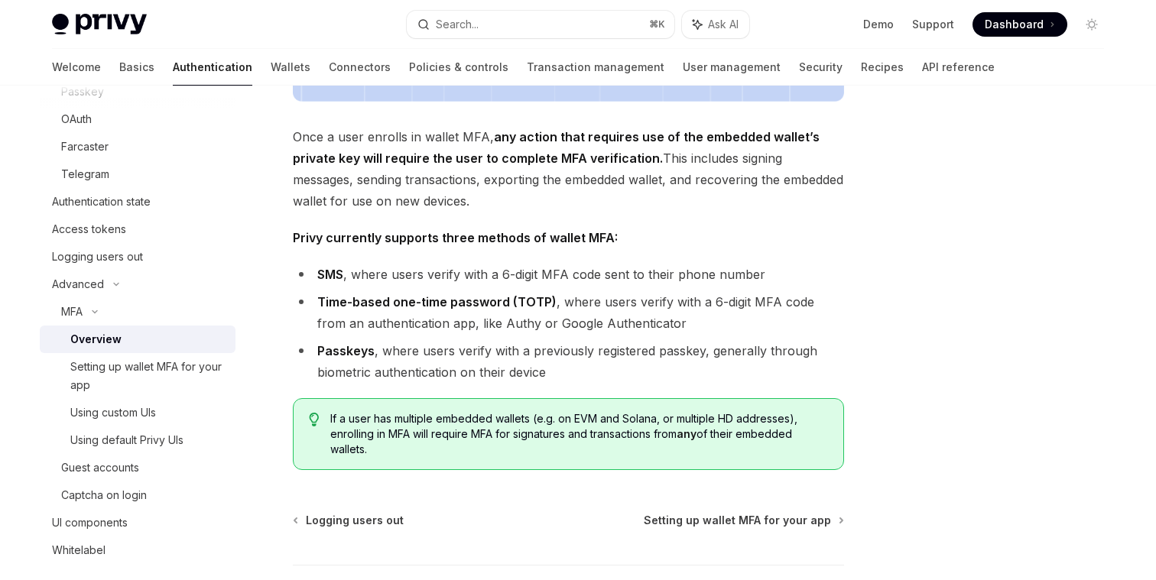
scroll to position [690, 0]
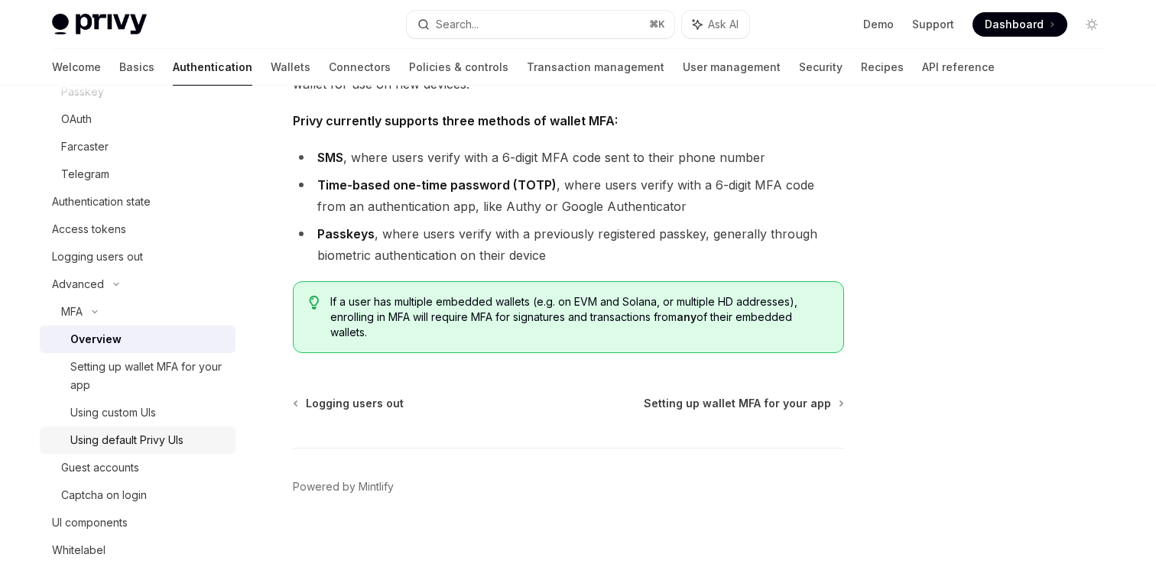
click at [126, 437] on div "Using default Privy UIs" at bounding box center [126, 440] width 113 height 18
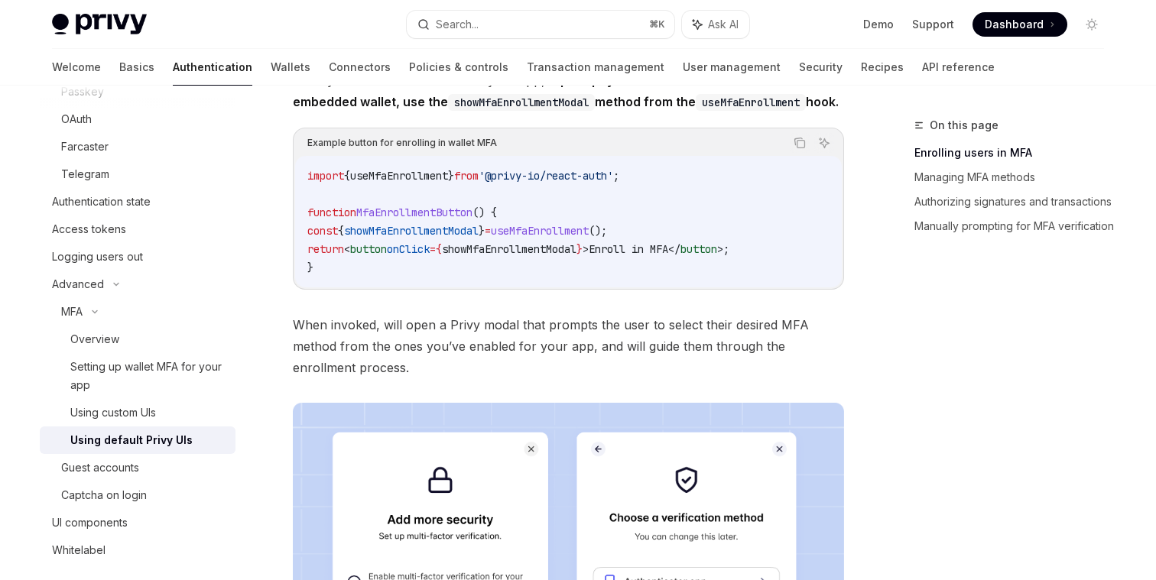
scroll to position [268, 0]
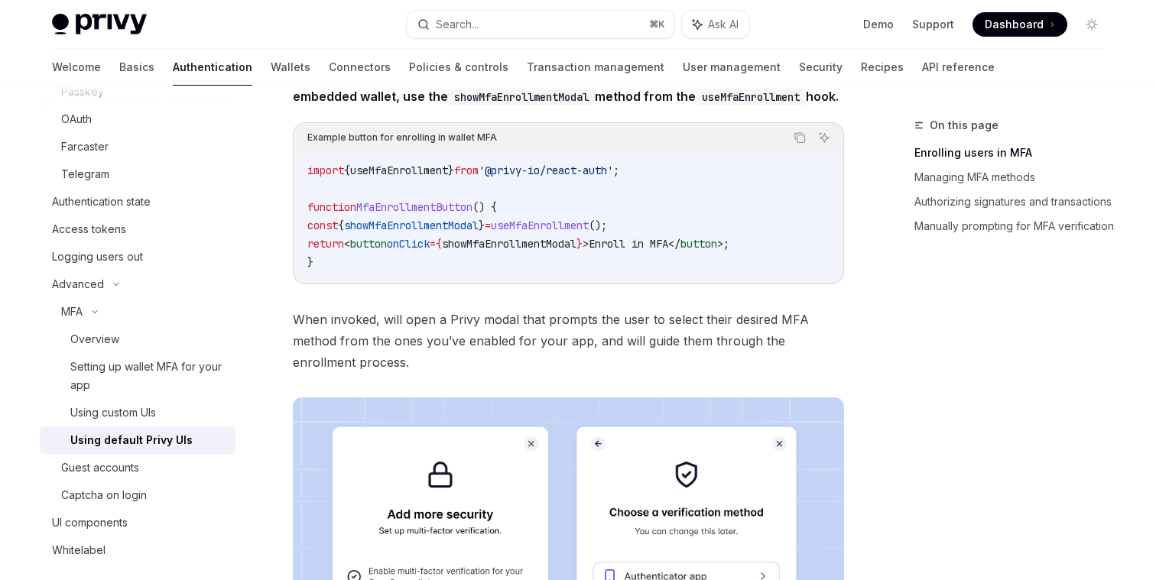
click at [571, 232] on span "useMfaEnrollment" at bounding box center [540, 226] width 98 height 14
copy span "useMfaEnrollment"
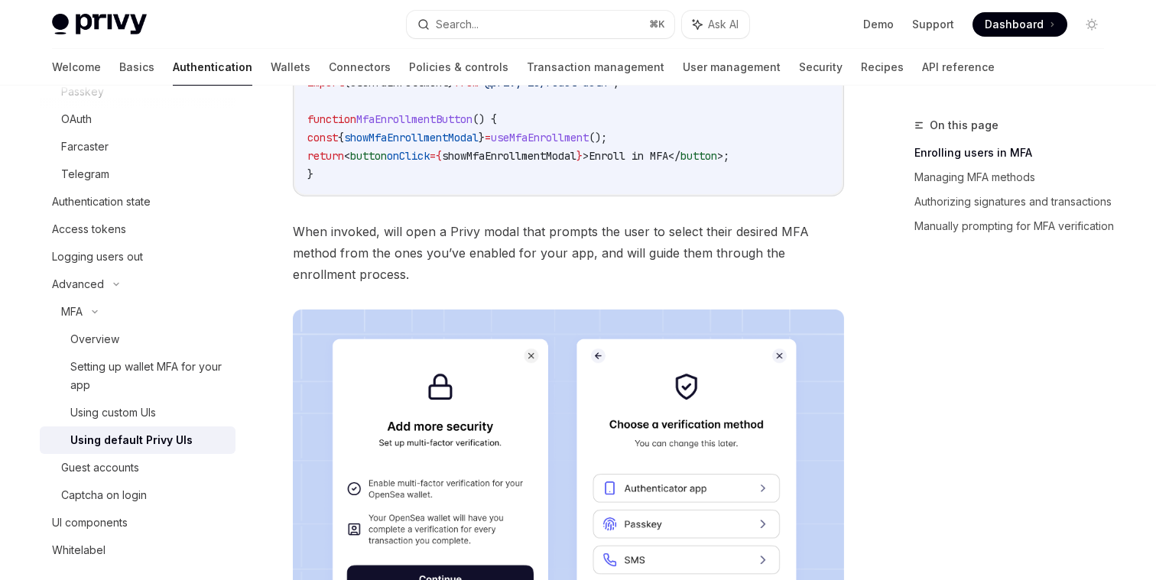
scroll to position [362, 0]
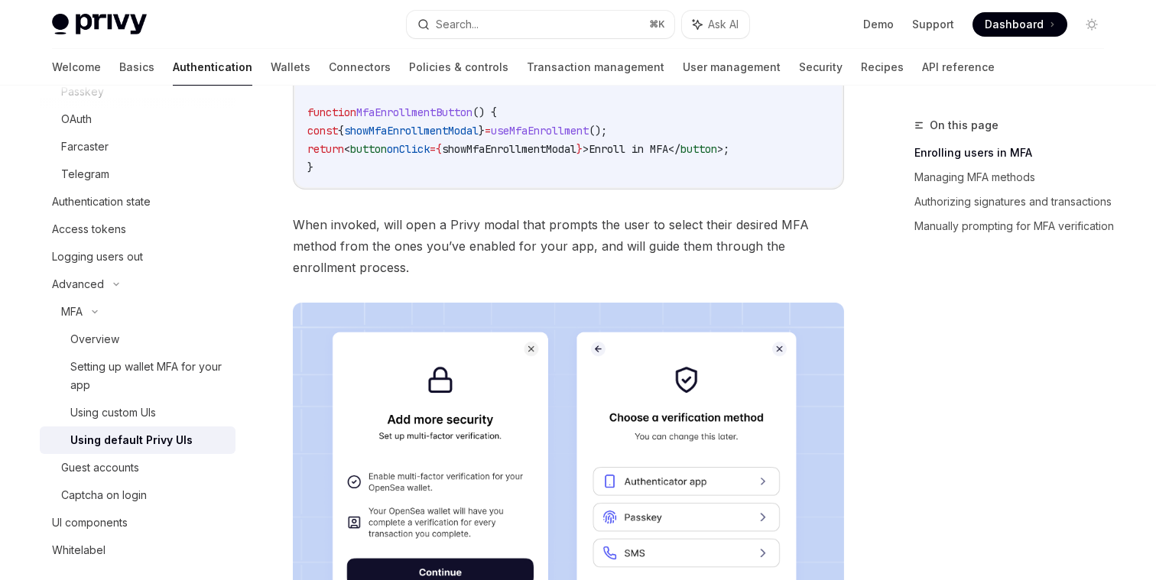
click at [596, 250] on span "When invoked, will open a Privy modal that prompts the user to select their des…" at bounding box center [568, 246] width 551 height 64
click at [551, 266] on span "When invoked, will open a Privy modal that prompts the user to select their des…" at bounding box center [568, 246] width 551 height 64
click at [456, 248] on span "When invoked, will open a Privy modal that prompts the user to select their des…" at bounding box center [568, 246] width 551 height 64
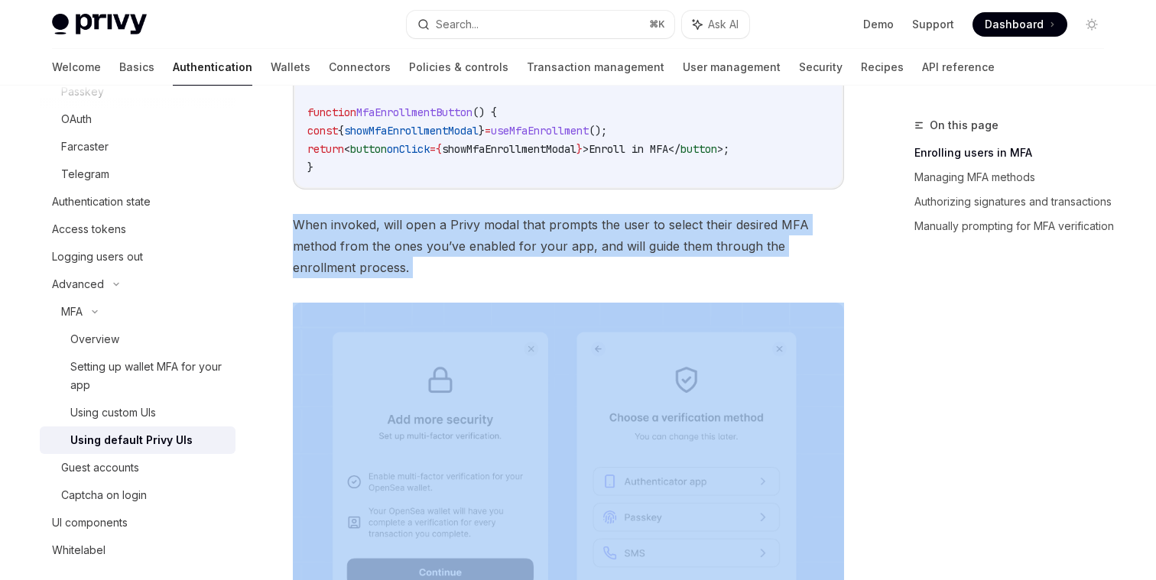
click at [456, 248] on span "When invoked, will open a Privy modal that prompts the user to select their des…" at bounding box center [568, 246] width 551 height 64
click at [446, 278] on span "When invoked, will open a Privy modal that prompts the user to select their des…" at bounding box center [568, 246] width 551 height 64
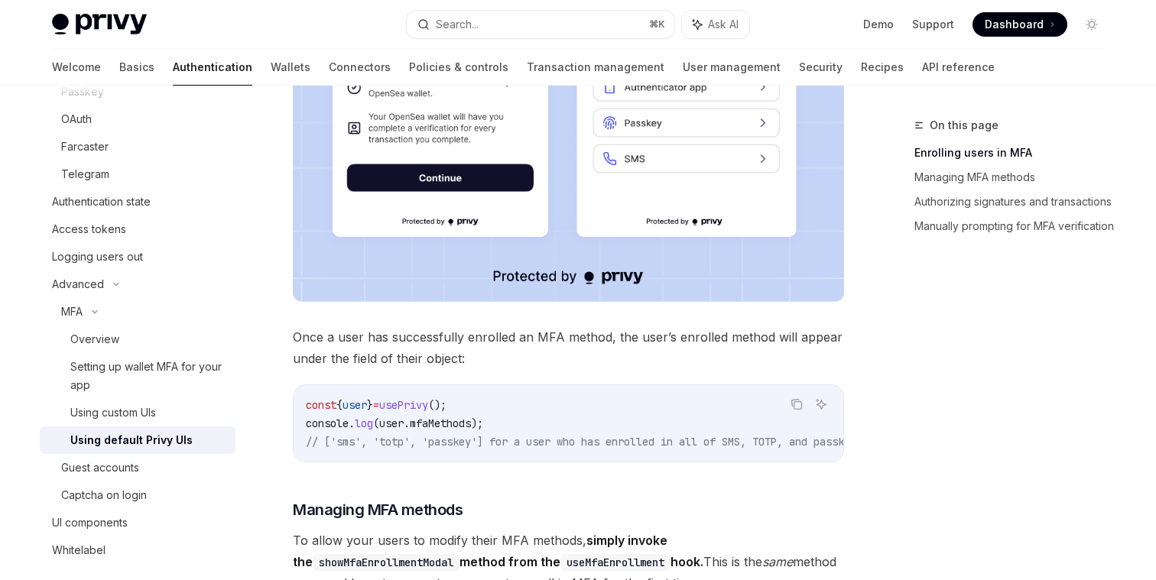
scroll to position [759, 0]
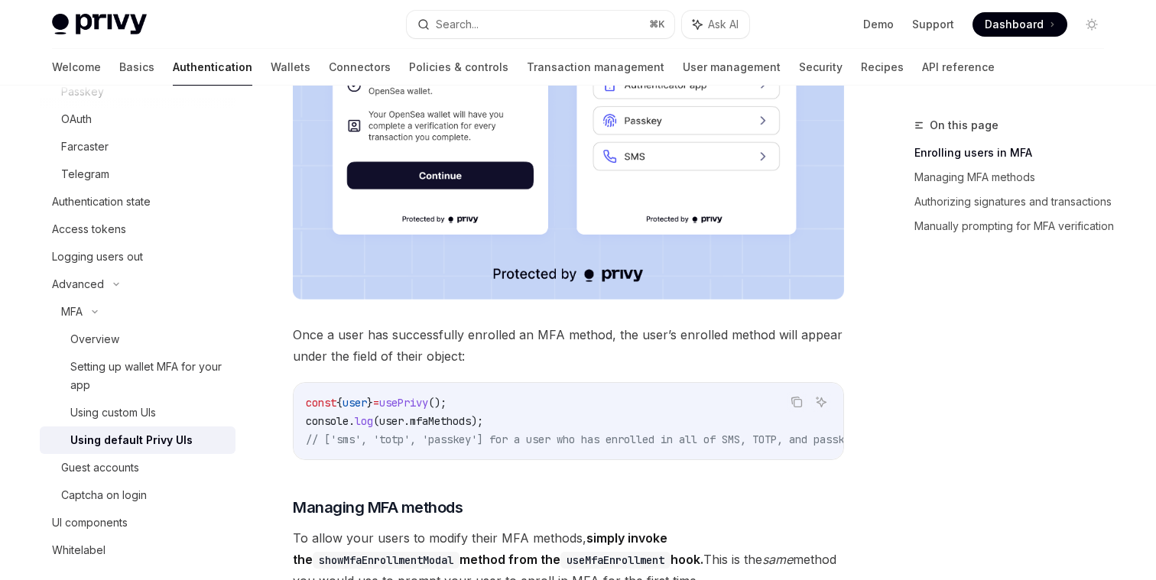
click at [415, 367] on span "Once a user has successfully enrolled an MFA method, the user’s enrolled method…" at bounding box center [568, 345] width 551 height 43
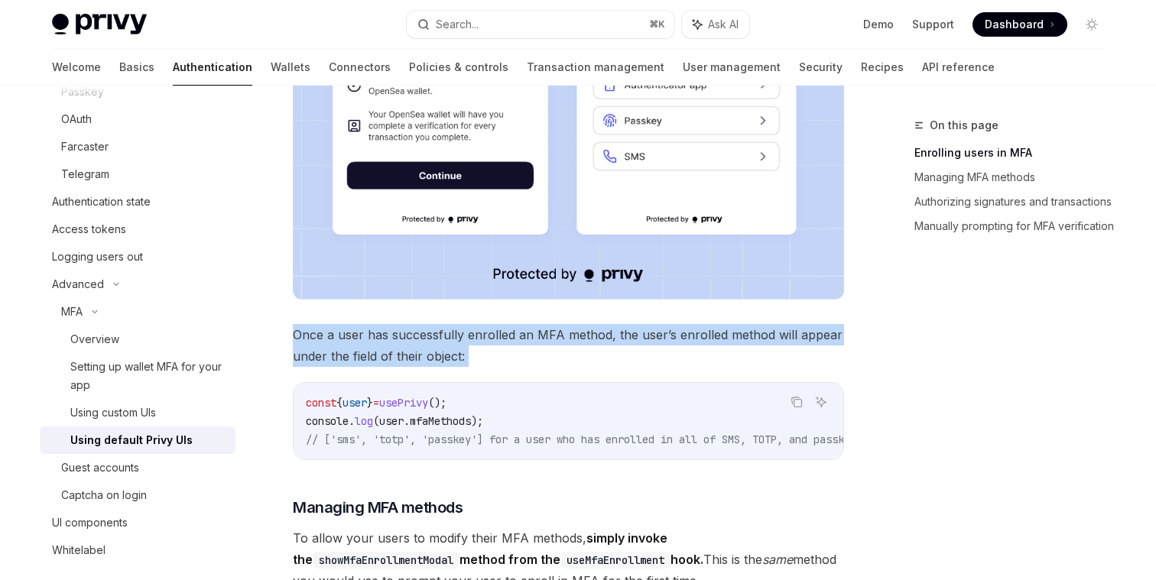
click at [415, 367] on span "Once a user has successfully enrolled an MFA method, the user’s enrolled method…" at bounding box center [568, 345] width 551 height 43
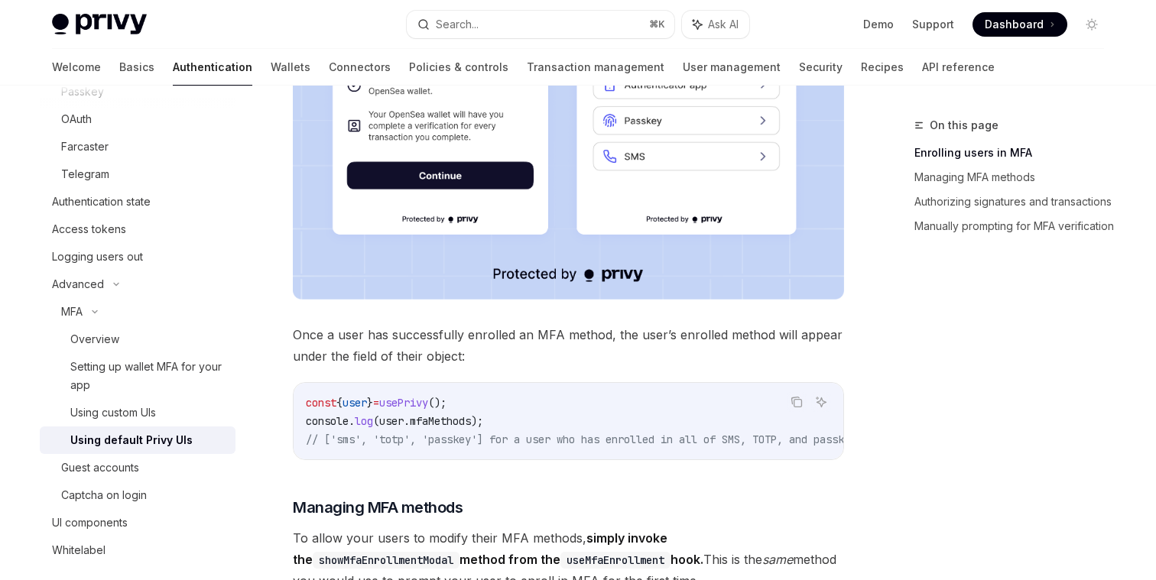
click at [474, 367] on span "Once a user has successfully enrolled an MFA method, the user’s enrolled method…" at bounding box center [568, 345] width 551 height 43
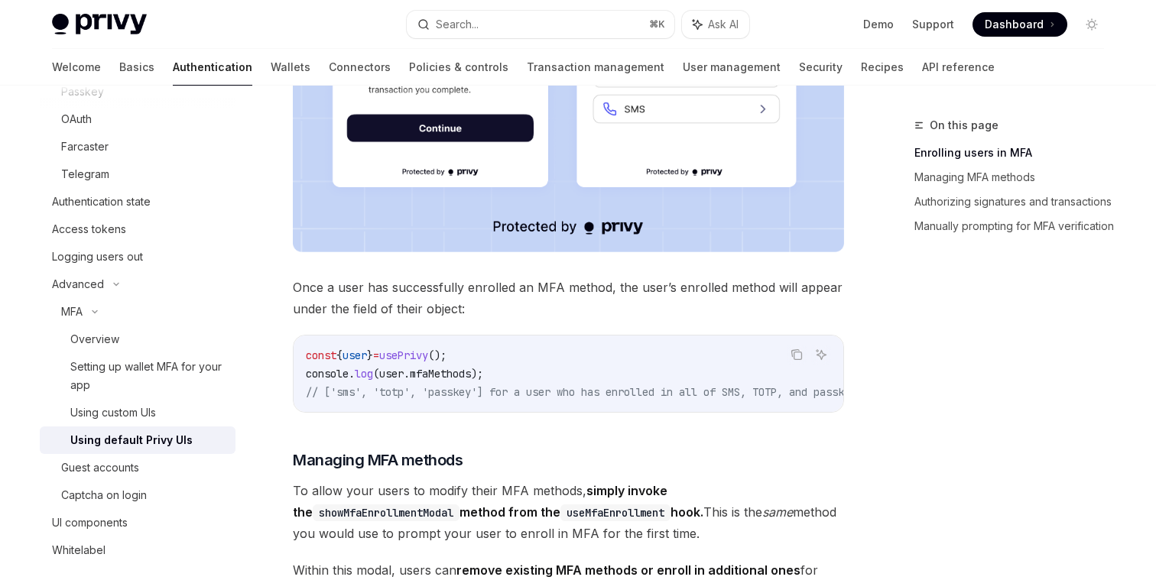
click at [455, 381] on span "mfaMethods" at bounding box center [440, 374] width 61 height 14
click at [481, 381] on span ");" at bounding box center [477, 374] width 12 height 14
drag, startPoint x: 512, startPoint y: 388, endPoint x: 280, endPoint y: 363, distance: 233.7
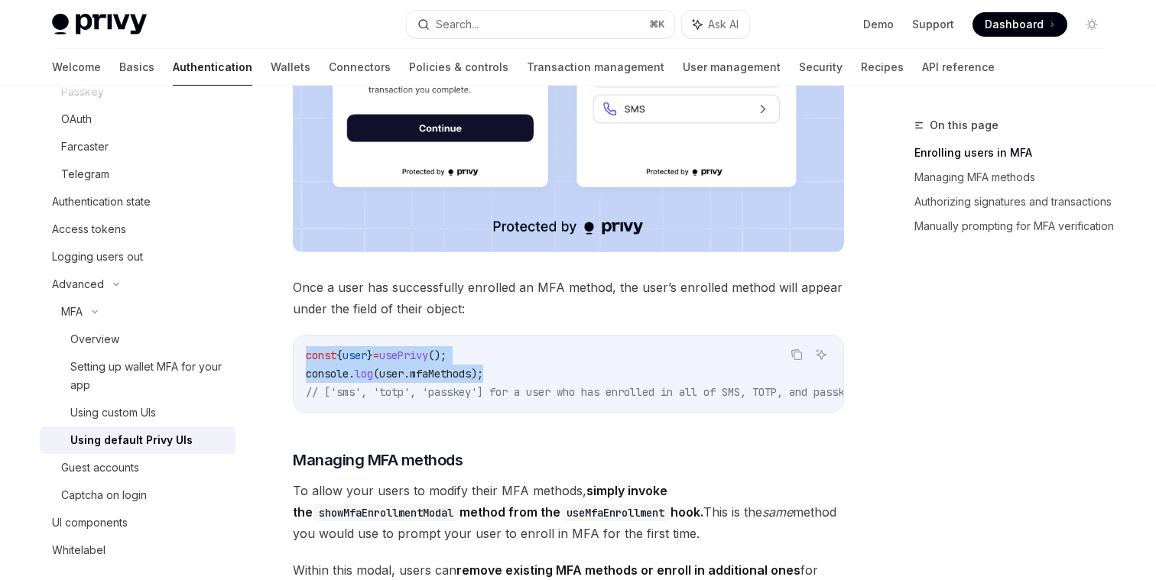
click at [333, 362] on span "const" at bounding box center [321, 356] width 31 height 14
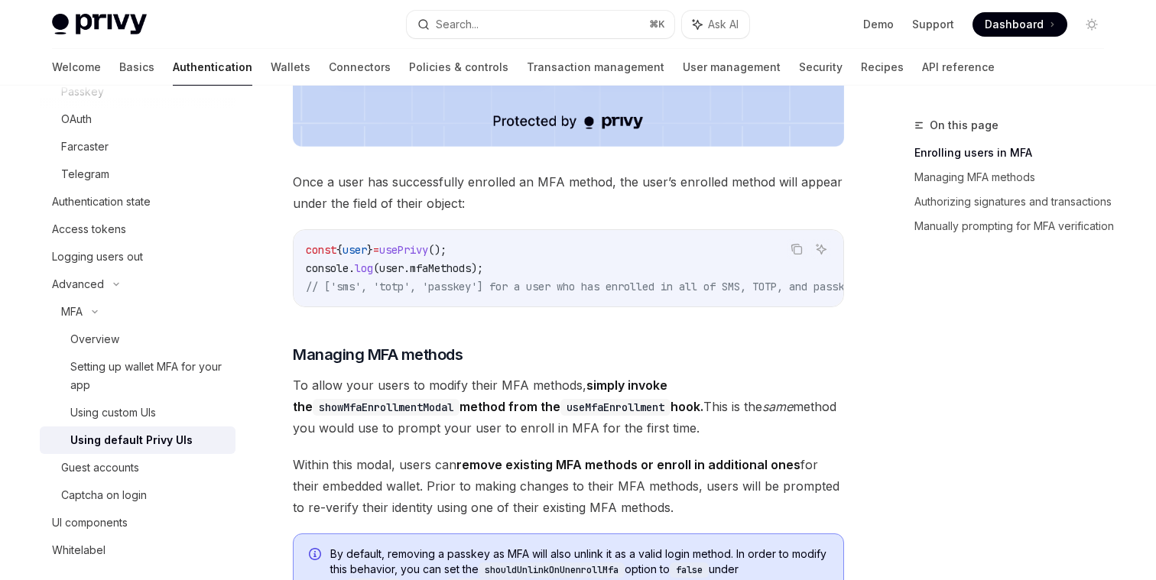
scroll to position [914, 0]
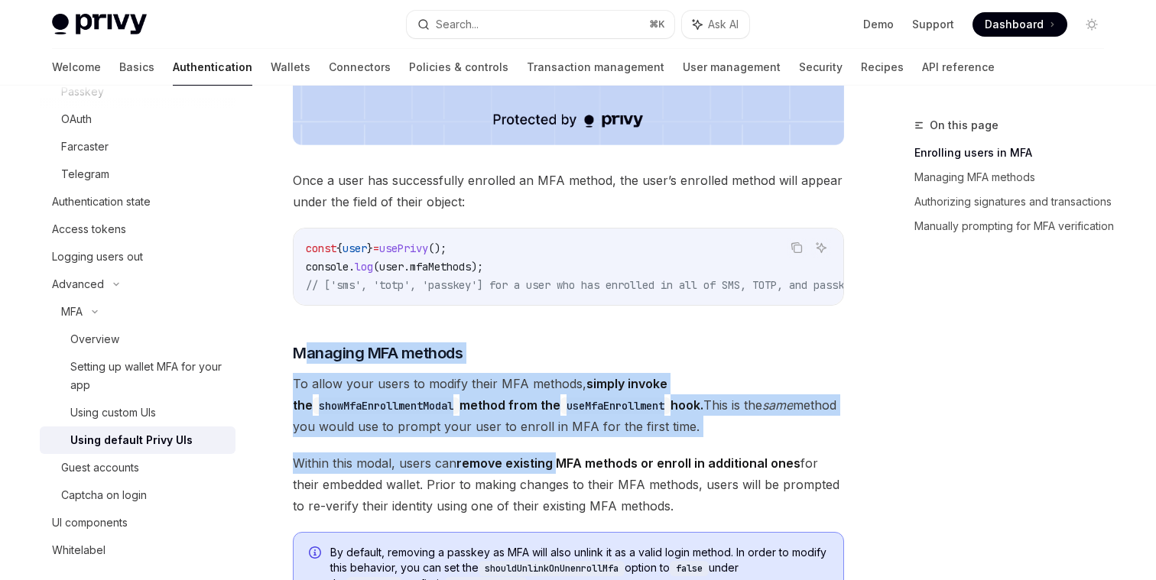
drag, startPoint x: 300, startPoint y: 378, endPoint x: 560, endPoint y: 491, distance: 283.2
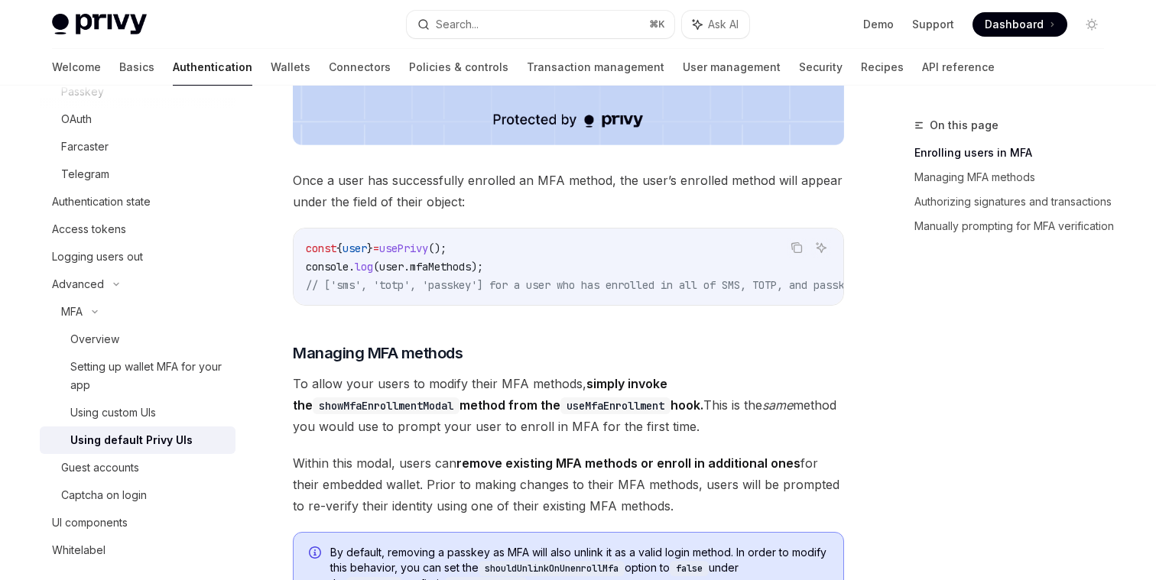
click at [573, 437] on span "To allow your users to modify their MFA methods, simply invoke the showMfaEnrol…" at bounding box center [568, 405] width 551 height 64
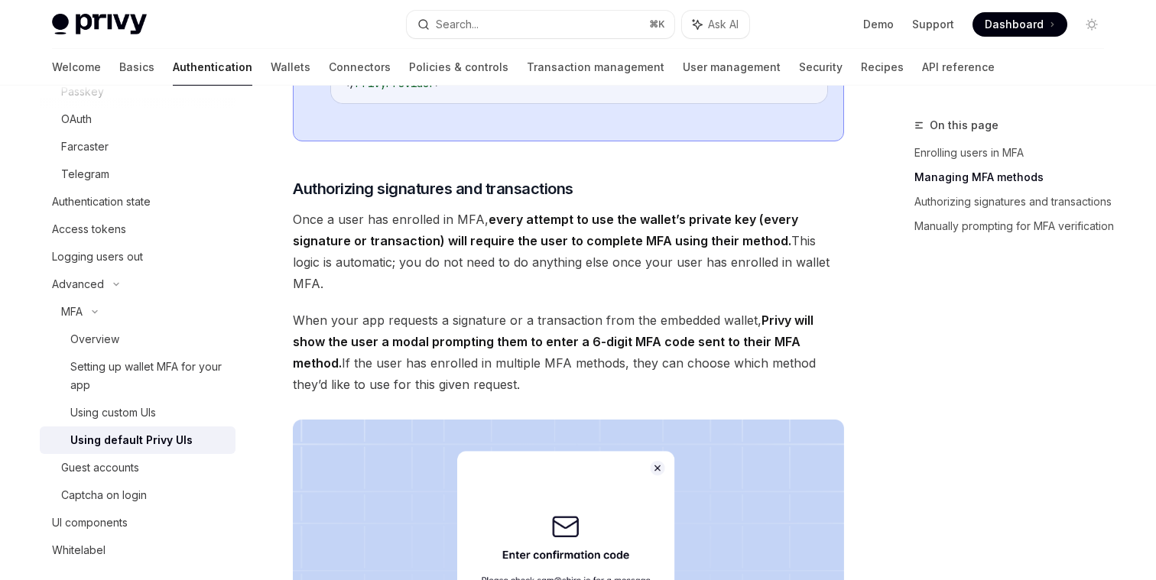
scroll to position [1662, 0]
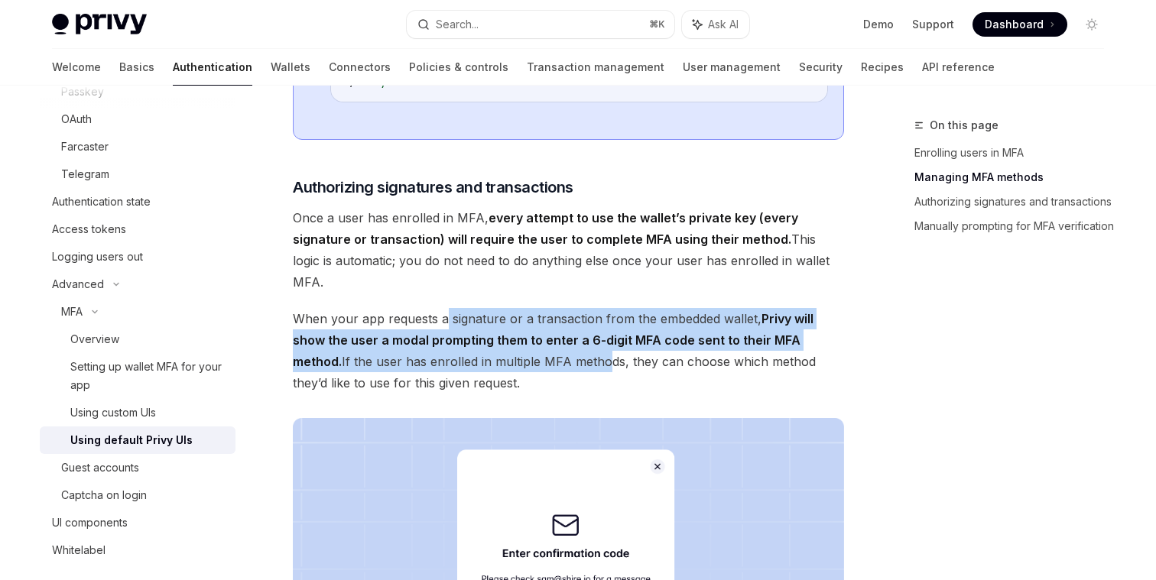
drag, startPoint x: 445, startPoint y: 332, endPoint x: 553, endPoint y: 370, distance: 114.4
click at [553, 370] on span "When your app requests a signature or a transaction from the embedded wallet, P…" at bounding box center [568, 351] width 551 height 86
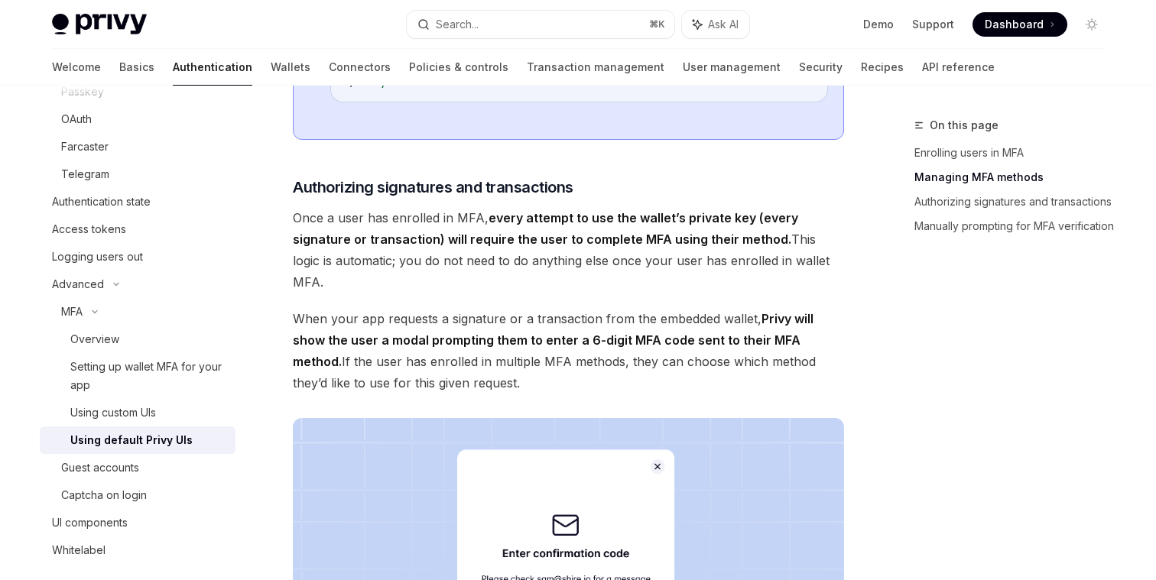
click at [551, 372] on span "When your app requests a signature or a transaction from the embedded wallet, P…" at bounding box center [568, 351] width 551 height 86
drag, startPoint x: 757, startPoint y: 333, endPoint x: 383, endPoint y: 328, distance: 373.9
click at [383, 328] on span "When your app requests a signature or a transaction from the embedded wallet, P…" at bounding box center [568, 351] width 551 height 86
copy span "requests a signature or a transaction from the embedded wallet,"
click at [674, 331] on span "When your app requests a signature or a transaction from the embedded wallet, P…" at bounding box center [568, 351] width 551 height 86
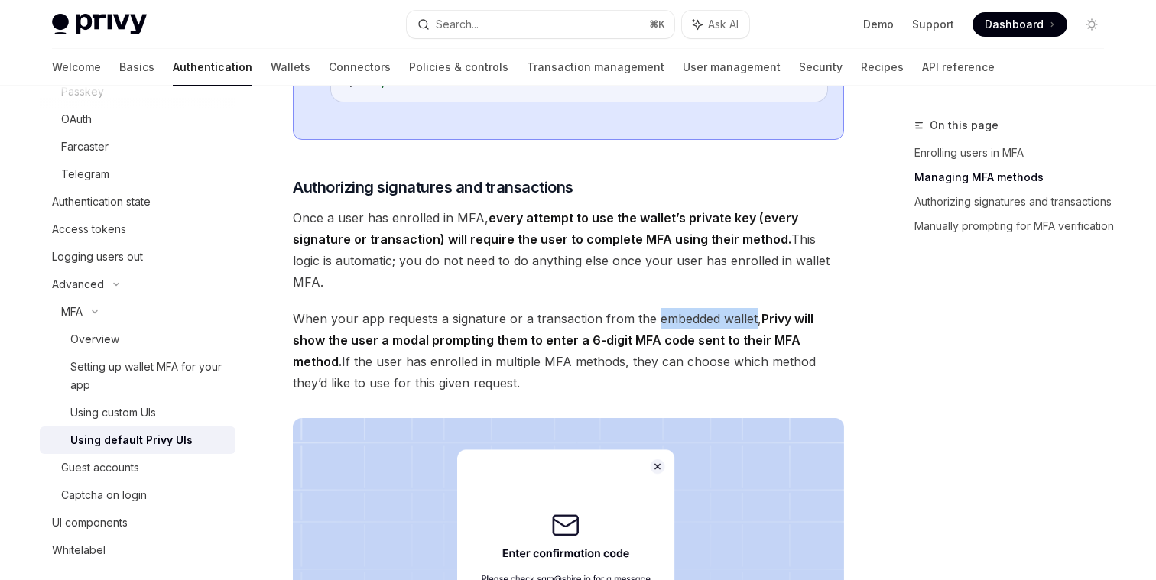
drag, startPoint x: 653, startPoint y: 332, endPoint x: 750, endPoint y: 333, distance: 97.1
click at [750, 333] on span "When your app requests a signature or a transaction from the embedded wallet, P…" at bounding box center [568, 351] width 551 height 86
copy span "embedded wallet"
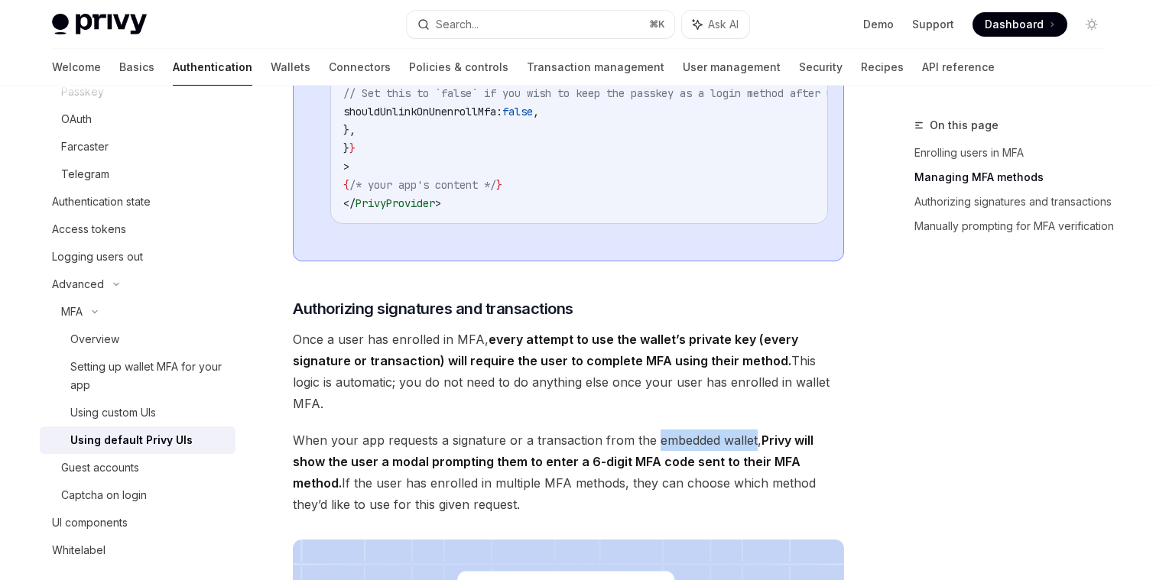
scroll to position [1539, 0]
click at [554, 370] on strong "every attempt to use the wallet’s private key (every signature or transaction) …" at bounding box center [545, 351] width 505 height 37
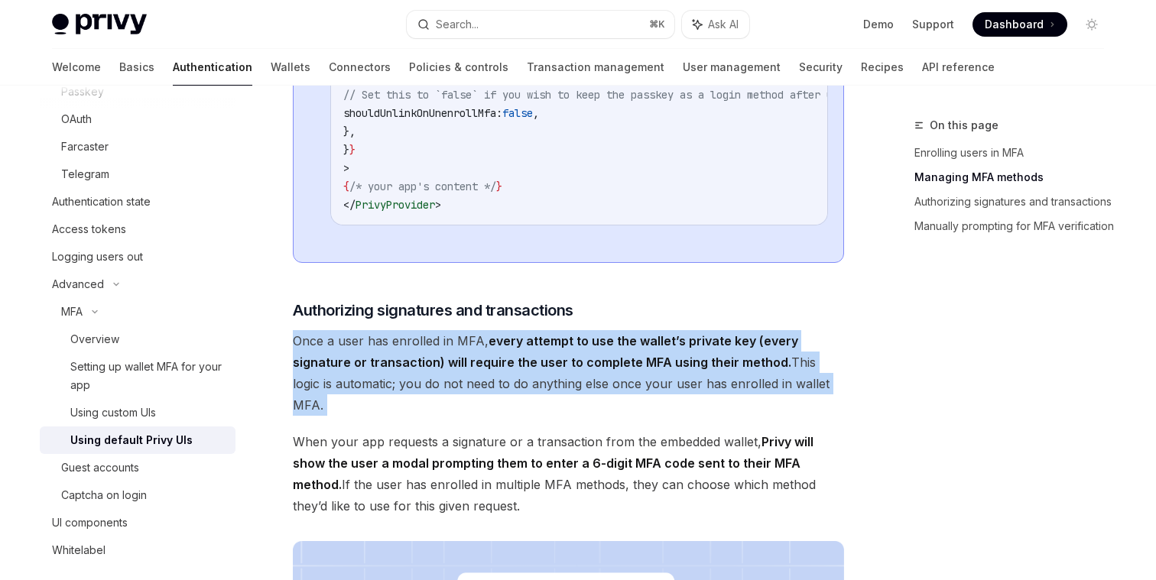
click at [554, 370] on strong "every attempt to use the wallet’s private key (every signature or transaction) …" at bounding box center [545, 351] width 505 height 37
click at [540, 416] on span "Once a user has enrolled in MFA, every attempt to use the wallet’s private key …" at bounding box center [568, 373] width 551 height 86
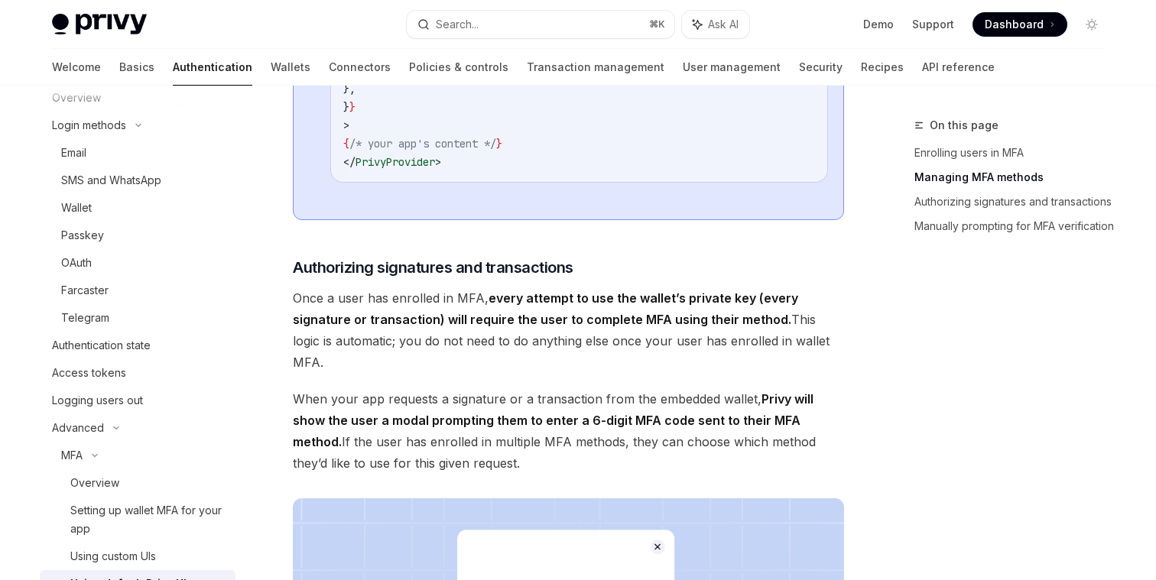
scroll to position [0, 0]
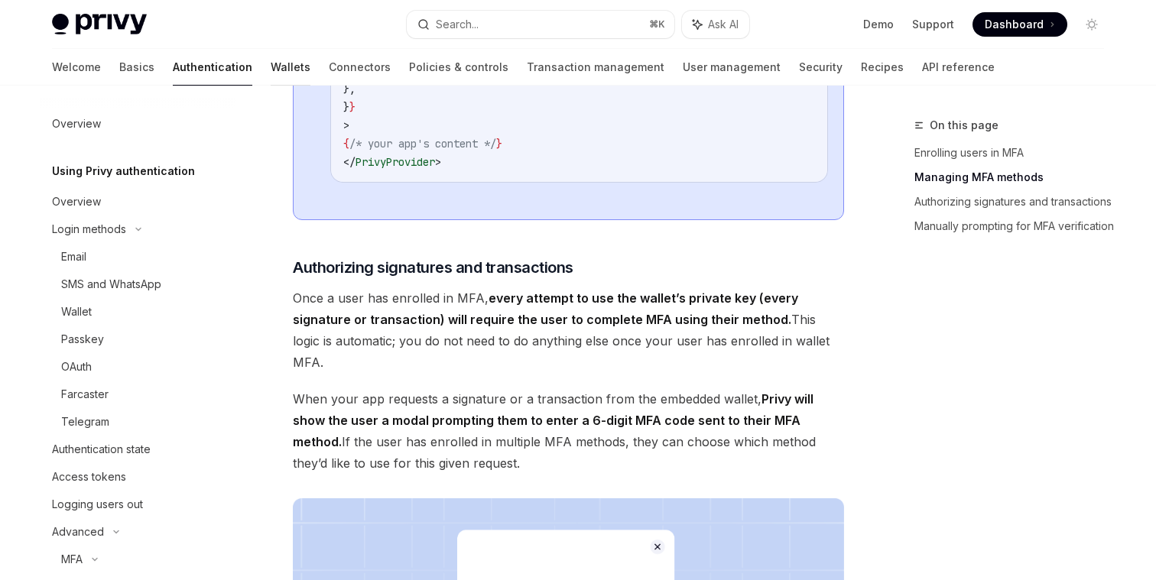
click at [271, 60] on link "Wallets" at bounding box center [291, 67] width 40 height 37
type textarea "*"
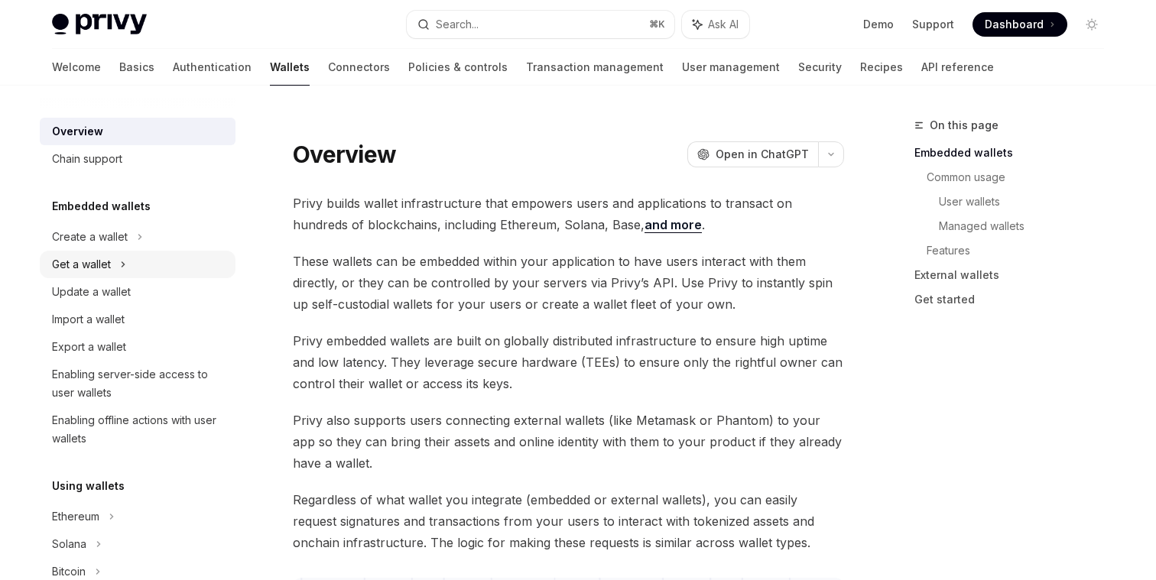
click at [167, 260] on div "Get a wallet" at bounding box center [138, 265] width 196 height 28
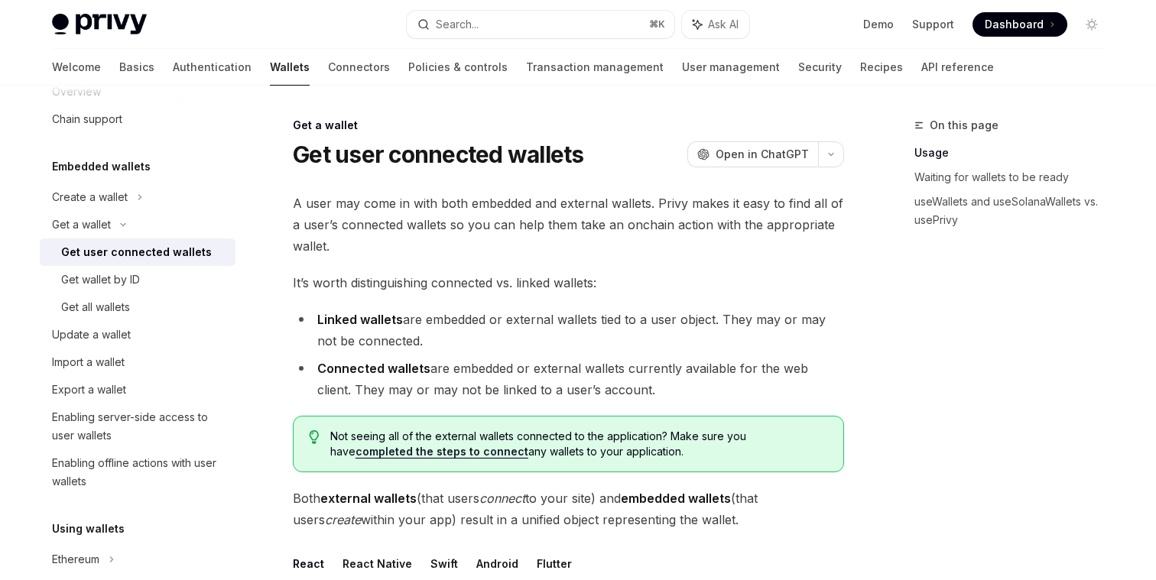
scroll to position [73, 0]
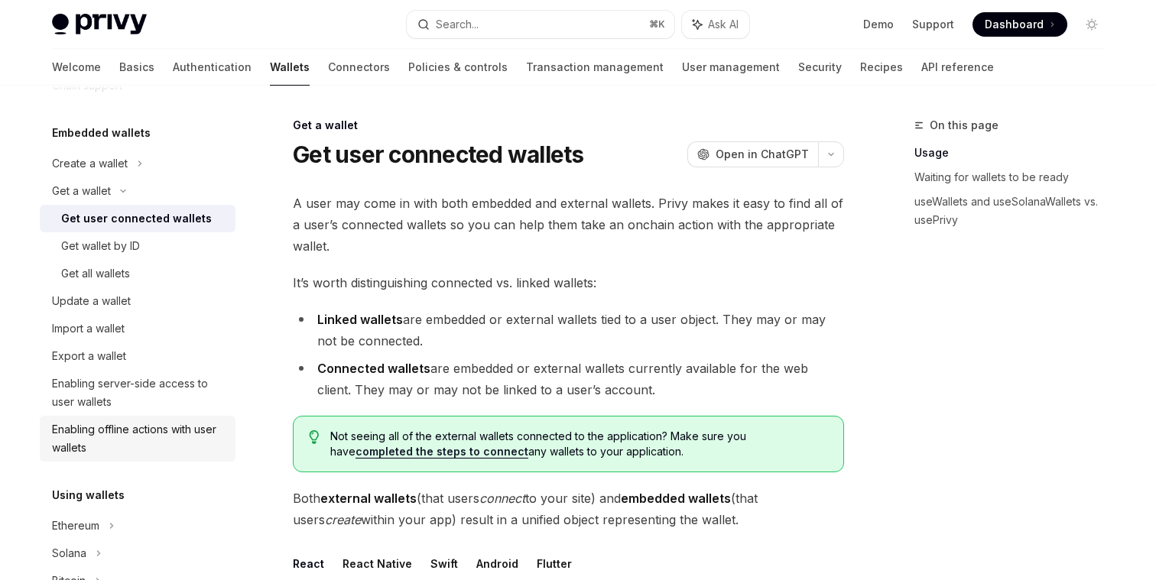
click at [163, 439] on div "Enabling offline actions with user wallets" at bounding box center [139, 439] width 174 height 37
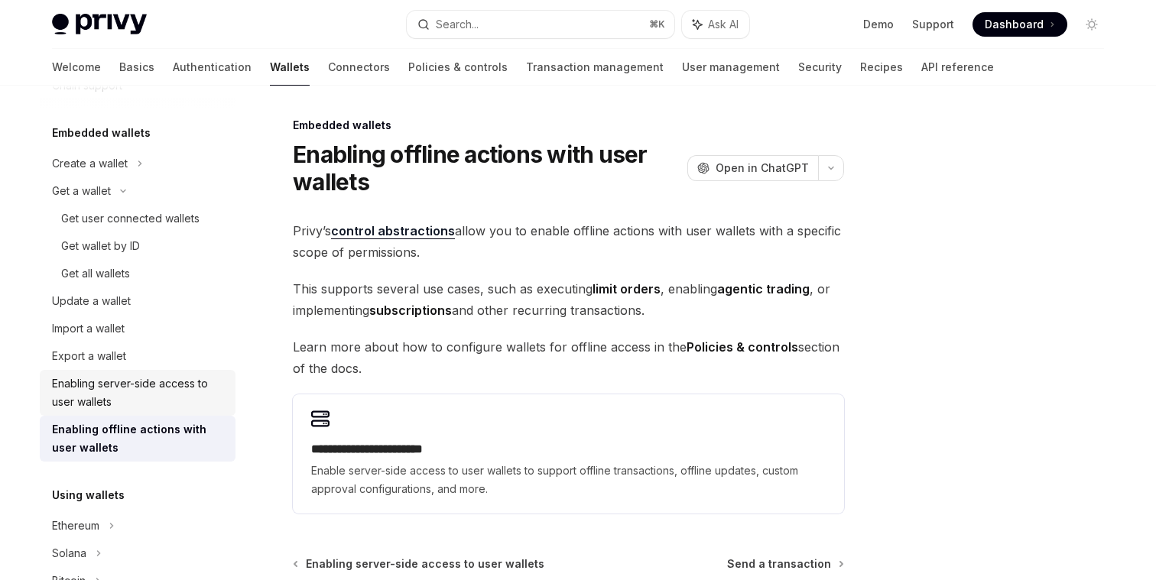
click at [135, 385] on div "Enabling server-side access to user wallets" at bounding box center [139, 393] width 174 height 37
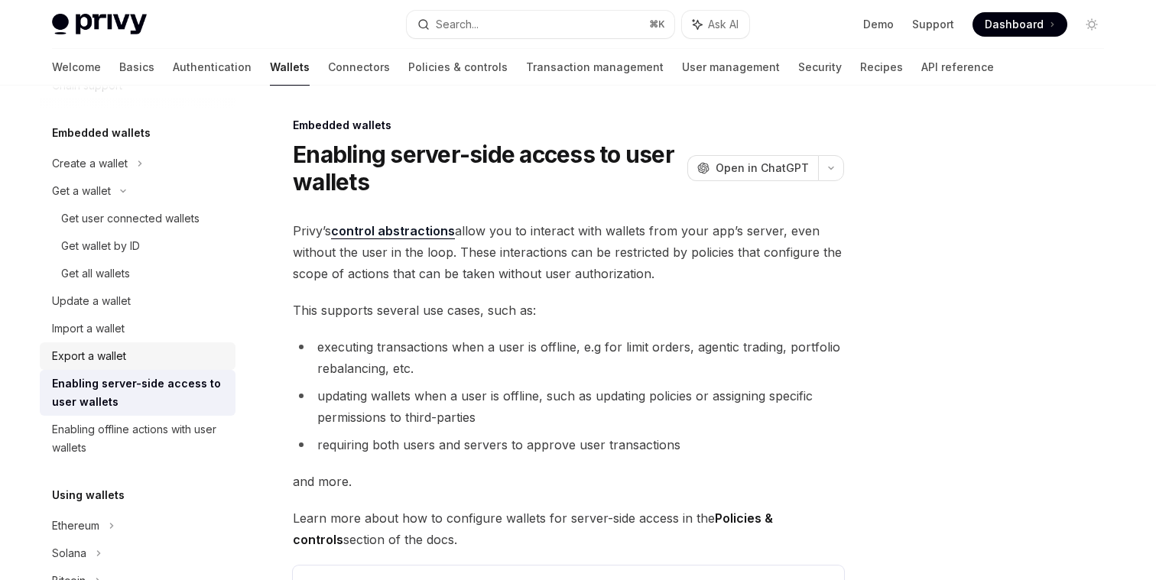
click at [203, 349] on div "Export a wallet" at bounding box center [139, 356] width 174 height 18
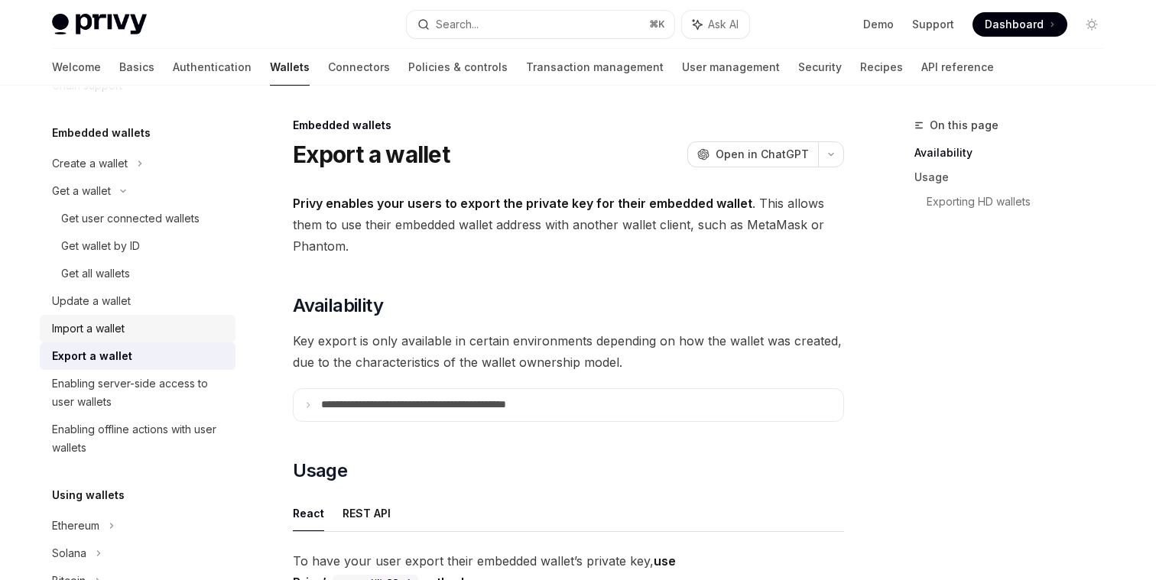
click at [188, 325] on div "Import a wallet" at bounding box center [139, 329] width 174 height 18
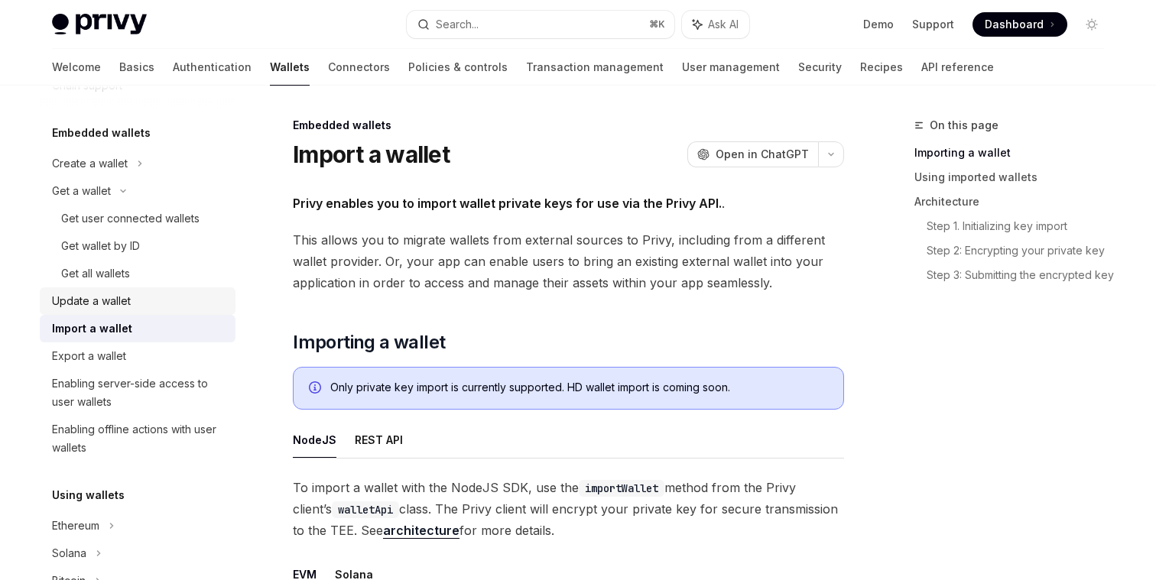
click at [179, 292] on div "Update a wallet" at bounding box center [139, 301] width 174 height 18
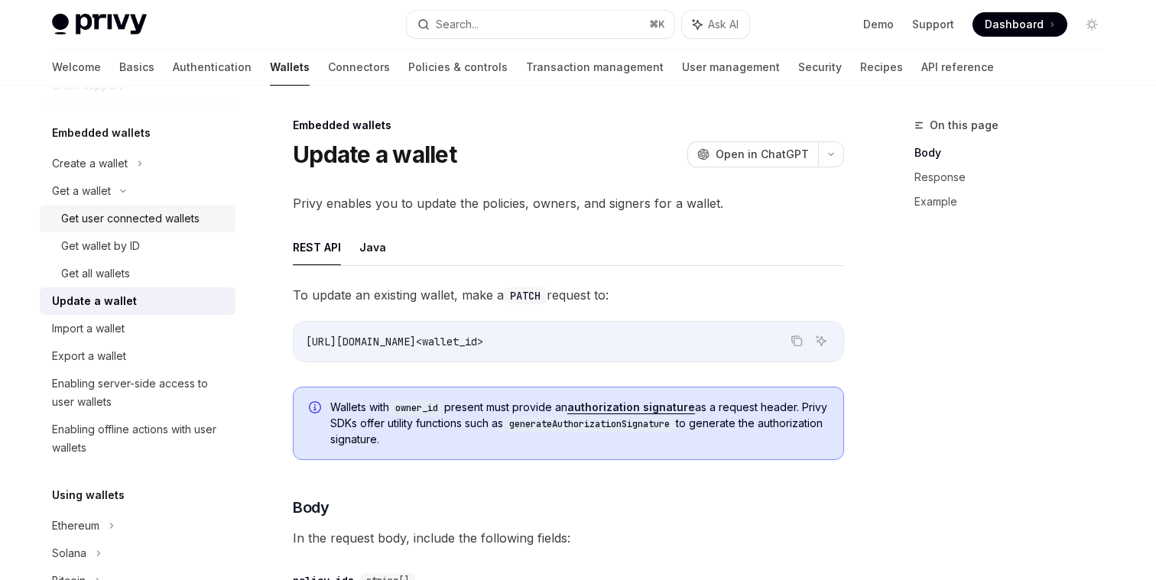
click at [164, 224] on div "Get user connected wallets" at bounding box center [130, 218] width 138 height 18
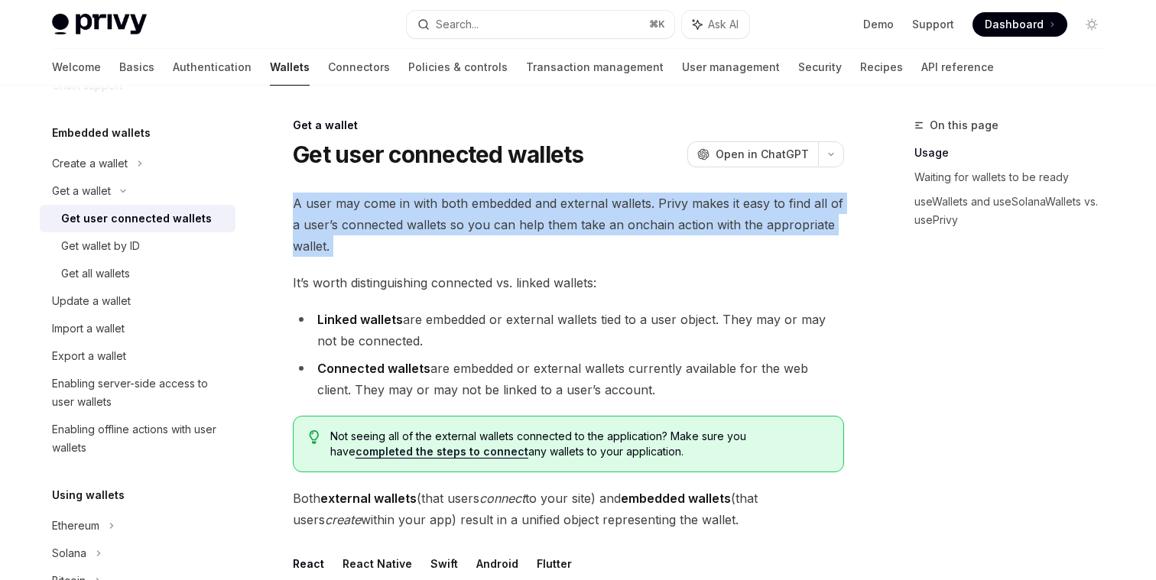
drag, startPoint x: 290, startPoint y: 206, endPoint x: 374, endPoint y: 264, distance: 102.2
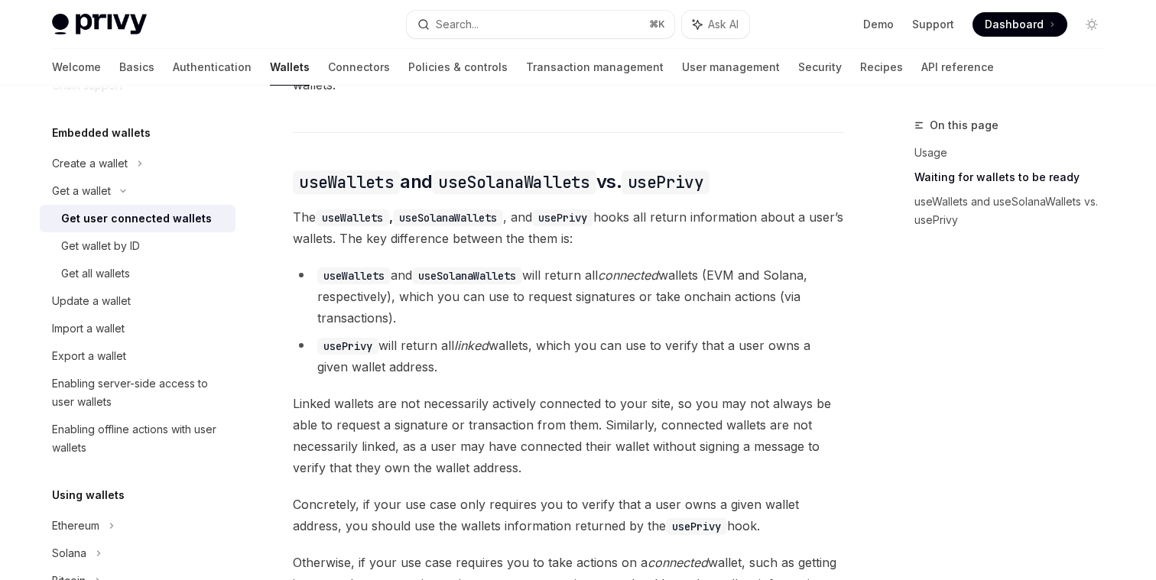
scroll to position [1241, 0]
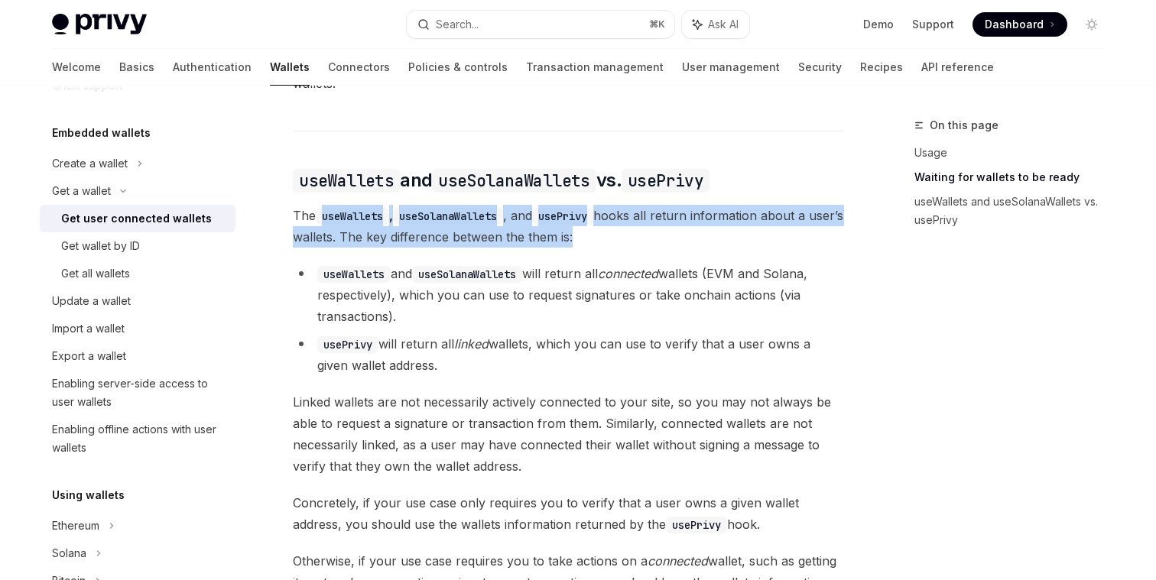
drag, startPoint x: 313, startPoint y: 198, endPoint x: 558, endPoint y: 239, distance: 248.8
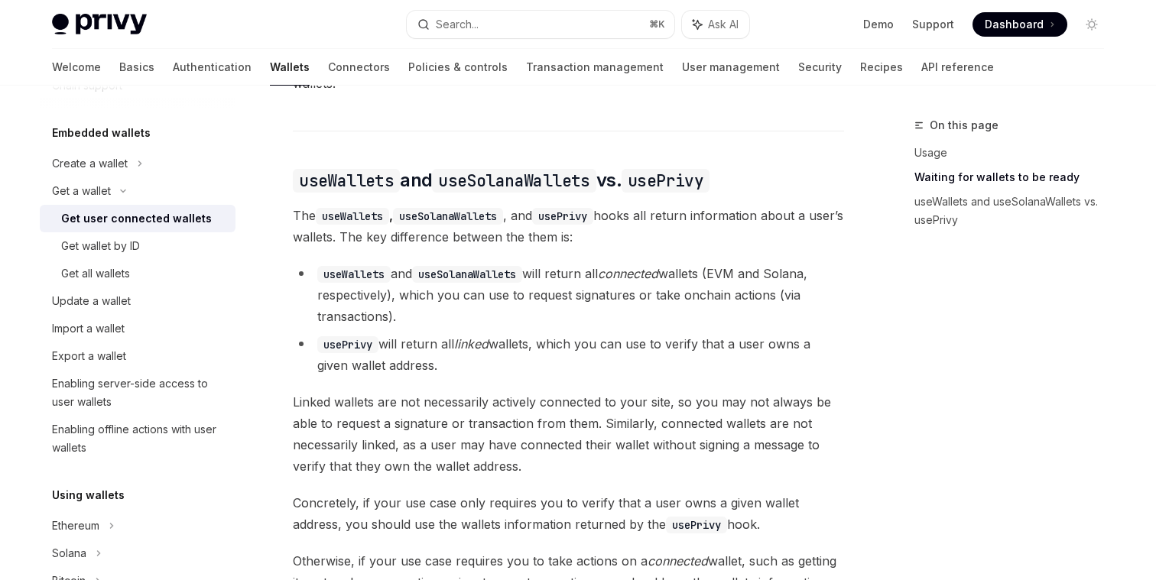
drag, startPoint x: 324, startPoint y: 257, endPoint x: 447, endPoint y: 297, distance: 129.6
click at [447, 297] on li "useWallets and useSolanaWallets will return all connected wallets (EVM and Sola…" at bounding box center [568, 295] width 551 height 64
drag, startPoint x: 399, startPoint y: 280, endPoint x: 459, endPoint y: 300, distance: 63.1
click at [460, 300] on li "useWallets and useSolanaWallets will return all connected wallets (EVM and Sola…" at bounding box center [568, 295] width 551 height 64
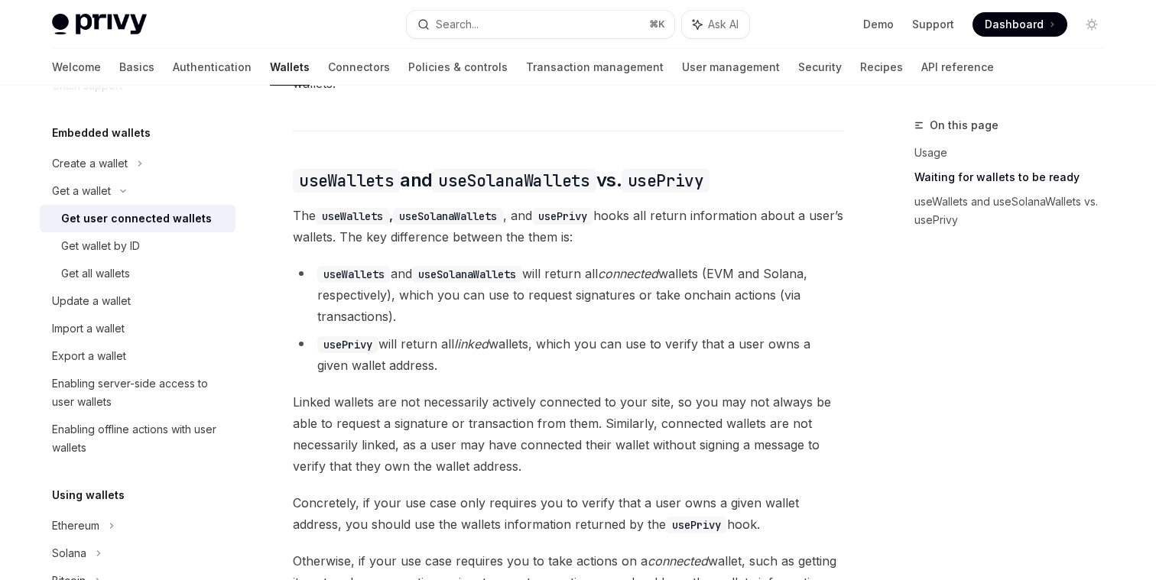
click at [459, 300] on li "useWallets and useSolanaWallets will return all connected wallets (EVM and Sola…" at bounding box center [568, 295] width 551 height 64
drag, startPoint x: 389, startPoint y: 330, endPoint x: 508, endPoint y: 352, distance: 120.4
click at [508, 352] on li "usePrivy will return all linked wallets, which you can use to verify that a use…" at bounding box center [568, 354] width 551 height 43
drag, startPoint x: 547, startPoint y: 327, endPoint x: 581, endPoint y: 350, distance: 40.7
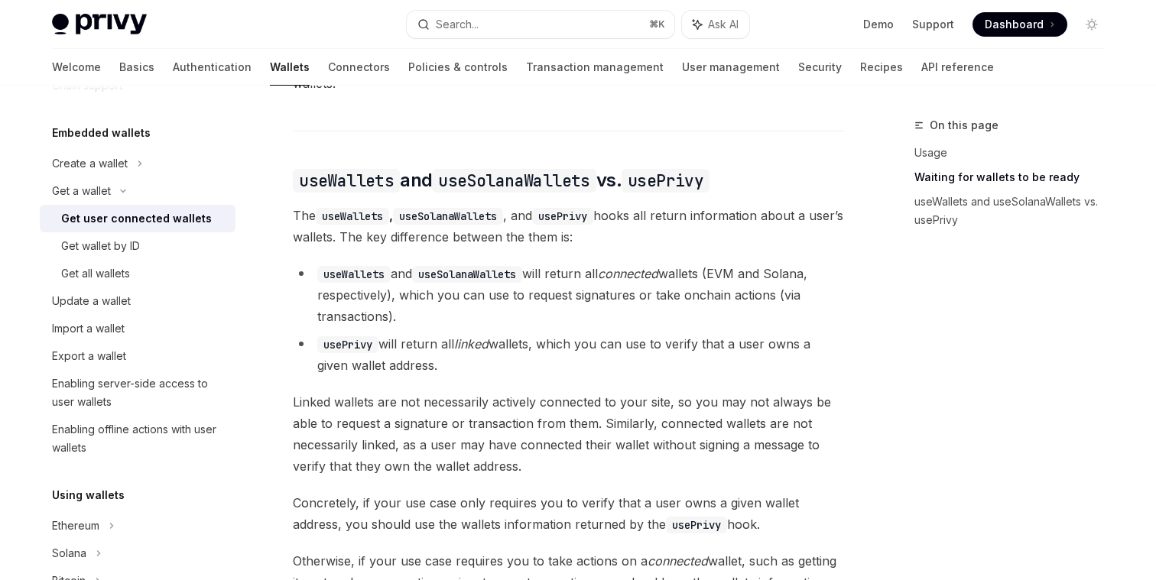
click at [581, 350] on li "usePrivy will return all linked wallets, which you can use to verify that a use…" at bounding box center [568, 354] width 551 height 43
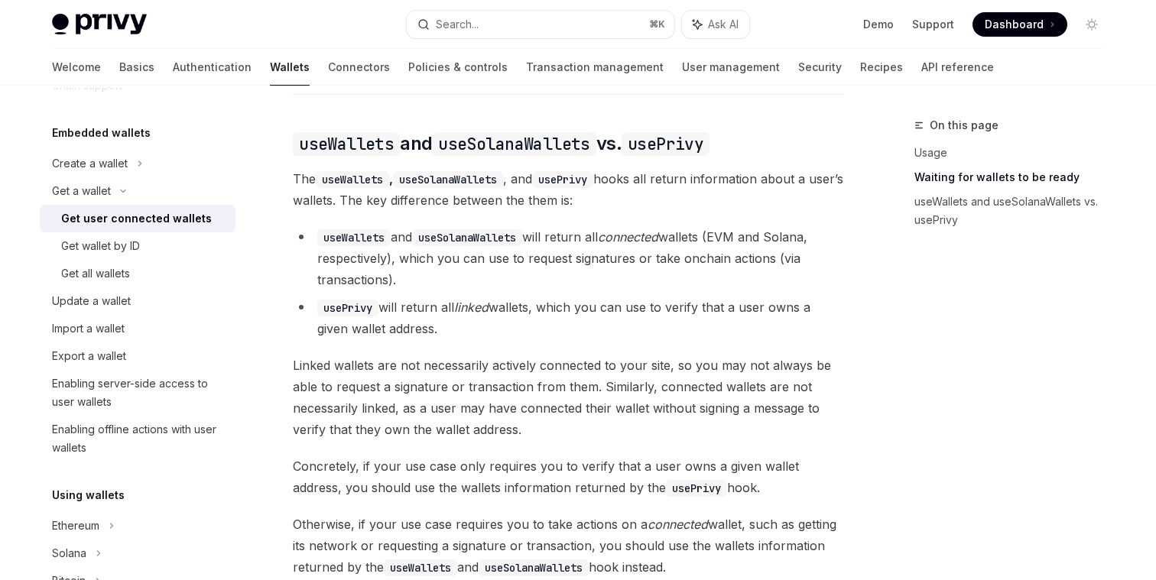
scroll to position [1294, 0]
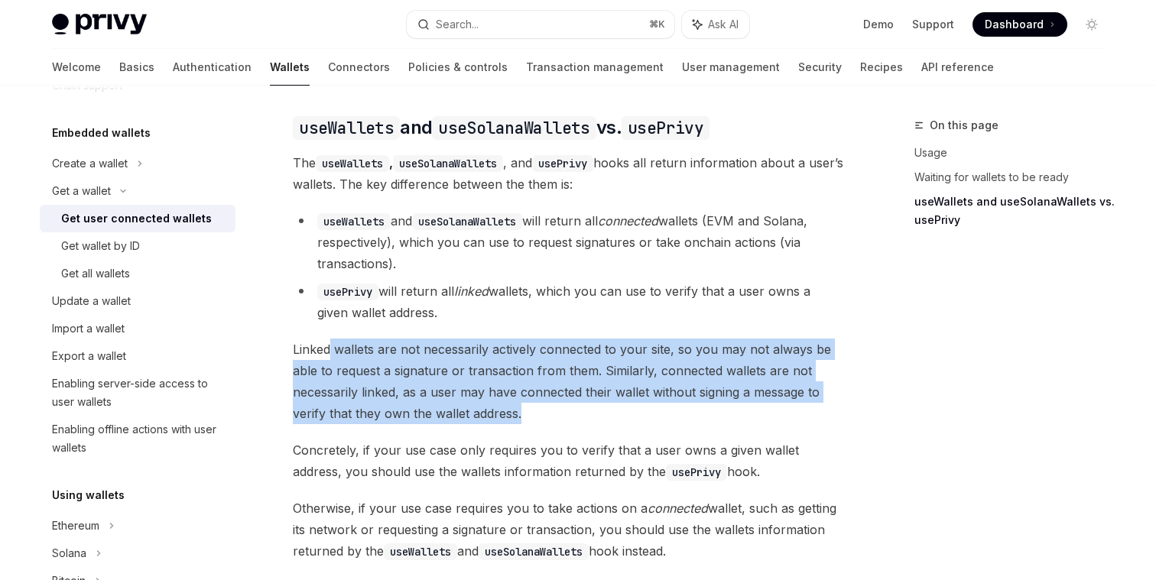
drag, startPoint x: 329, startPoint y: 337, endPoint x: 532, endPoint y: 399, distance: 212.6
click at [532, 399] on span "Linked wallets are not necessarily actively connected to your site, so you may …" at bounding box center [568, 382] width 551 height 86
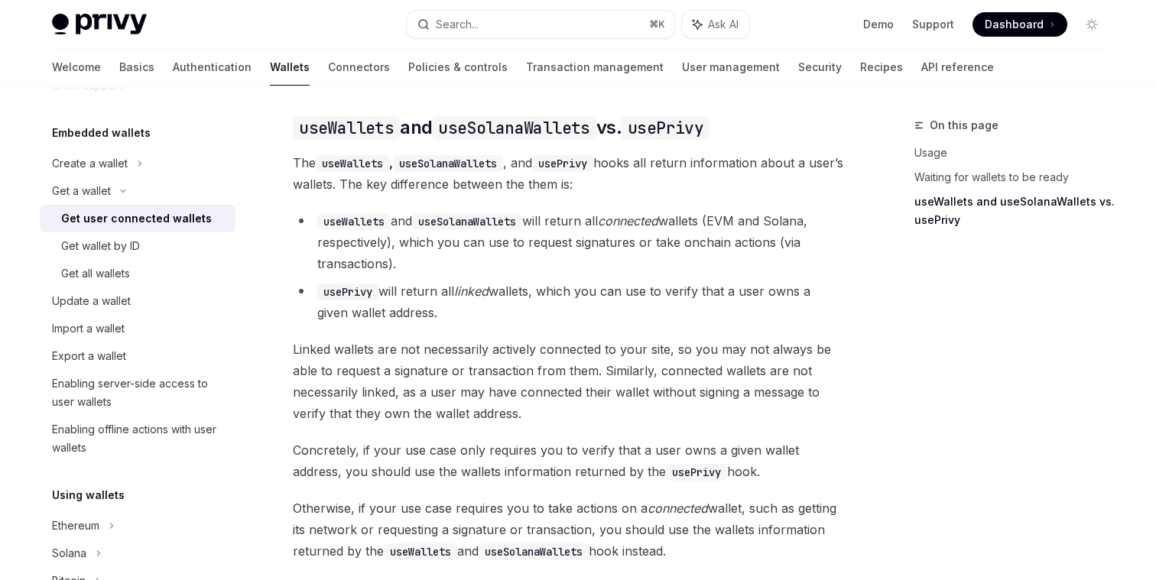
scroll to position [1330, 0]
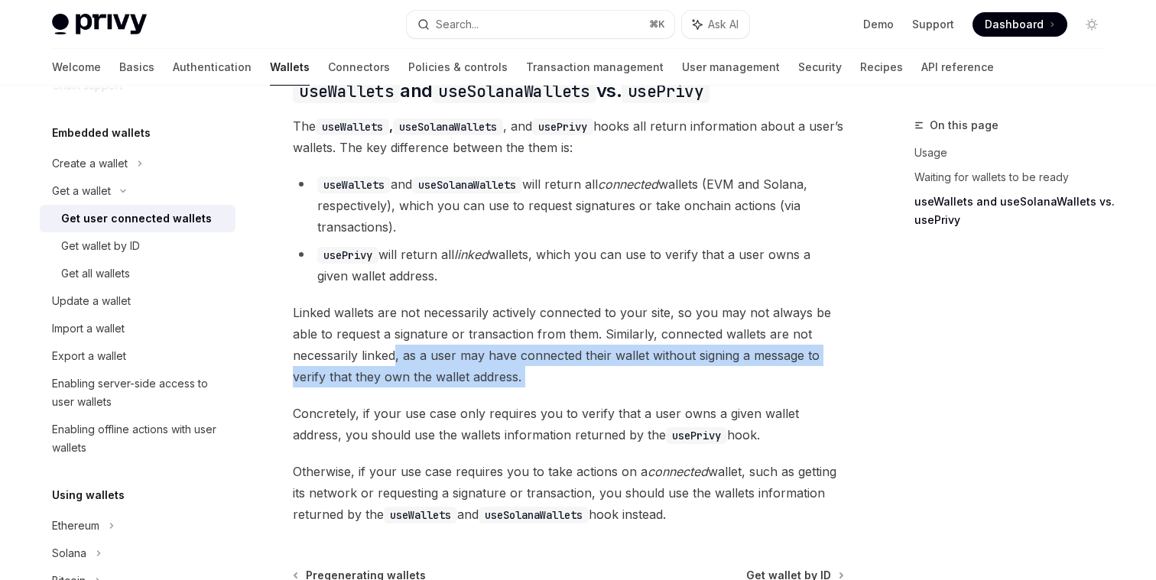
drag, startPoint x: 398, startPoint y: 333, endPoint x: 572, endPoint y: 378, distance: 180.1
click at [555, 362] on span "Linked wallets are not necessarily actively connected to your site, so you may …" at bounding box center [568, 345] width 551 height 86
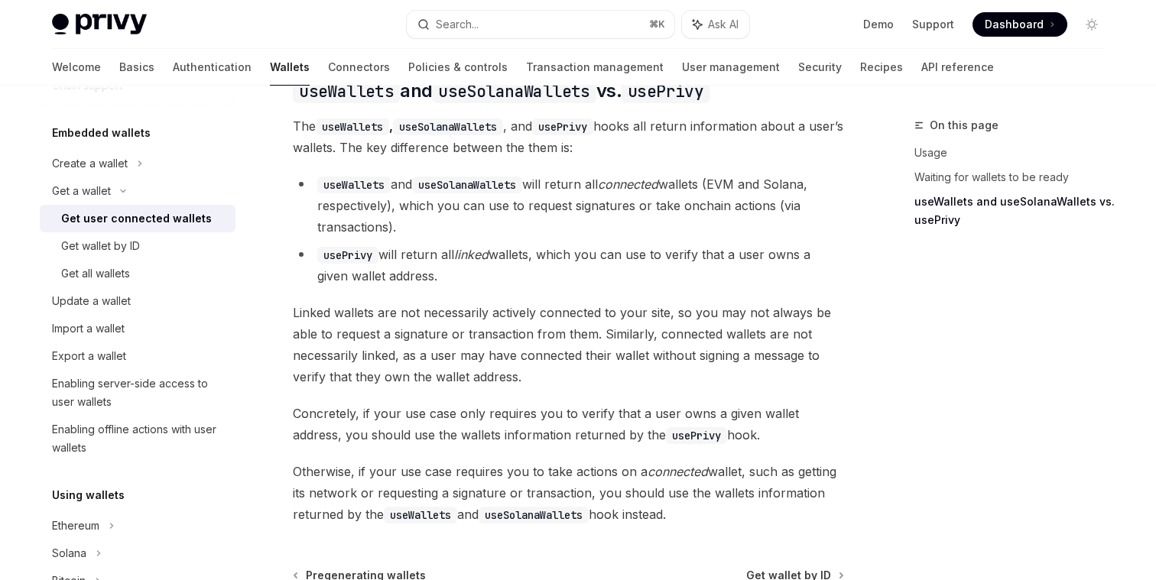
click at [555, 362] on span "Linked wallets are not necessarily actively connected to your site, so you may …" at bounding box center [568, 345] width 551 height 86
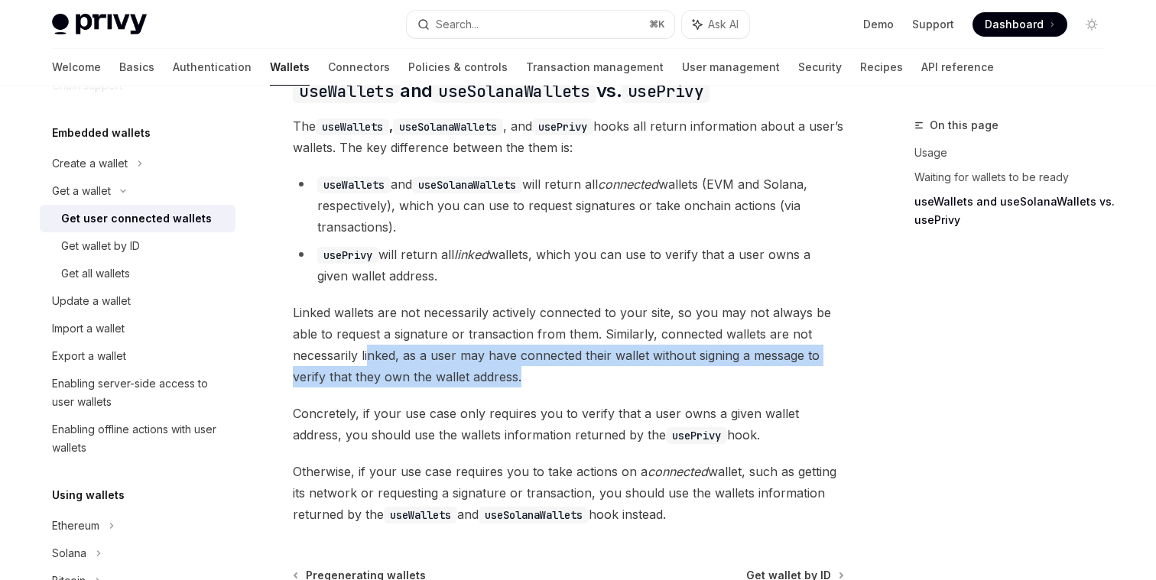
drag, startPoint x: 553, startPoint y: 362, endPoint x: 367, endPoint y: 336, distance: 187.5
click at [367, 336] on span "Linked wallets are not necessarily actively connected to your site, so you may …" at bounding box center [568, 345] width 551 height 86
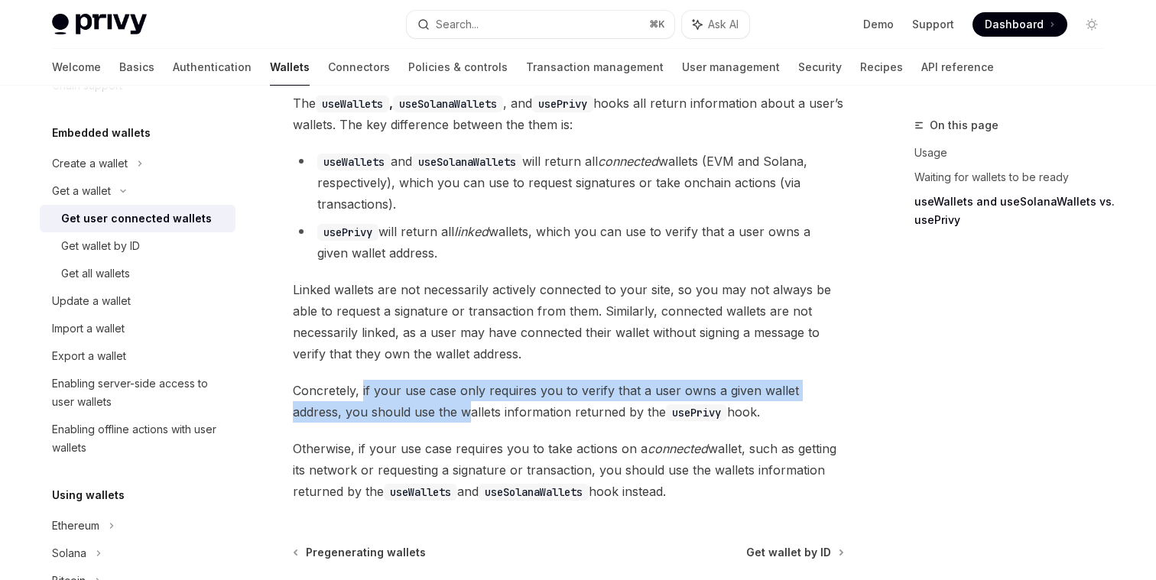
drag, startPoint x: 363, startPoint y: 379, endPoint x: 416, endPoint y: 391, distance: 54.2
click at [416, 391] on span "Concretely, if your use case only requires you to verify that a user owns a giv…" at bounding box center [568, 401] width 551 height 43
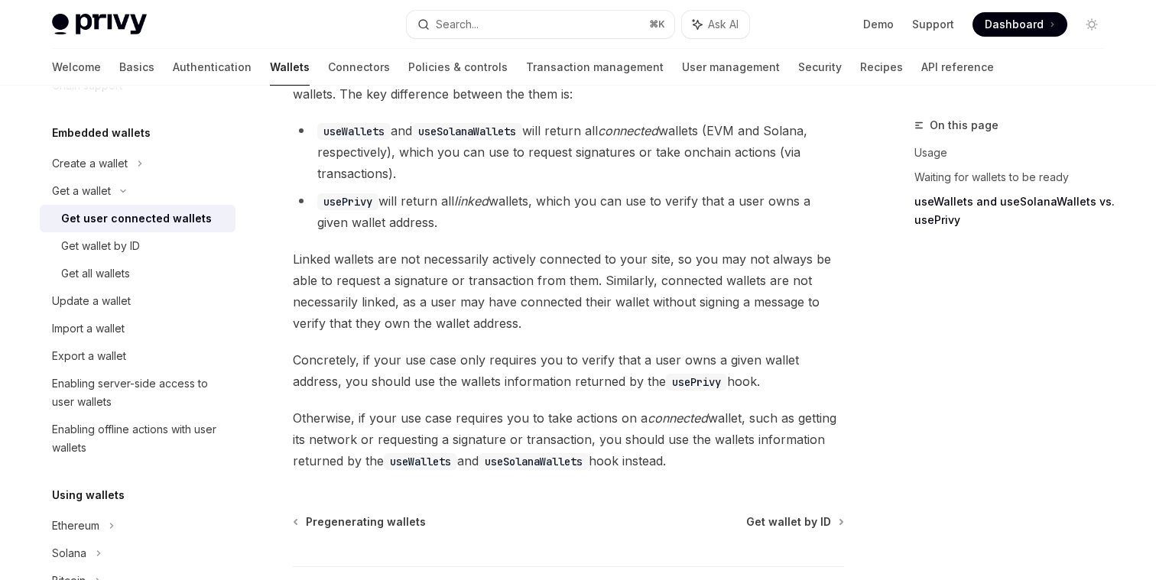
scroll to position [1385, 0]
click at [436, 364] on span "Concretely, if your use case only requires you to verify that a user owns a giv…" at bounding box center [568, 370] width 551 height 43
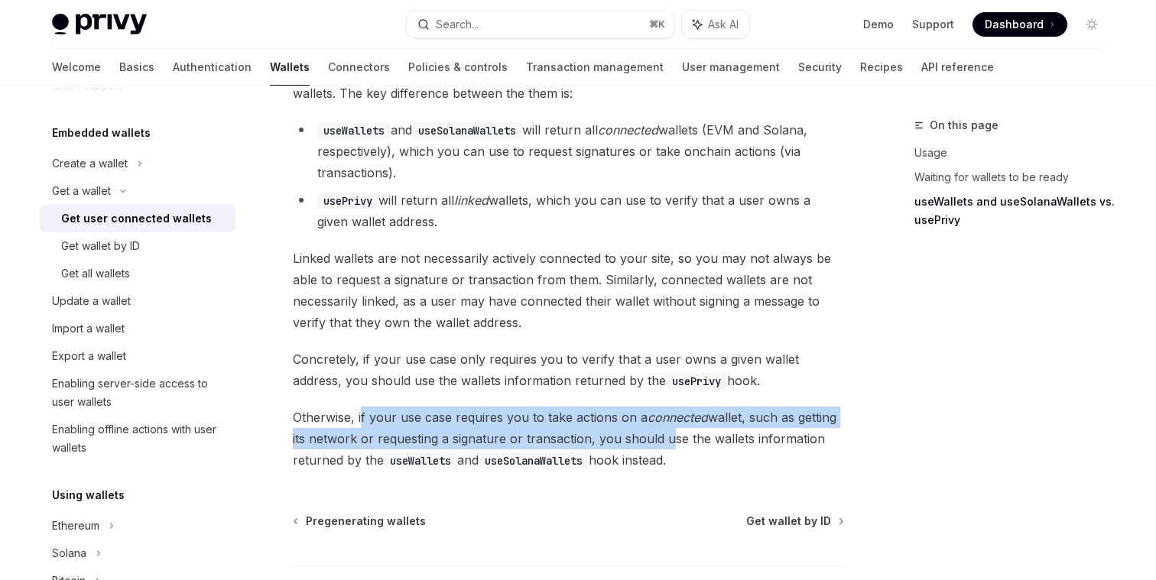
drag, startPoint x: 362, startPoint y: 405, endPoint x: 661, endPoint y: 430, distance: 300.0
click at [661, 430] on span "Otherwise, if your use case requires you to take actions on a connected wallet,…" at bounding box center [568, 439] width 551 height 64
drag, startPoint x: 380, startPoint y: 421, endPoint x: 689, endPoint y: 443, distance: 309.7
click at [689, 443] on span "Otherwise, if your use case requires you to take actions on a connected wallet,…" at bounding box center [568, 439] width 551 height 64
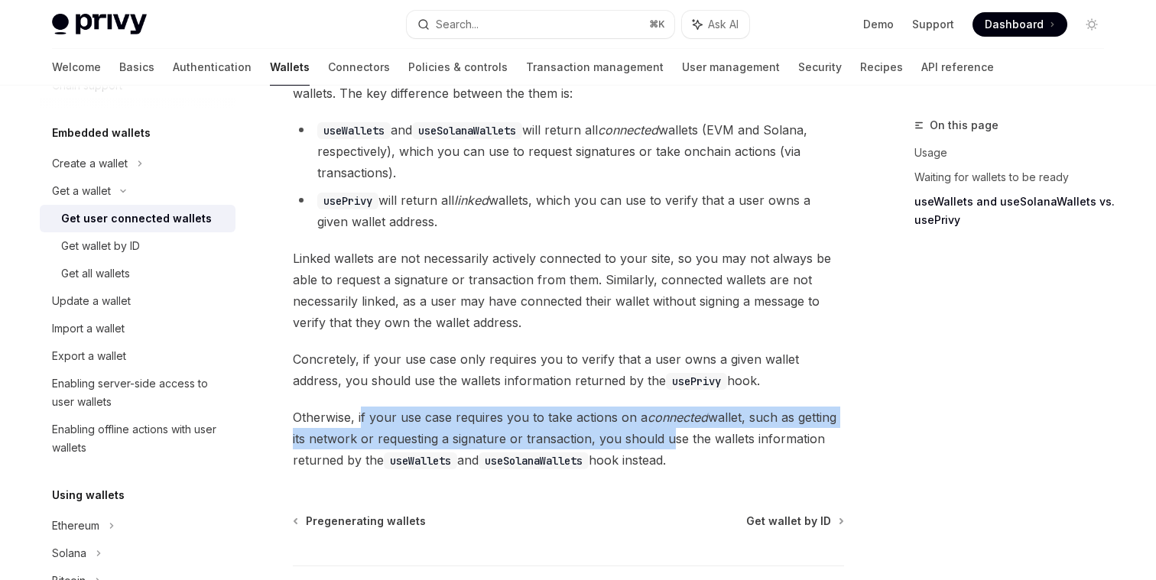
click at [689, 443] on span "Otherwise, if your use case requires you to take actions on a connected wallet,…" at bounding box center [568, 439] width 551 height 64
drag, startPoint x: 689, startPoint y: 443, endPoint x: 515, endPoint y: 420, distance: 175.9
click at [515, 420] on span "Otherwise, if your use case requires you to take actions on a connected wallet,…" at bounding box center [568, 439] width 551 height 64
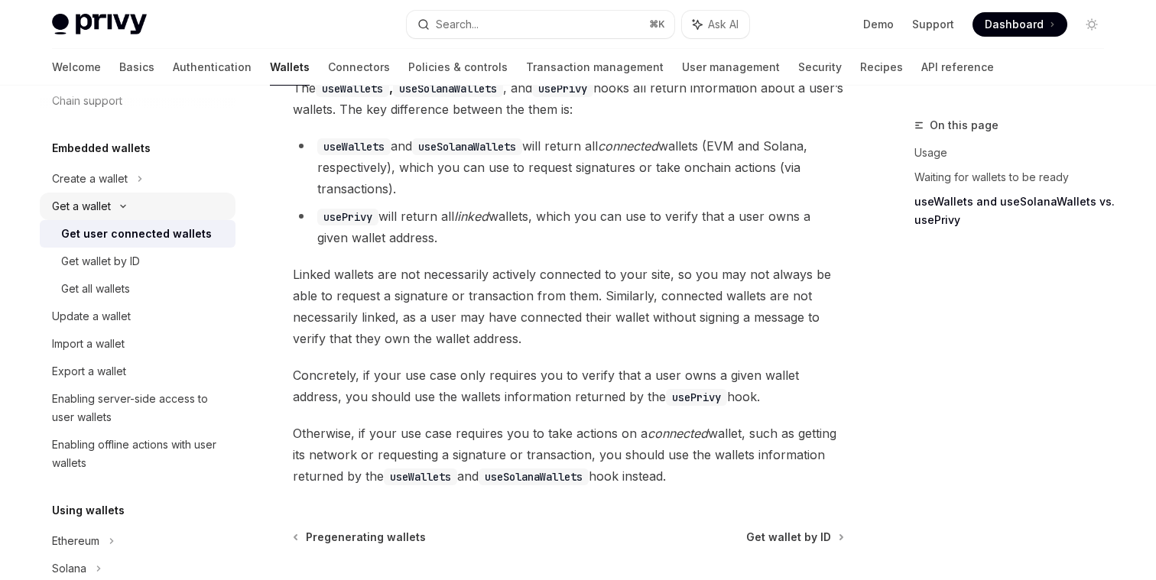
scroll to position [54, 0]
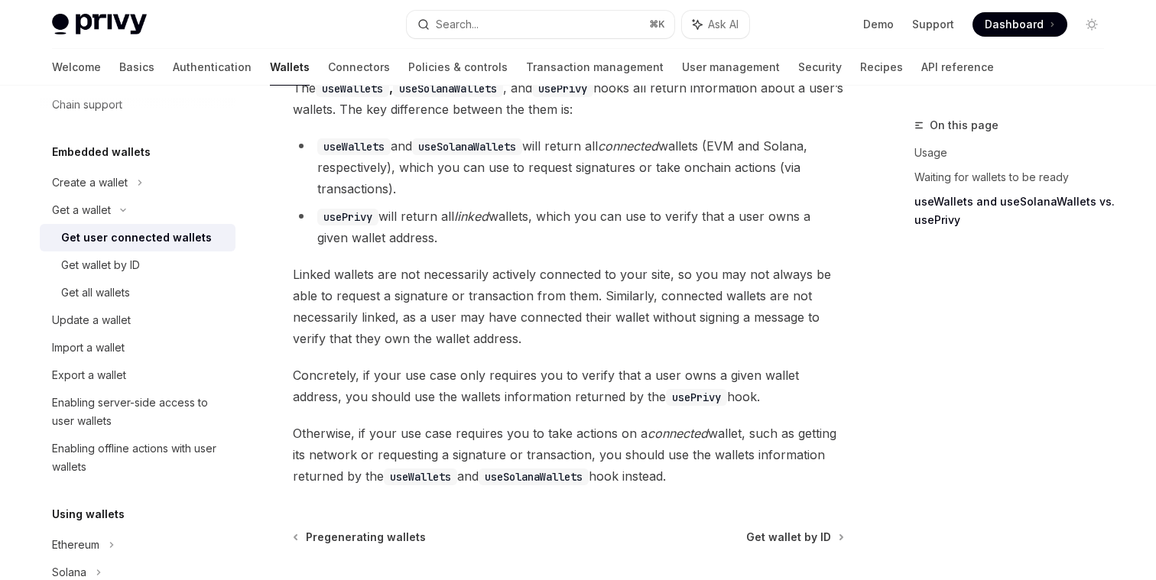
click at [426, 469] on code "useWallets" at bounding box center [420, 477] width 73 height 17
copy code "useWallets"
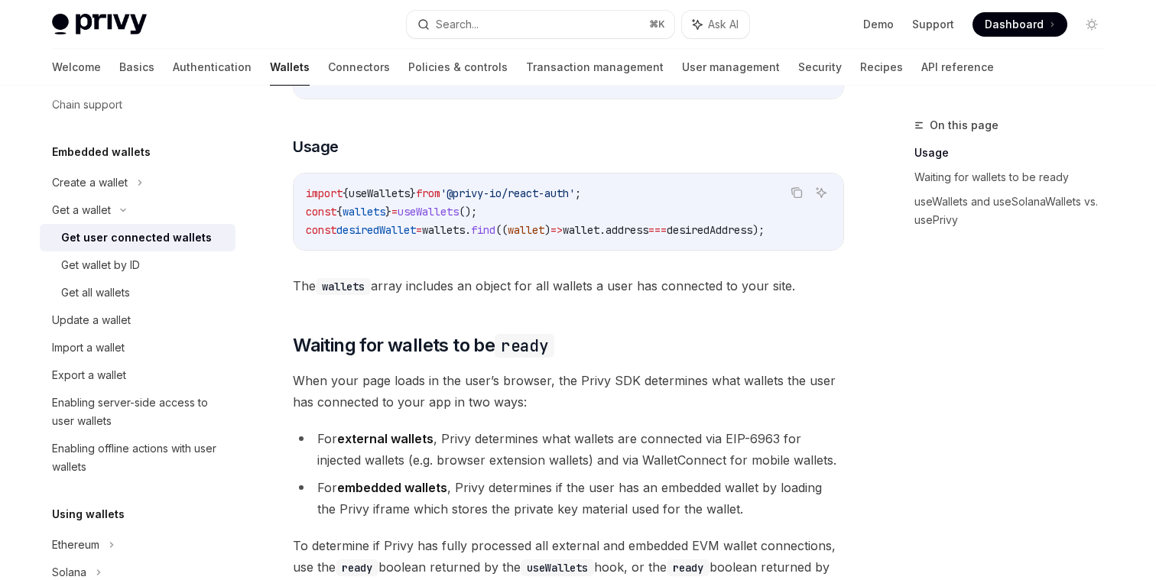
scroll to position [655, 0]
click at [480, 294] on span "The wallets array includes an object for all wallets a user has connected to yo…" at bounding box center [568, 286] width 551 height 21
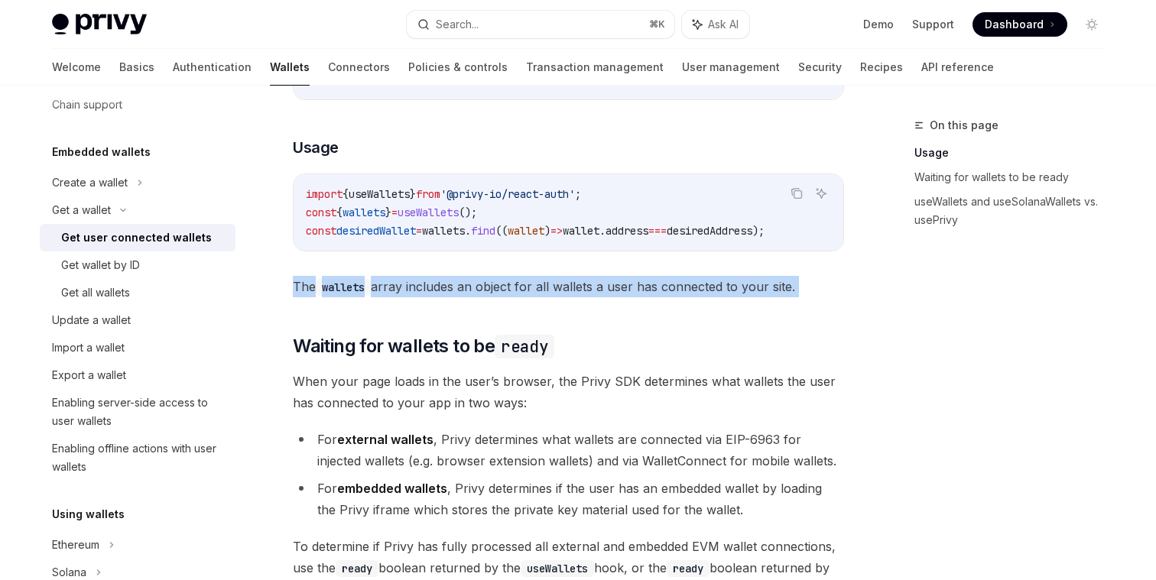
click at [480, 294] on span "The wallets array includes an object for all wallets a user has connected to yo…" at bounding box center [568, 286] width 551 height 21
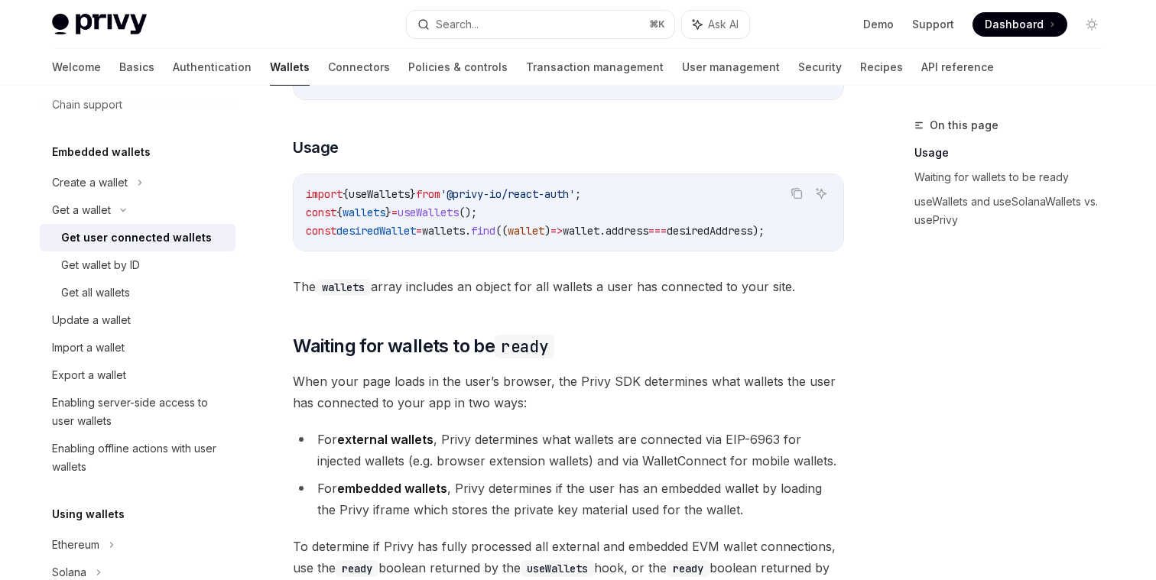
click at [497, 294] on span "The wallets array includes an object for all wallets a user has connected to yo…" at bounding box center [568, 286] width 551 height 21
drag, startPoint x: 411, startPoint y: 291, endPoint x: 877, endPoint y: 281, distance: 465.8
click at [875, 281] on div "On this page Usage Waiting for wallets to be ready useWallets and useSolanaWall…" at bounding box center [578, 428] width 1077 height 1997
click at [877, 281] on div "On this page Usage Waiting for wallets to be ready useWallets and useSolanaWall…" at bounding box center [578, 428] width 1077 height 1997
click at [139, 180] on icon at bounding box center [140, 182] width 2 height 5
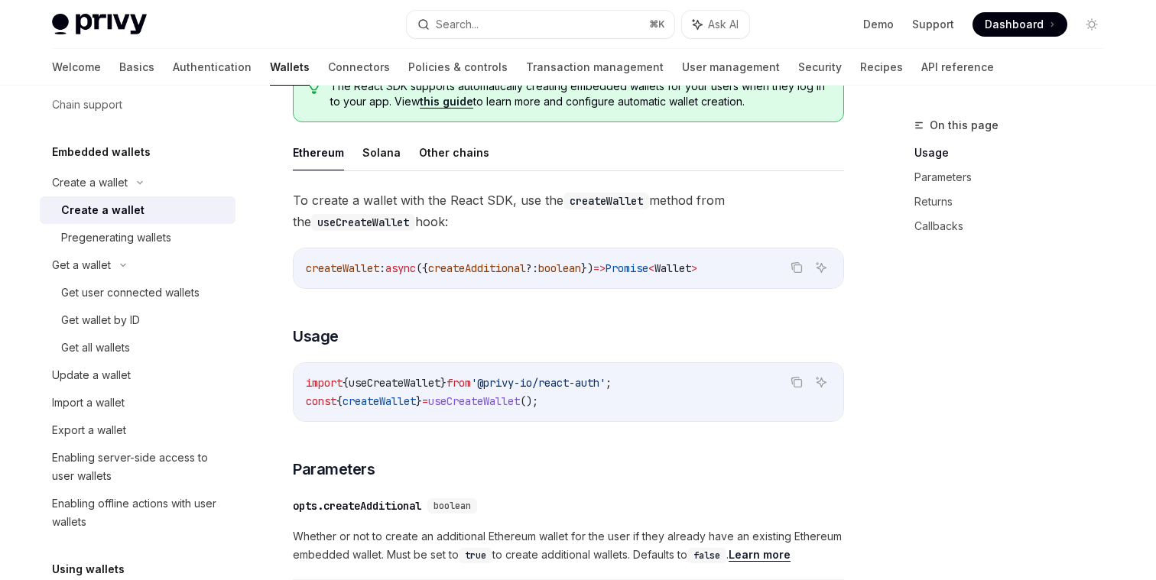
scroll to position [404, 0]
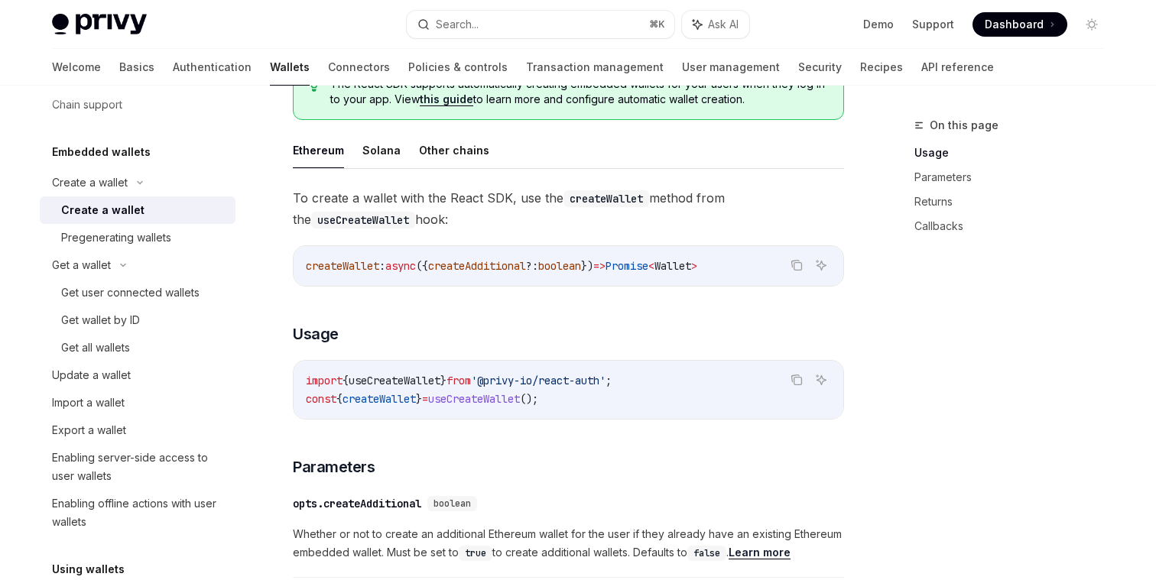
click at [375, 260] on span "createWallet" at bounding box center [342, 266] width 73 height 14
click at [89, 251] on link "Pregenerating wallets" at bounding box center [138, 238] width 196 height 28
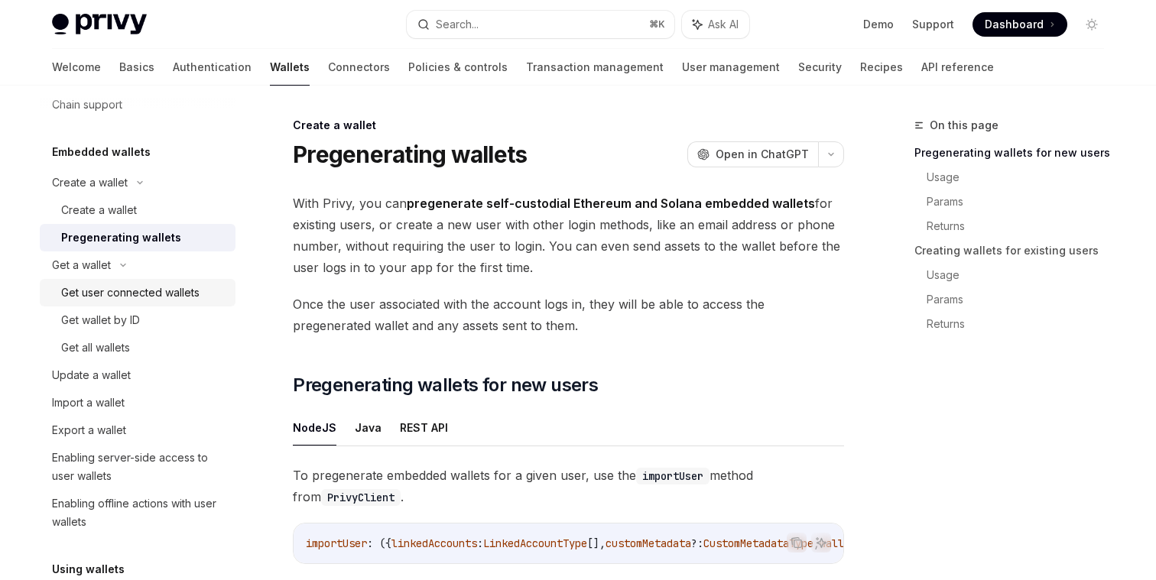
click at [141, 295] on div "Get user connected wallets" at bounding box center [130, 293] width 138 height 18
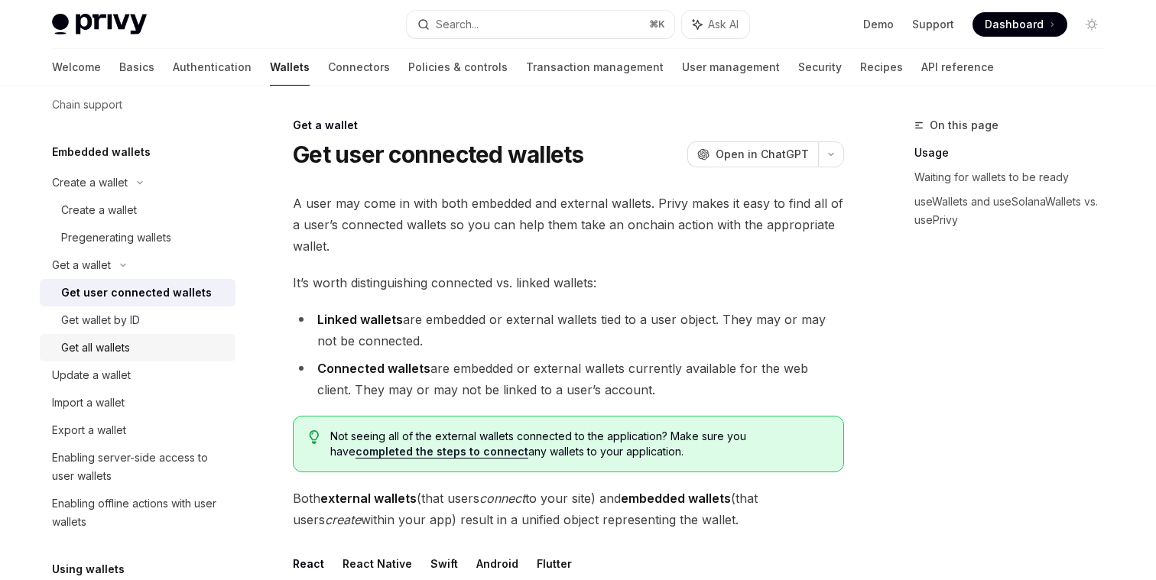
click at [141, 343] on div "Get all wallets" at bounding box center [143, 348] width 165 height 18
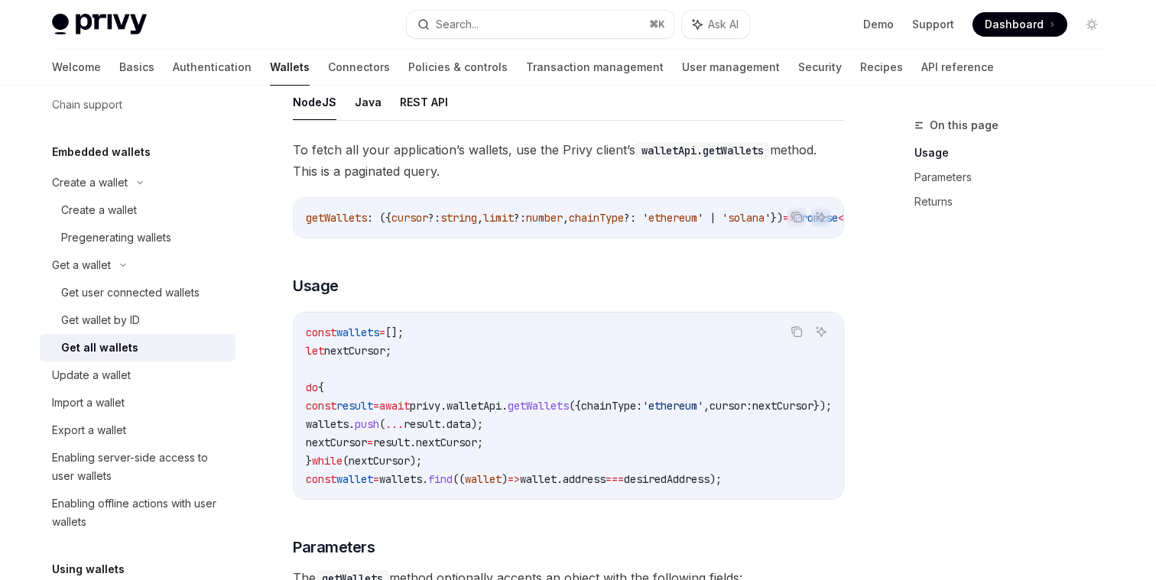
scroll to position [153, 0]
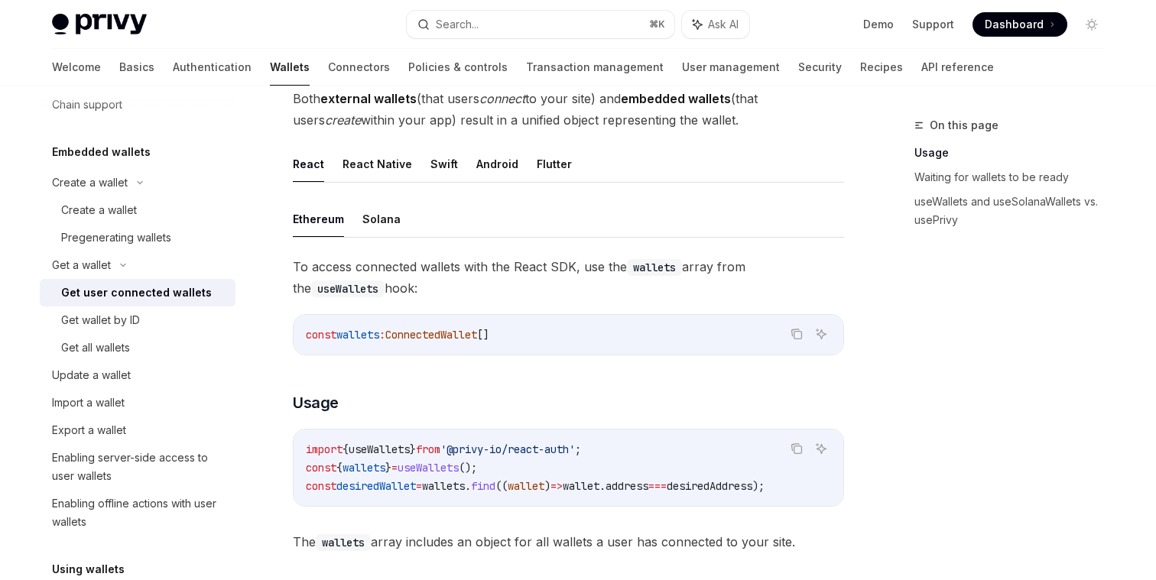
scroll to position [404, 0]
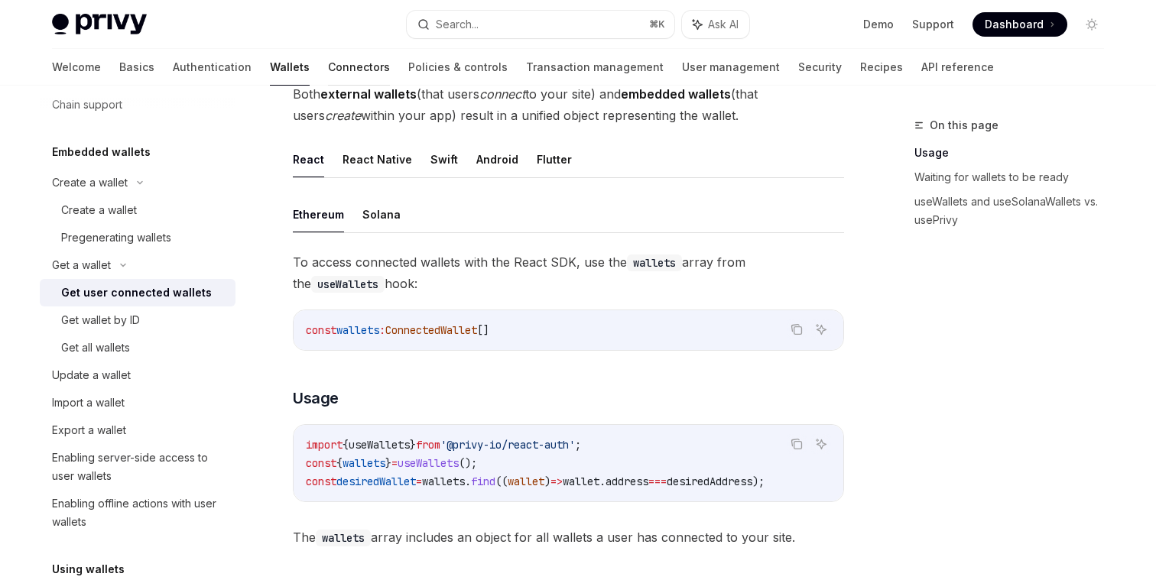
click at [328, 69] on link "Connectors" at bounding box center [359, 67] width 62 height 37
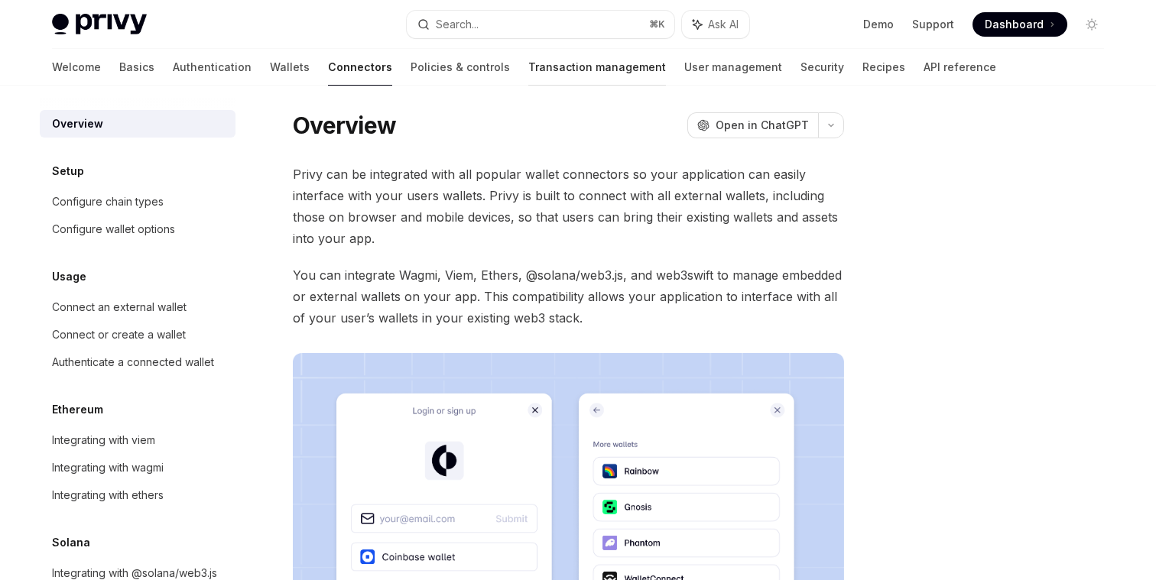
click at [528, 63] on link "Transaction management" at bounding box center [597, 67] width 138 height 37
type textarea "*"
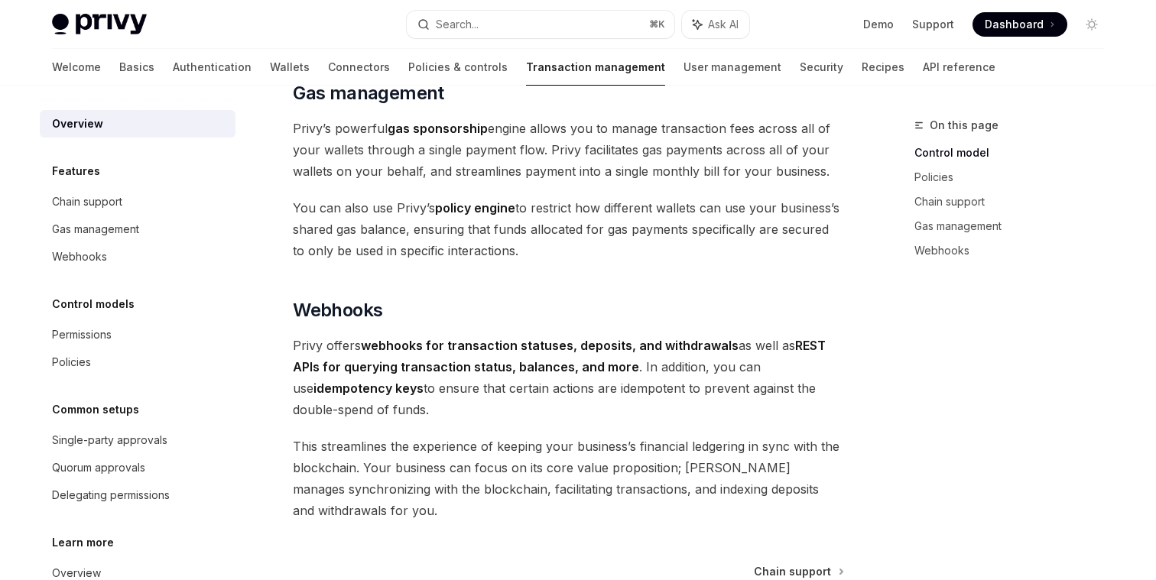
scroll to position [1483, 0]
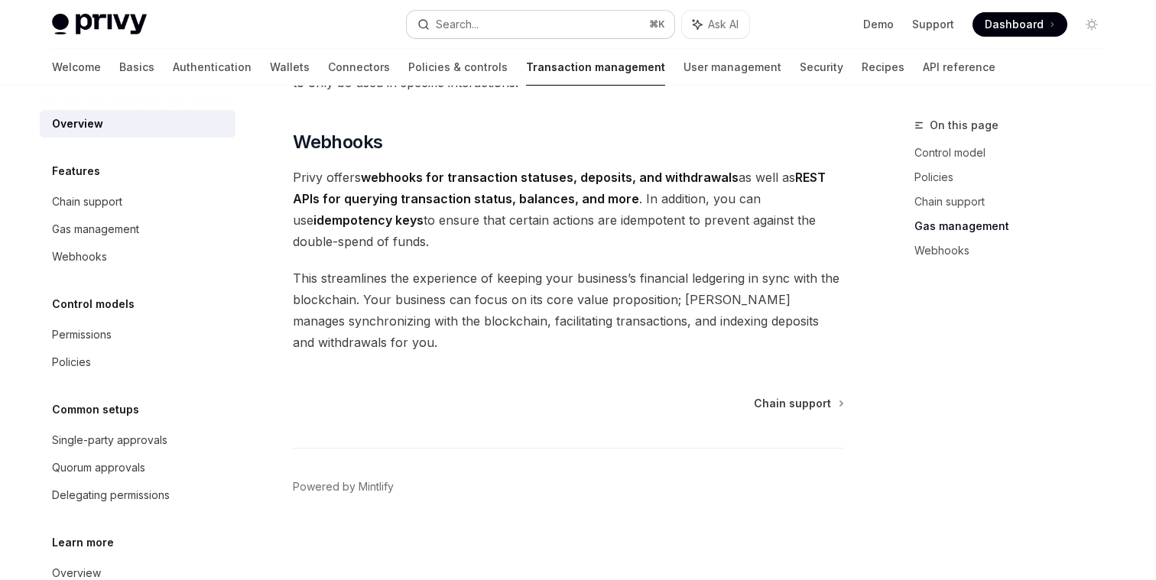
click at [467, 27] on div "Search..." at bounding box center [457, 24] width 43 height 18
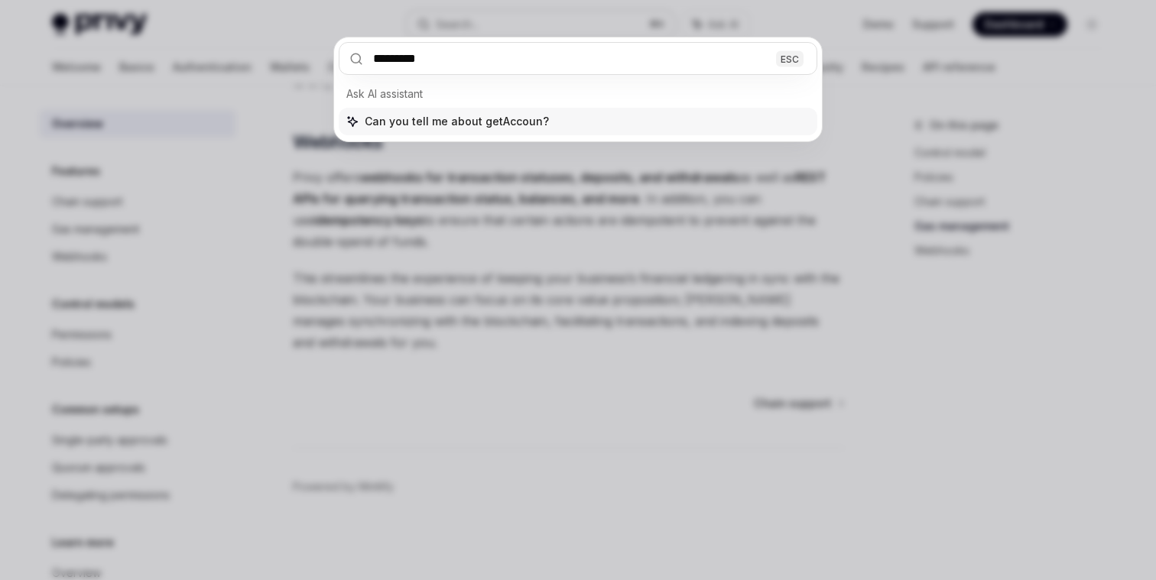
type input "**********"
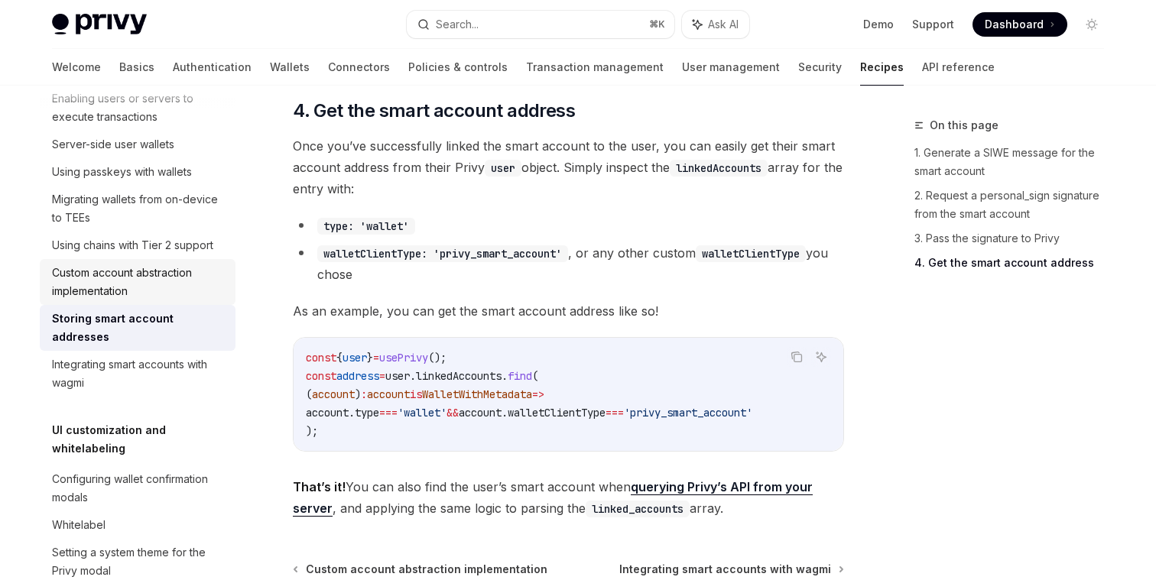
scroll to position [534, 0]
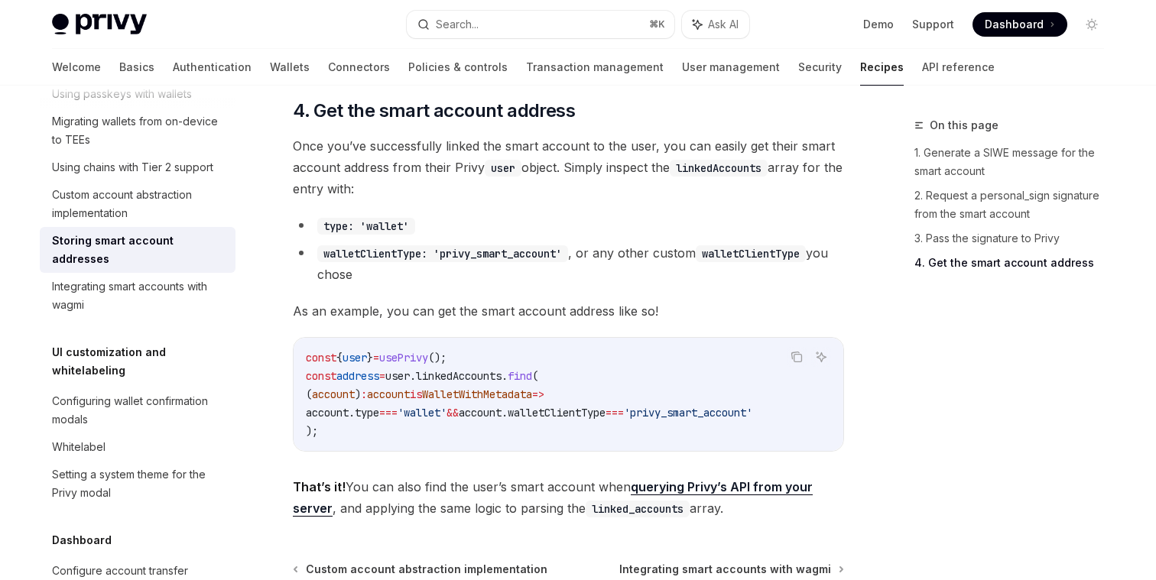
click at [349, 172] on span "Once you’ve successfully linked the smart account to the user, you can easily g…" at bounding box center [568, 167] width 551 height 64
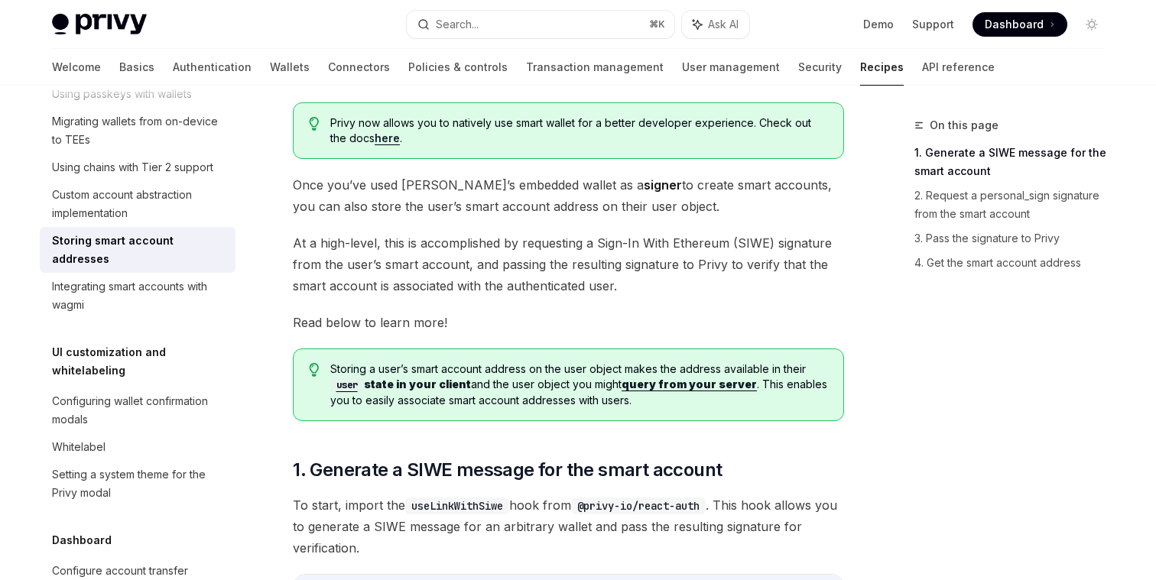
scroll to position [94, 0]
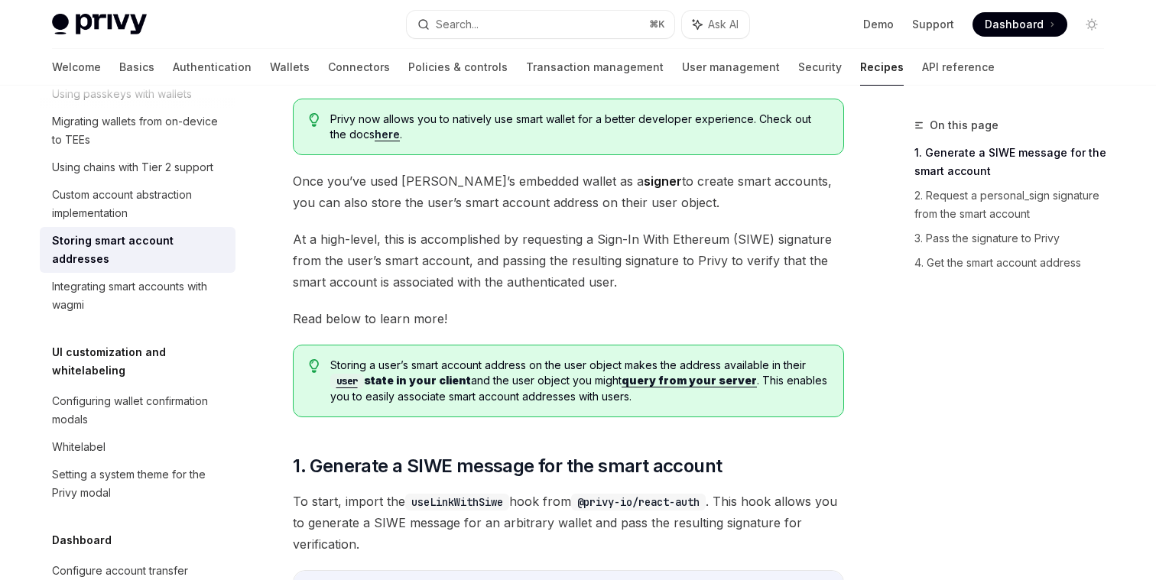
click at [317, 177] on span "Once you’ve used Privy’s embedded wallet as a signer to create smart accounts, …" at bounding box center [568, 192] width 551 height 43
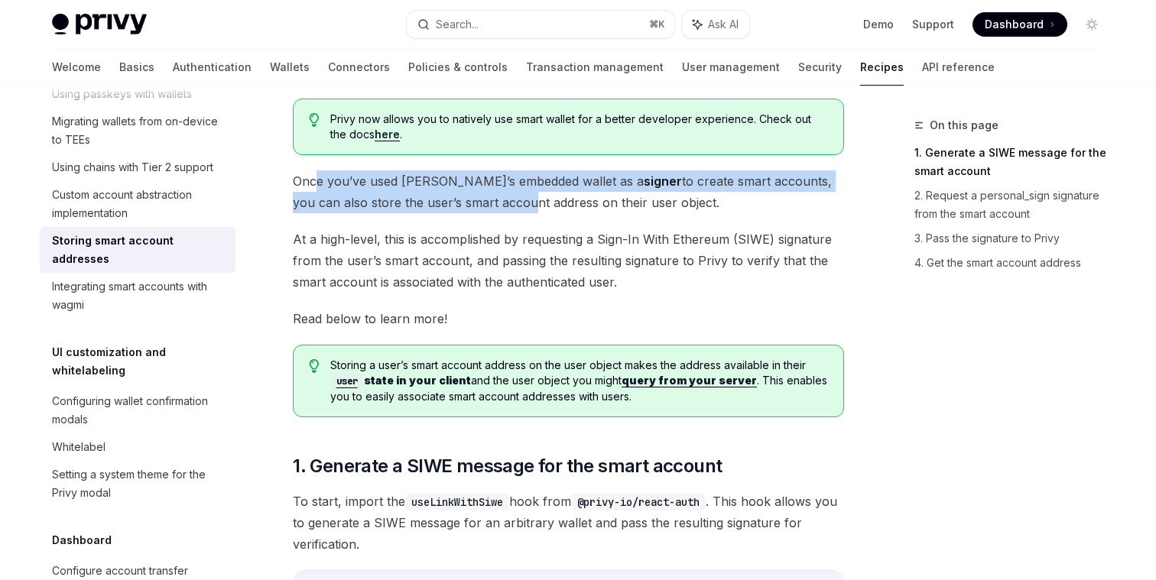
drag, startPoint x: 318, startPoint y: 181, endPoint x: 453, endPoint y: 200, distance: 135.9
click at [453, 200] on span "Once you’ve used Privy’s embedded wallet as a signer to create smart accounts, …" at bounding box center [568, 192] width 551 height 43
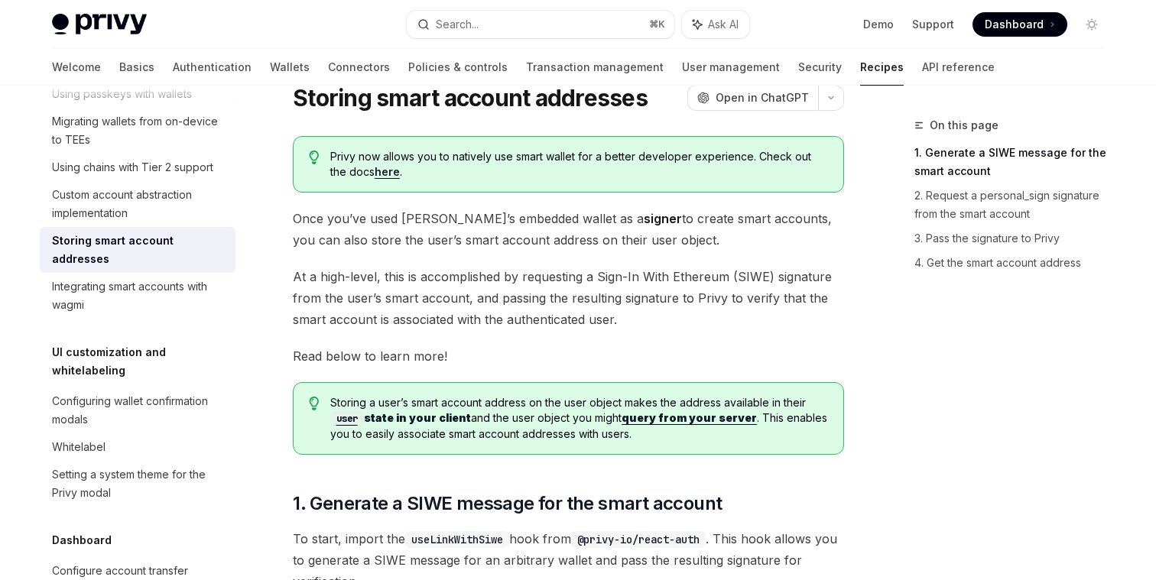
scroll to position [42, 0]
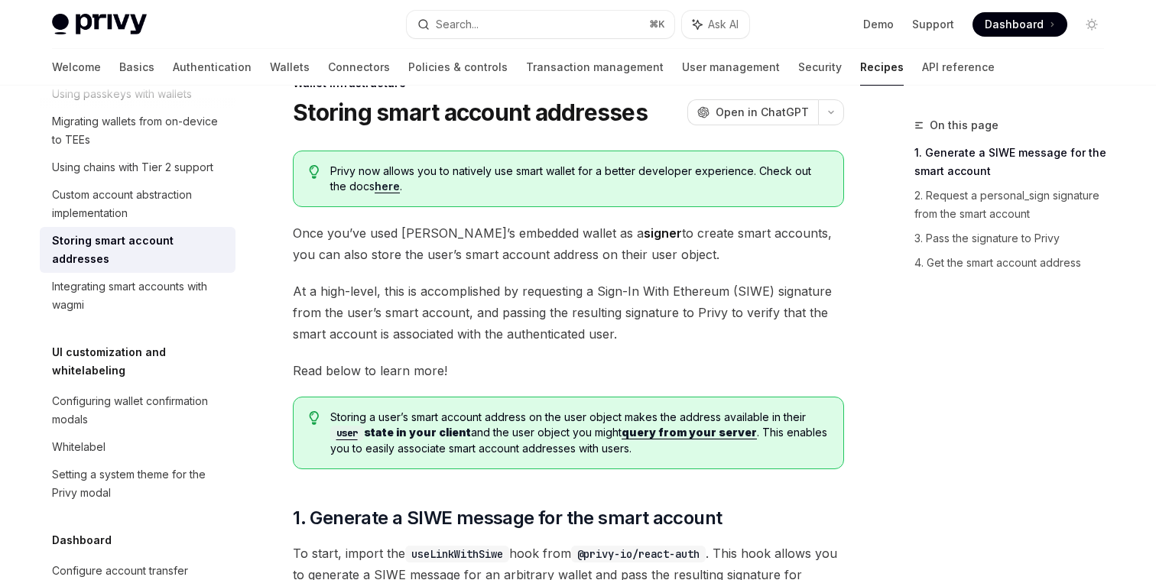
click at [375, 187] on link "here" at bounding box center [387, 187] width 25 height 14
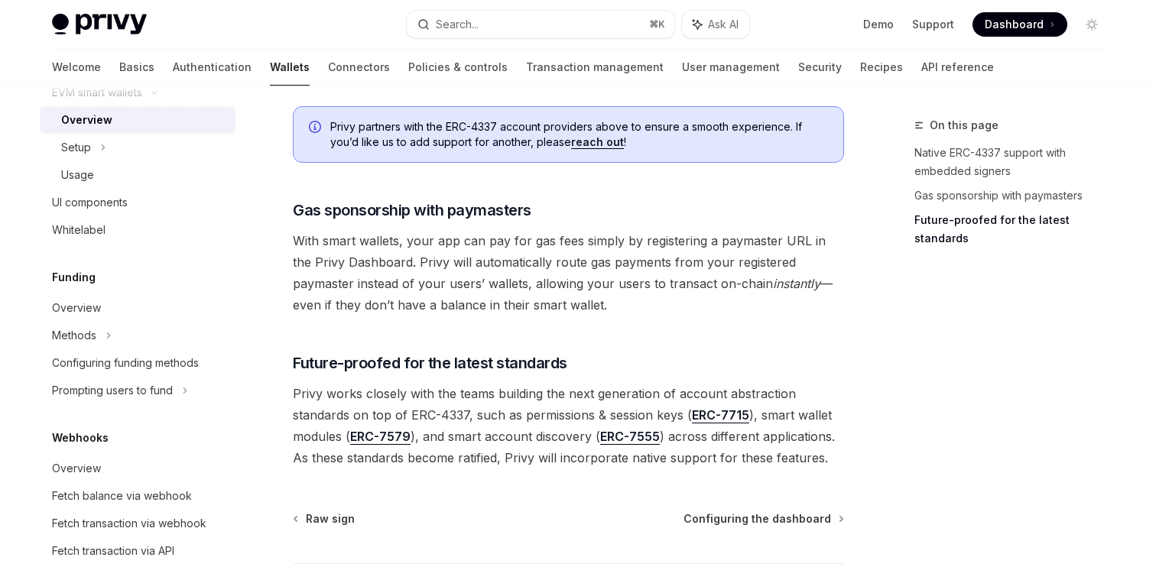
scroll to position [1229, 0]
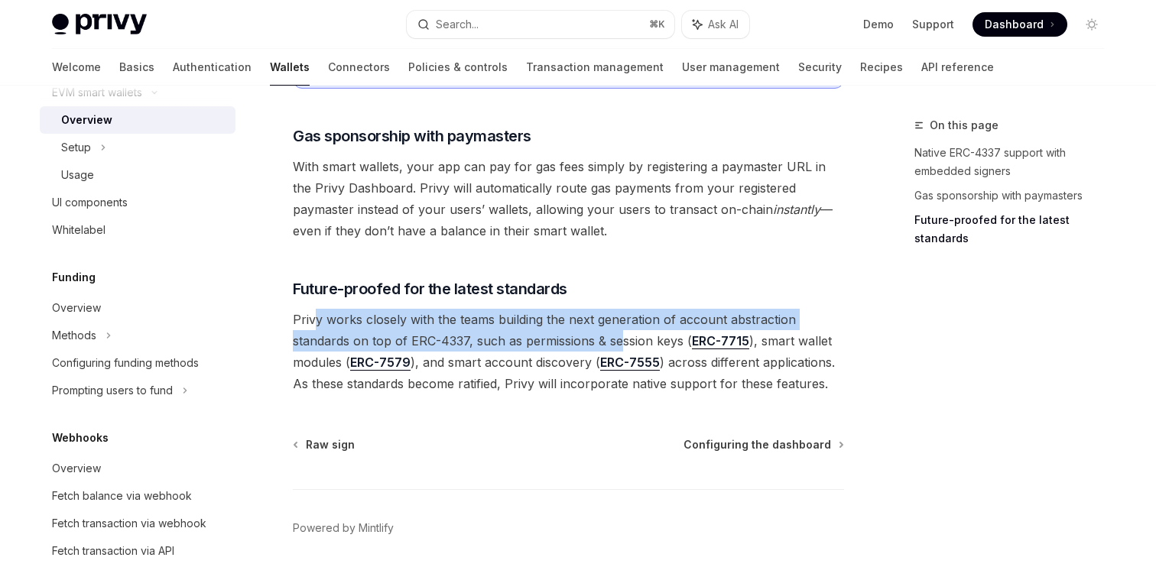
drag, startPoint x: 317, startPoint y: 302, endPoint x: 618, endPoint y: 322, distance: 301.9
click at [619, 322] on span "Privy works closely with the teams building the next generation of account abst…" at bounding box center [568, 352] width 551 height 86
click at [618, 322] on span "Privy works closely with the teams building the next generation of account abst…" at bounding box center [568, 352] width 551 height 86
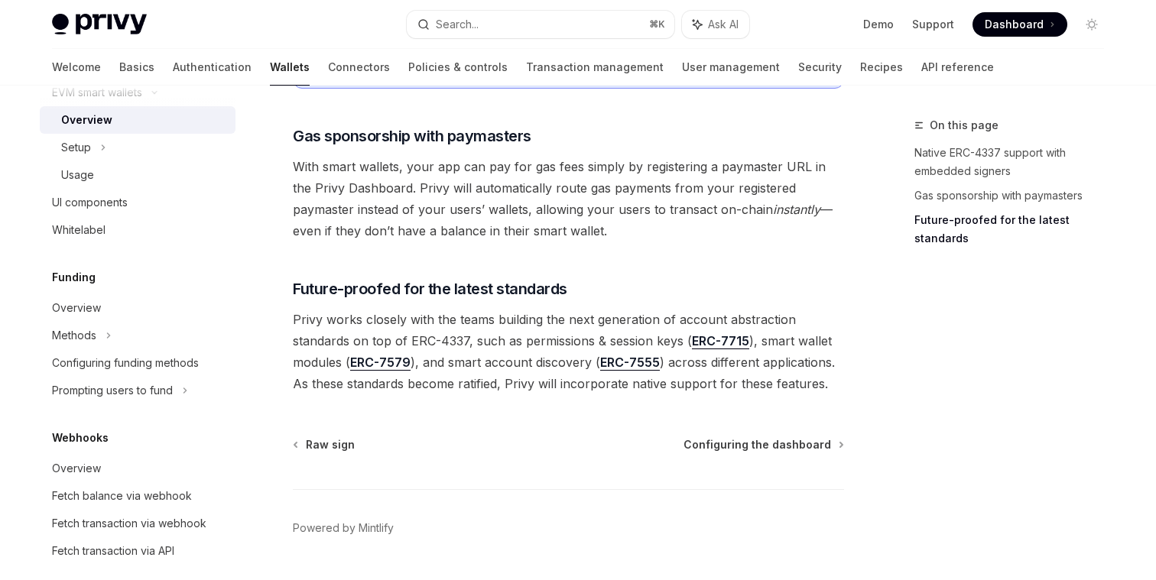
click at [430, 213] on span "With smart wallets, your app can pay for gas fees simply by registering a payma…" at bounding box center [568, 199] width 551 height 86
click at [382, 191] on span "With smart wallets, your app can pay for gas fees simply by registering a payma…" at bounding box center [568, 199] width 551 height 86
drag, startPoint x: 570, startPoint y: 272, endPoint x: 294, endPoint y: 266, distance: 275.3
click at [294, 278] on h3 "​ Future-proofed for the latest standards" at bounding box center [568, 288] width 551 height 21
copy span "Future-proofed for the latest standards"
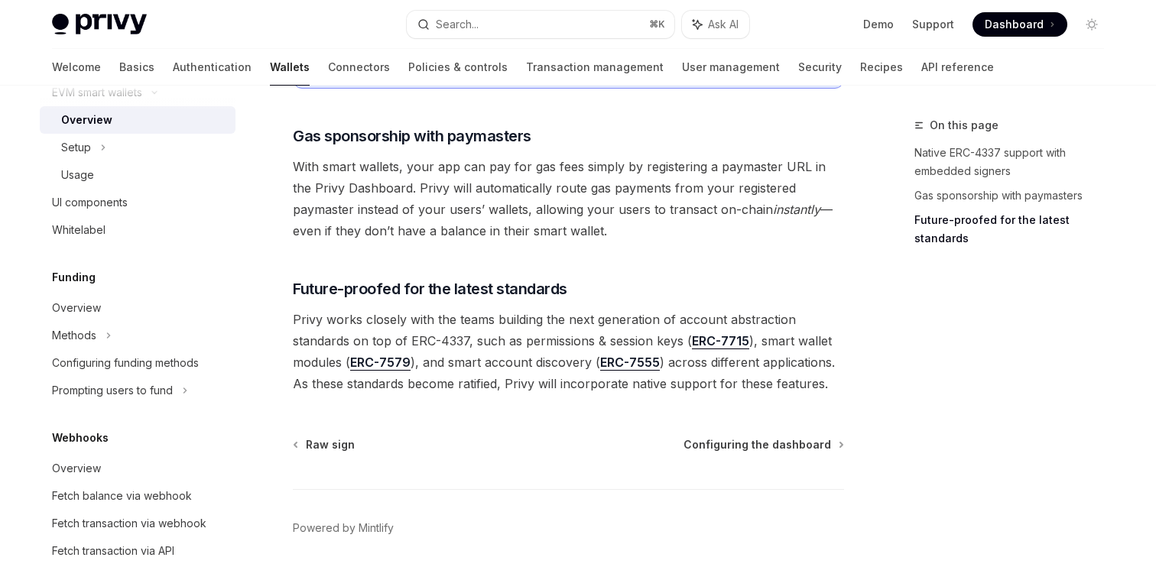
click at [460, 309] on span "Privy works closely with the teams building the next generation of account abst…" at bounding box center [568, 352] width 551 height 86
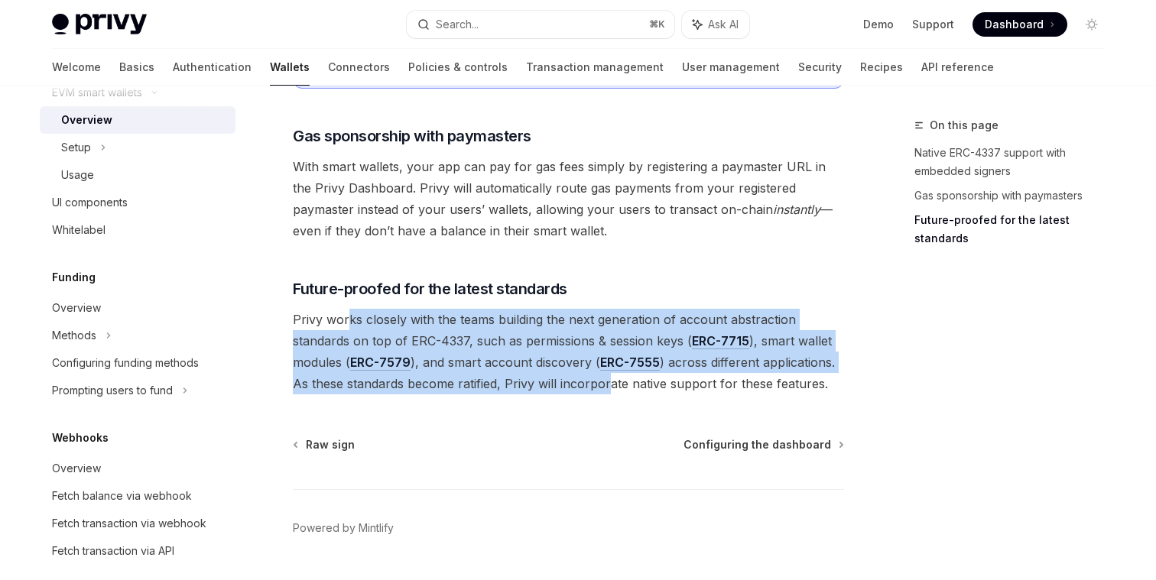
drag, startPoint x: 349, startPoint y: 308, endPoint x: 611, endPoint y: 362, distance: 267.1
click at [612, 363] on span "Privy works closely with the teams building the next generation of account abst…" at bounding box center [568, 352] width 551 height 86
click at [463, 309] on span "Privy works closely with the teams building the next generation of account abst…" at bounding box center [568, 352] width 551 height 86
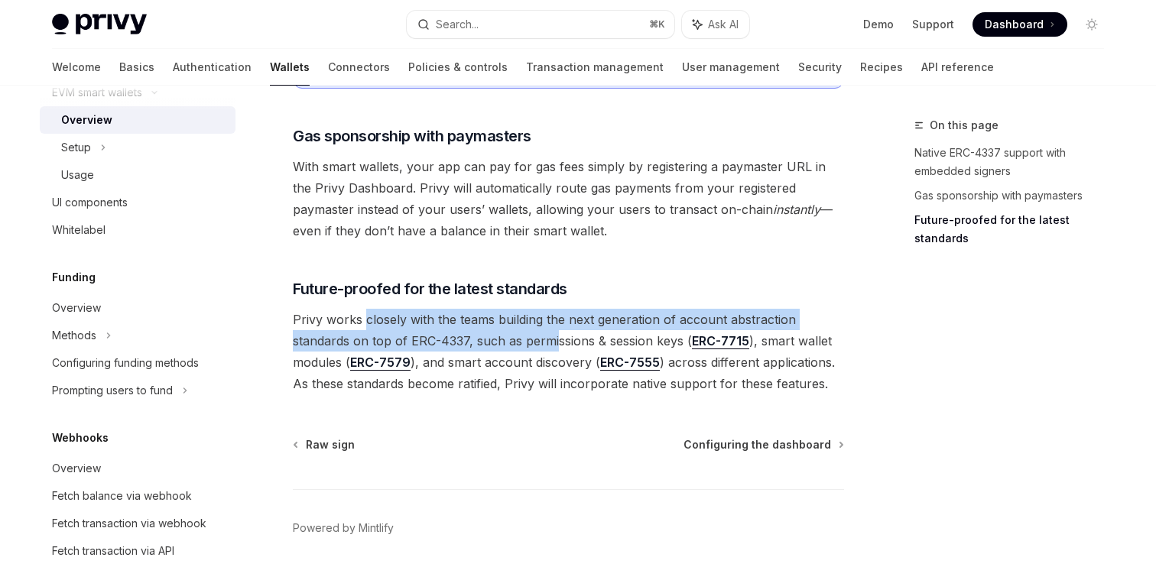
drag, startPoint x: 362, startPoint y: 305, endPoint x: 557, endPoint y: 328, distance: 195.6
click at [557, 328] on span "Privy works closely with the teams building the next generation of account abst…" at bounding box center [568, 352] width 551 height 86
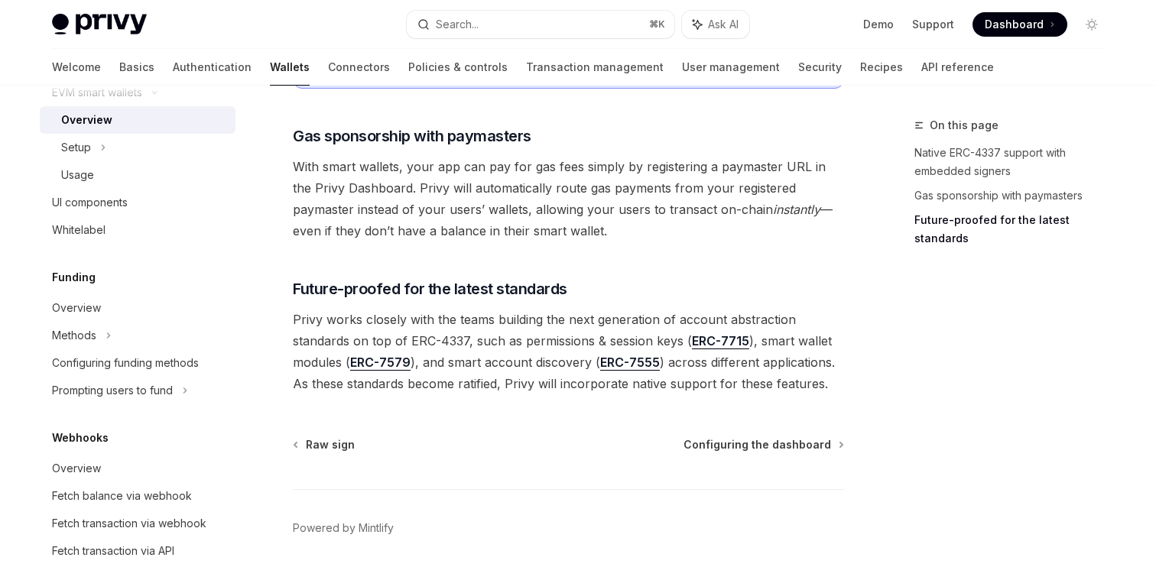
click at [530, 332] on span "Privy works closely with the teams building the next generation of account abst…" at bounding box center [568, 352] width 551 height 86
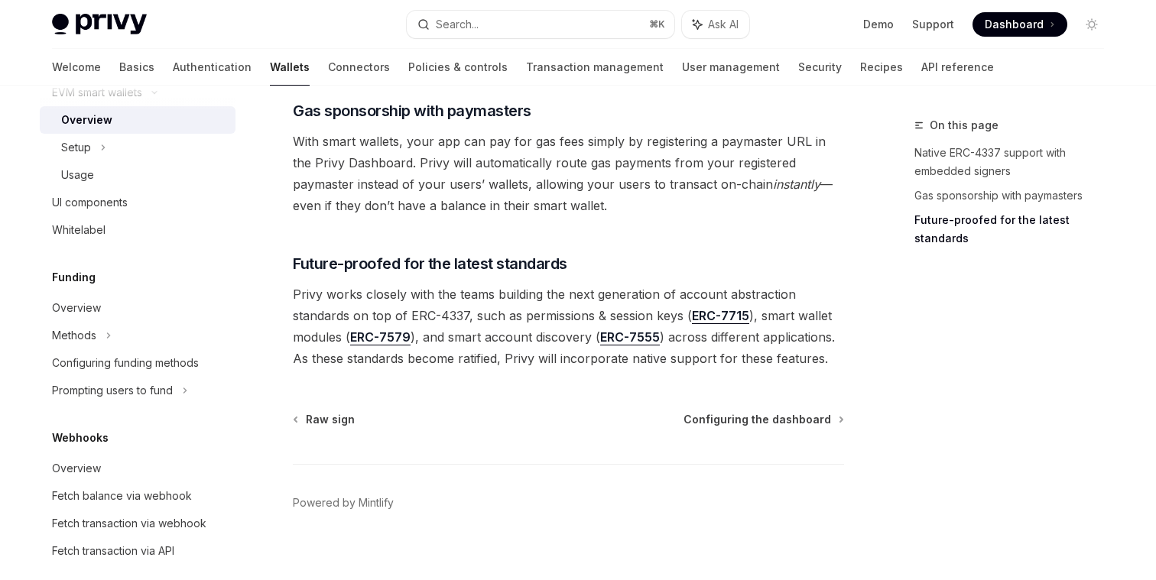
click at [495, 323] on span "Privy works closely with the teams building the next generation of account abst…" at bounding box center [568, 327] width 551 height 86
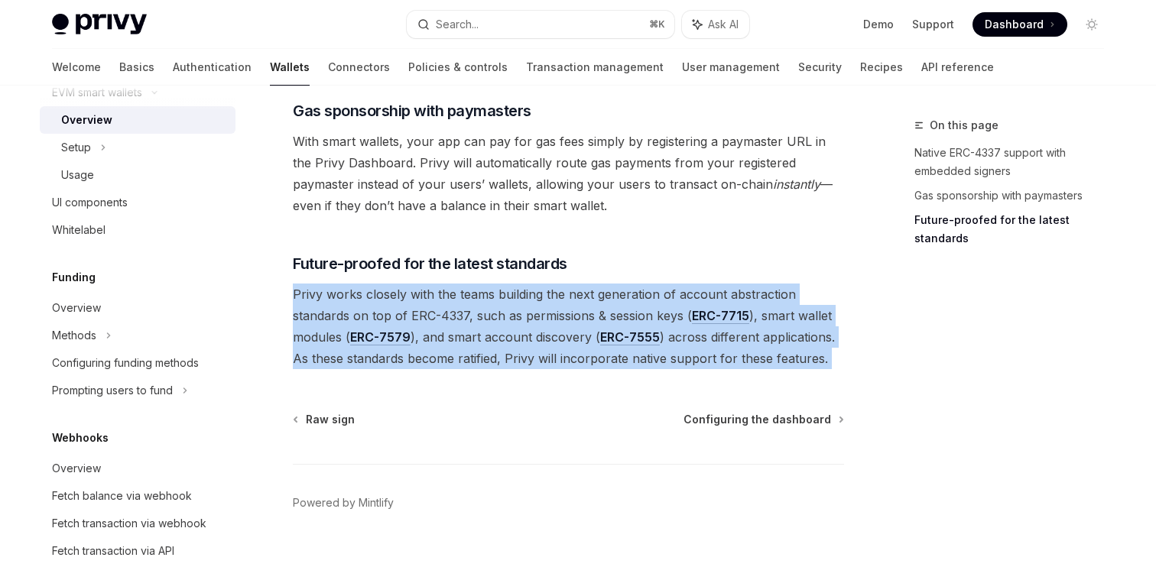
click at [495, 323] on span "Privy works closely with the teams building the next generation of account abst…" at bounding box center [568, 327] width 551 height 86
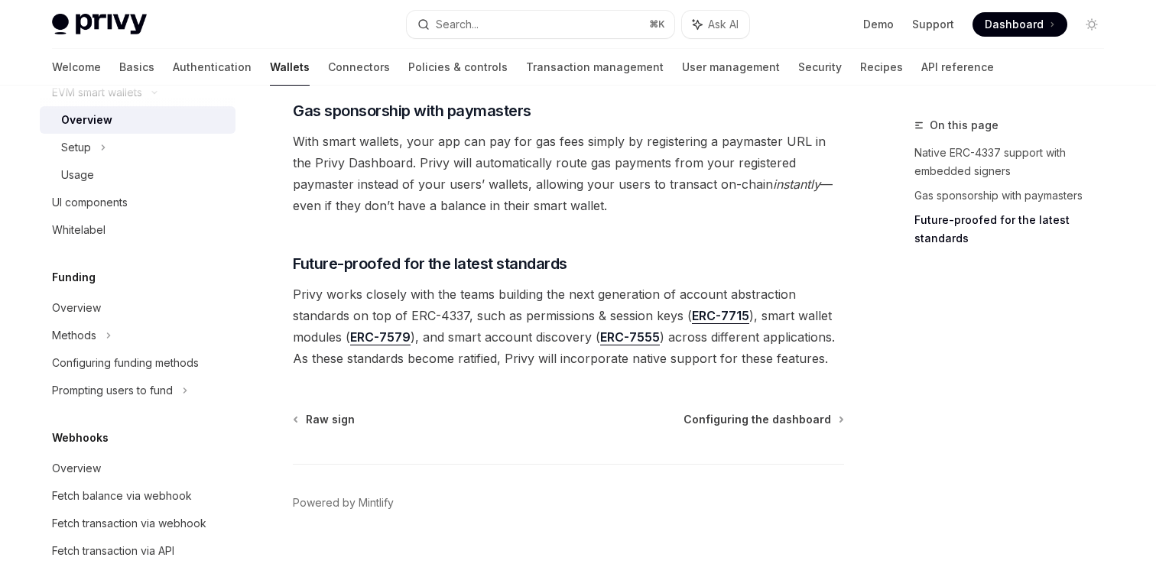
click at [495, 333] on span "Privy works closely with the teams building the next generation of account abst…" at bounding box center [568, 327] width 551 height 86
click at [624, 330] on link "ERC-7555" at bounding box center [630, 338] width 60 height 16
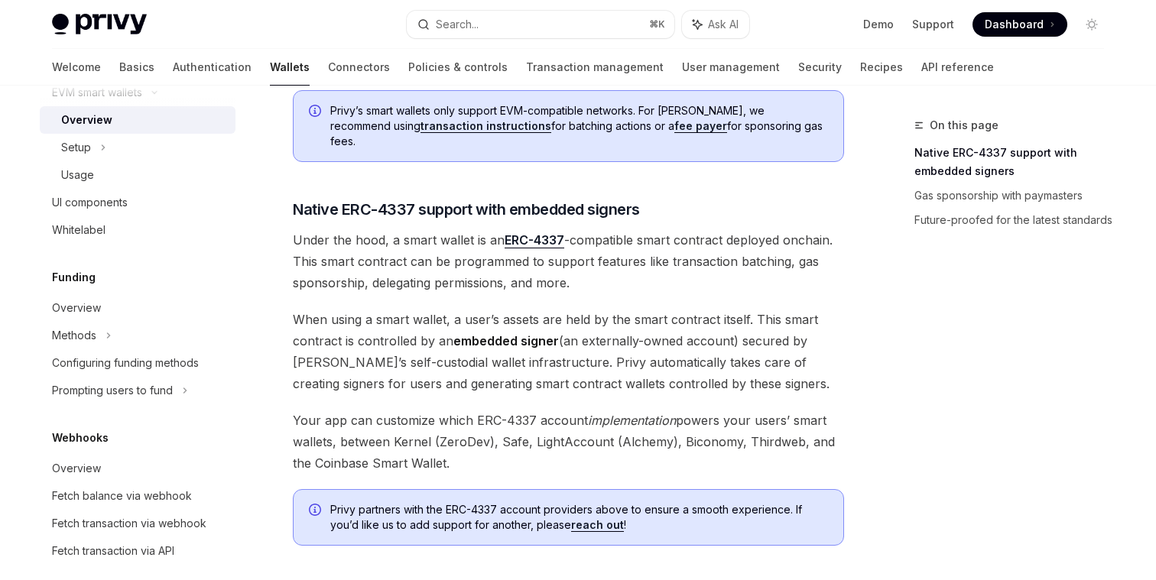
scroll to position [770, 0]
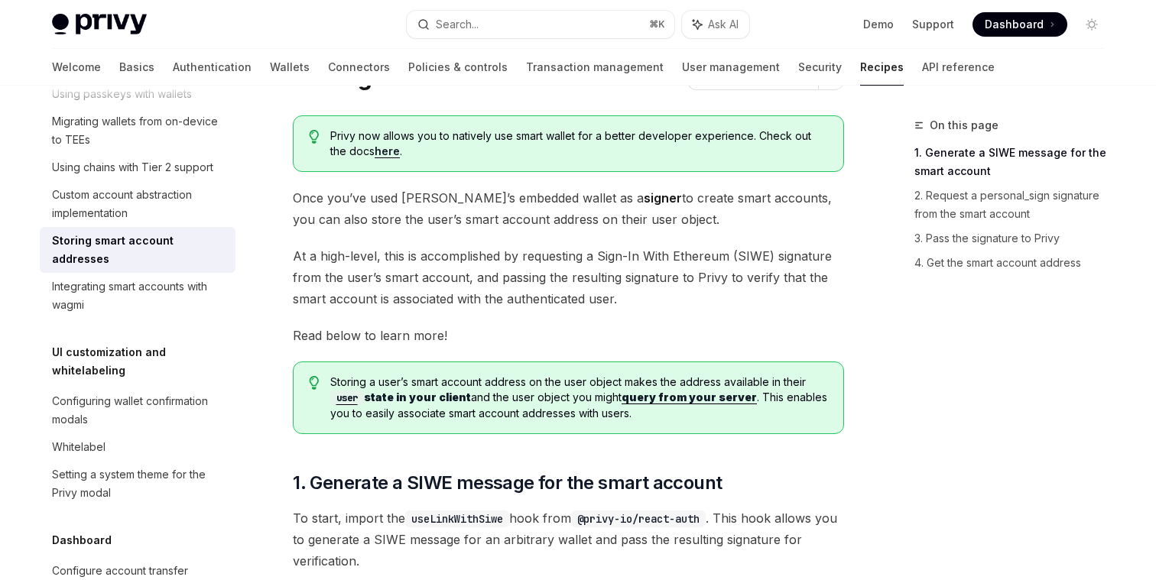
scroll to position [42, 0]
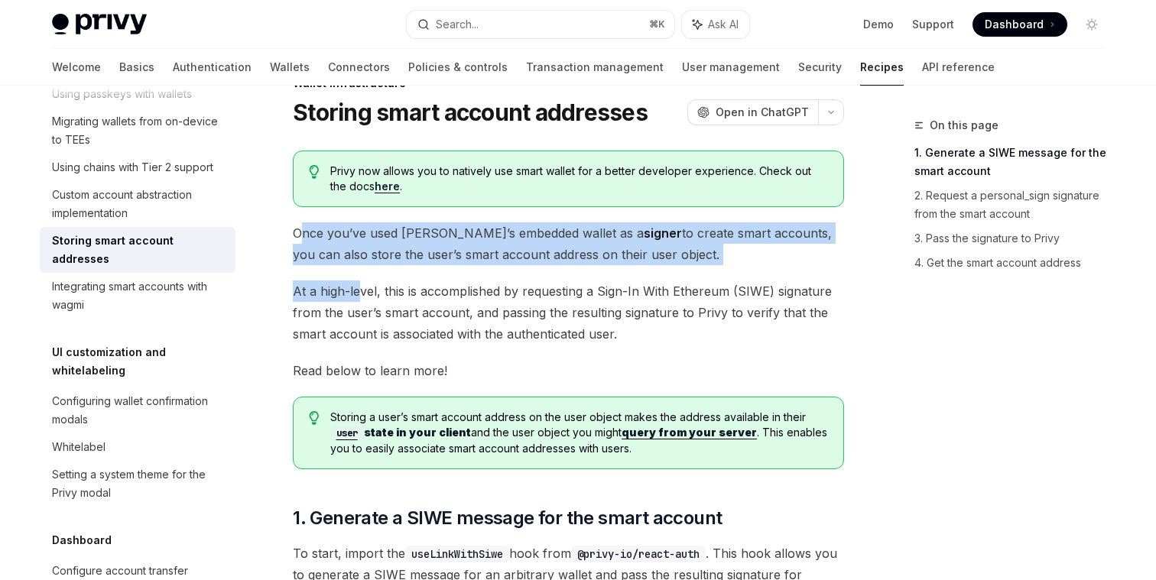
drag, startPoint x: 301, startPoint y: 232, endPoint x: 355, endPoint y: 301, distance: 87.2
click at [355, 301] on span "At a high-level, this is accomplished by requesting a Sign-In With Ethereum (SI…" at bounding box center [568, 313] width 551 height 64
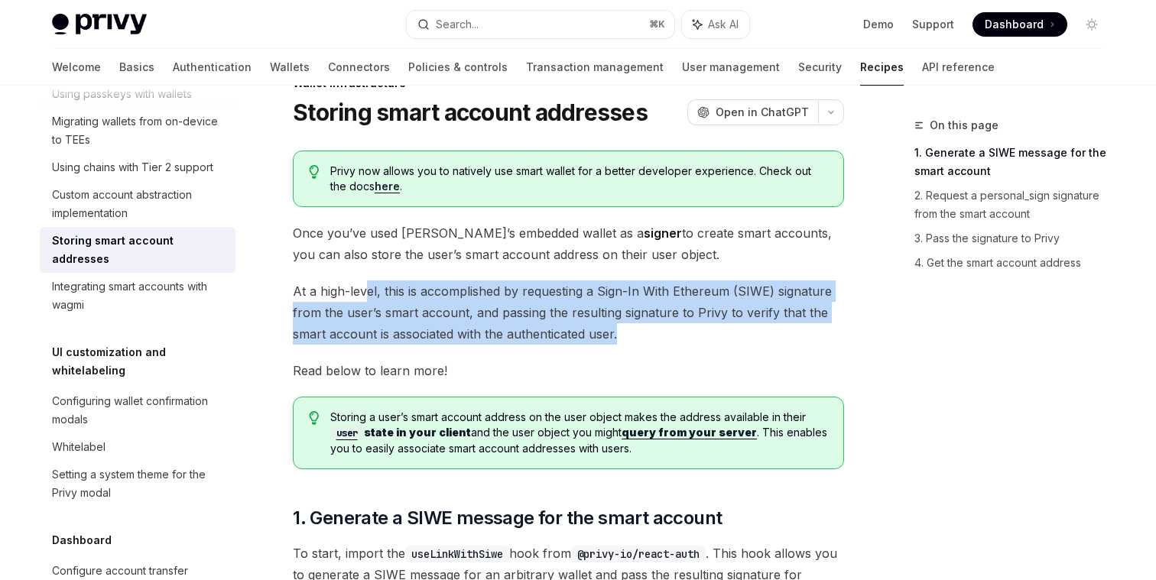
drag, startPoint x: 369, startPoint y: 292, endPoint x: 642, endPoint y: 343, distance: 278.3
click at [642, 343] on span "At a high-level, this is accomplished by requesting a Sign-In With Ethereum (SI…" at bounding box center [568, 313] width 551 height 64
drag, startPoint x: 640, startPoint y: 338, endPoint x: 291, endPoint y: 288, distance: 352.9
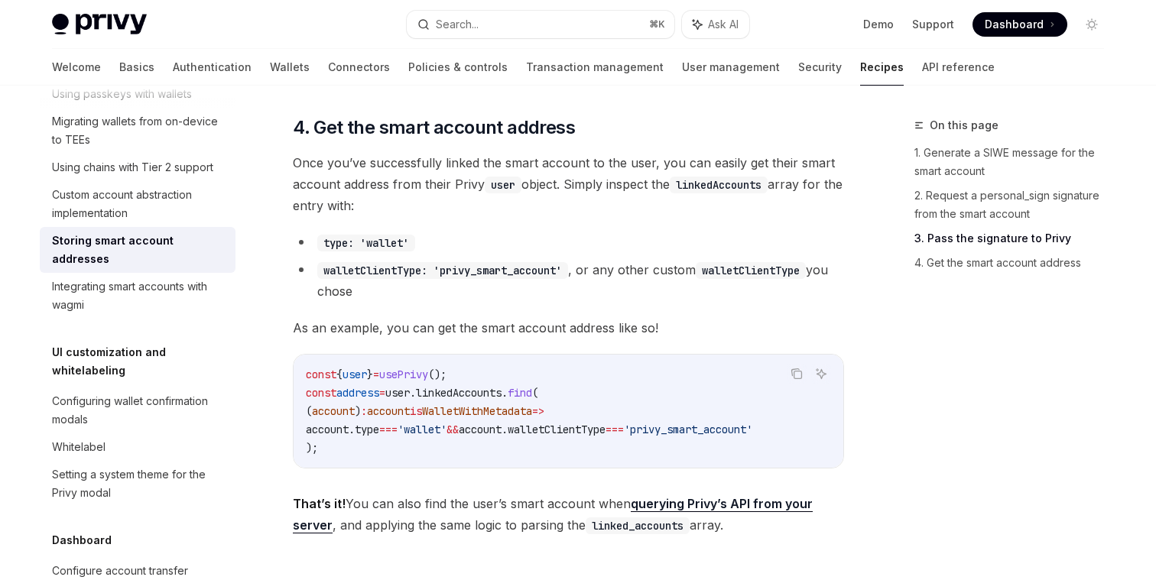
scroll to position [2191, 0]
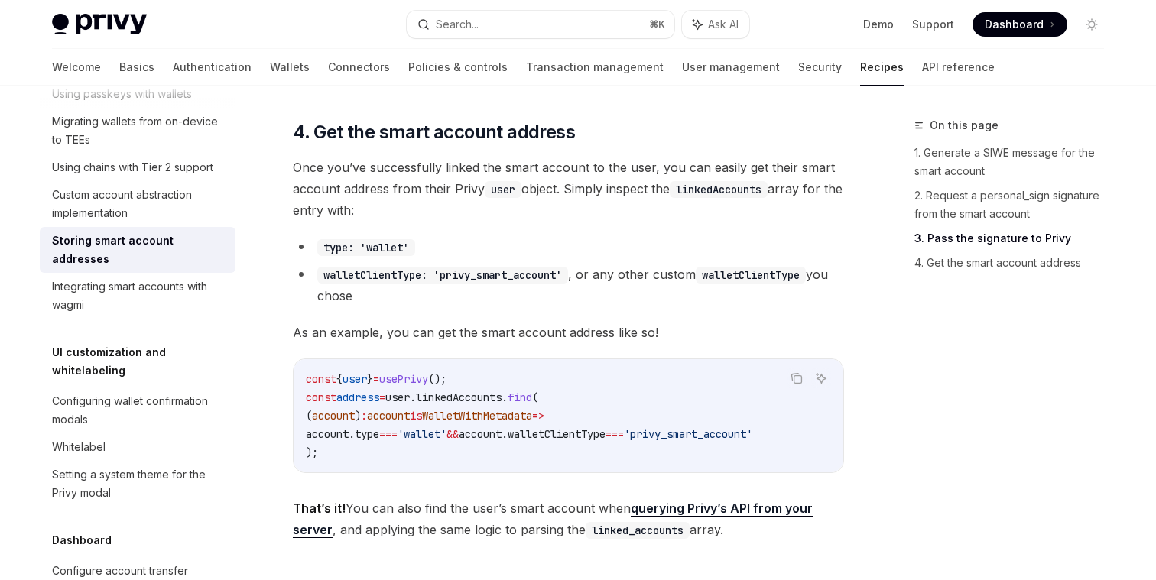
click at [403, 423] on span "account" at bounding box center [388, 416] width 43 height 14
click at [441, 442] on code "const { user } = usePrivy (); const address = user . linkedAccounts . find ( ( …" at bounding box center [568, 416] width 525 height 92
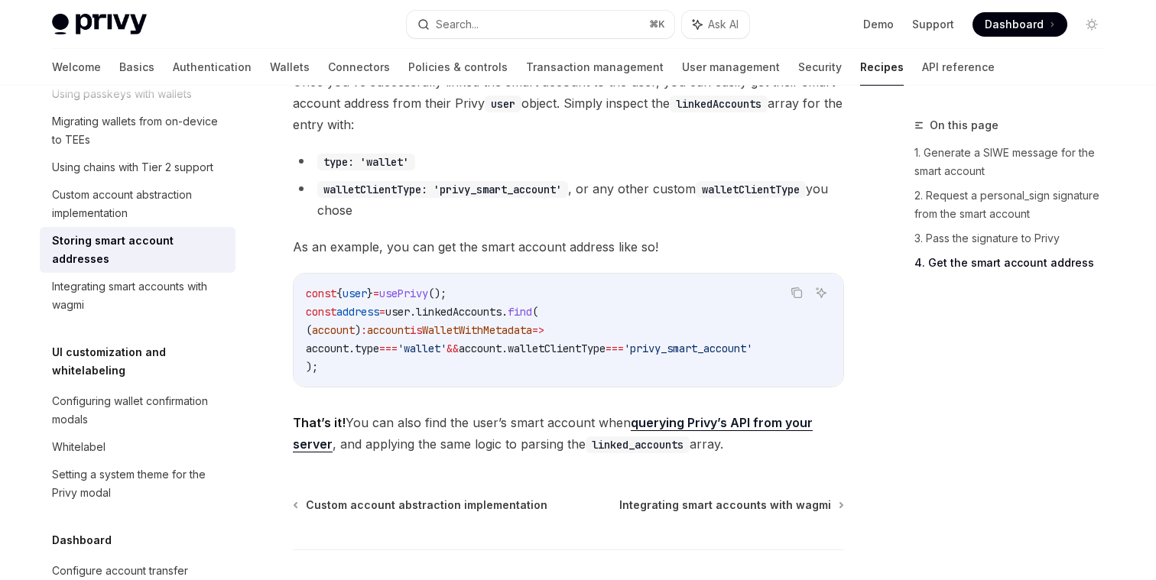
scroll to position [2277, 0]
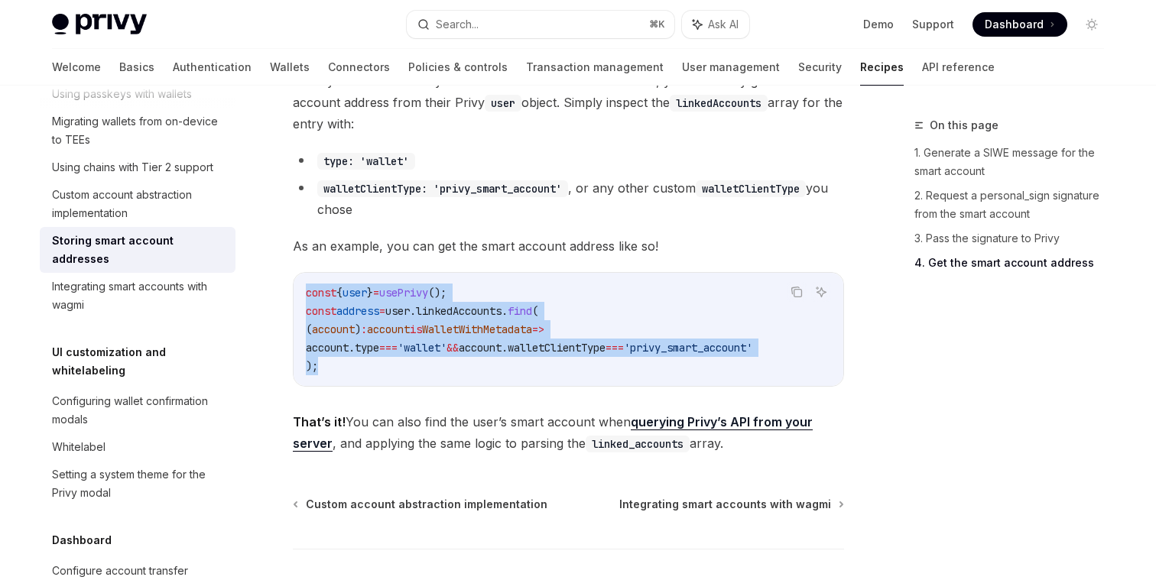
drag, startPoint x: 339, startPoint y: 388, endPoint x: 297, endPoint y: 298, distance: 99.9
click at [297, 298] on div "const { user } = usePrivy (); const address = user . linkedAccounts . find ( ( …" at bounding box center [569, 329] width 550 height 113
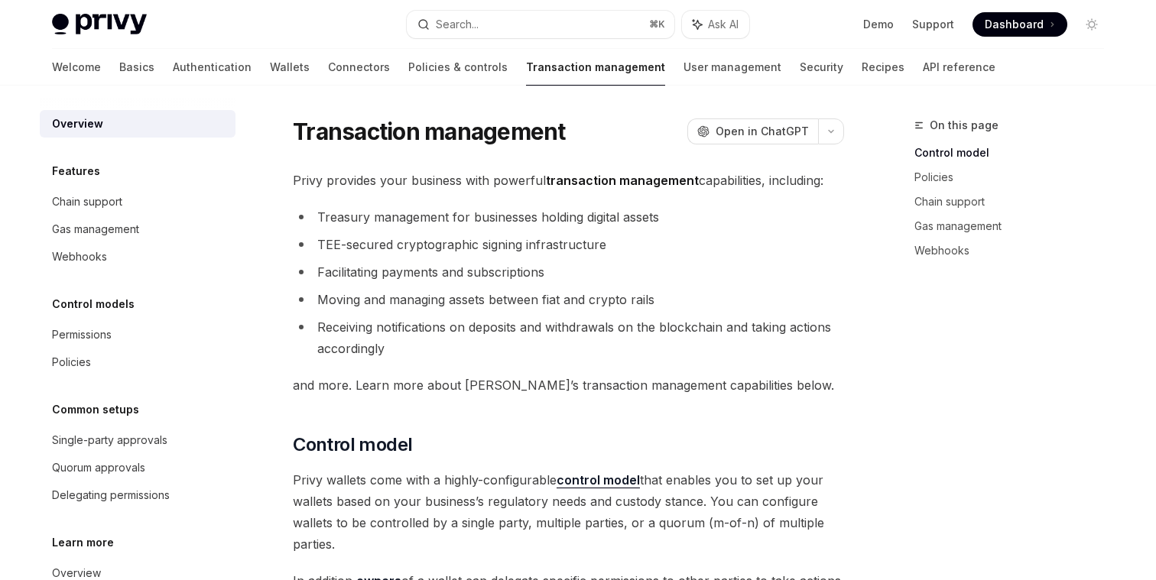
scroll to position [6, 0]
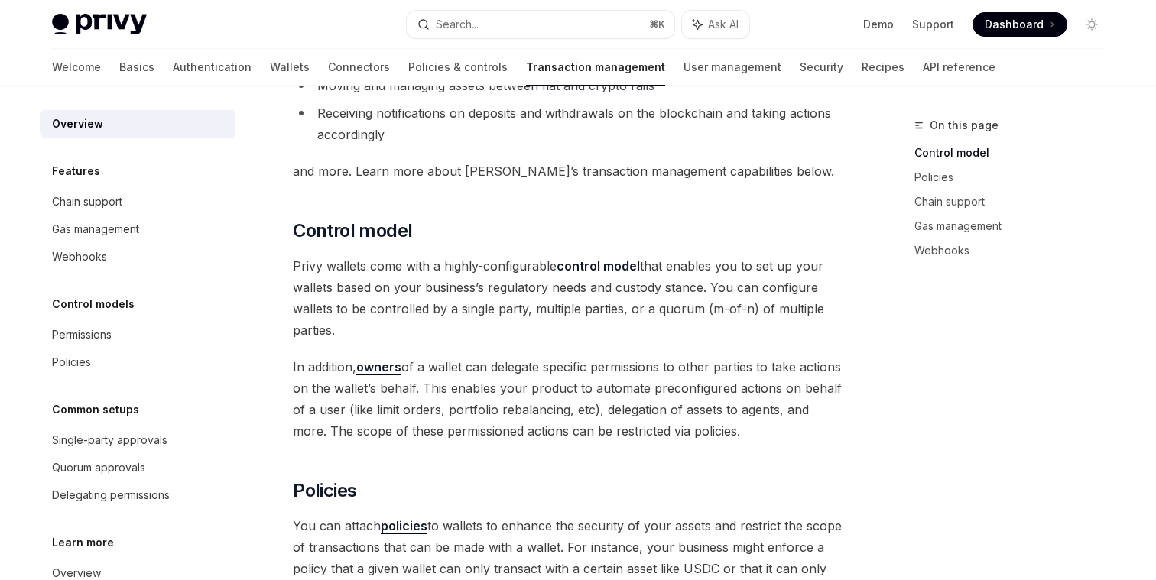
scroll to position [48, 0]
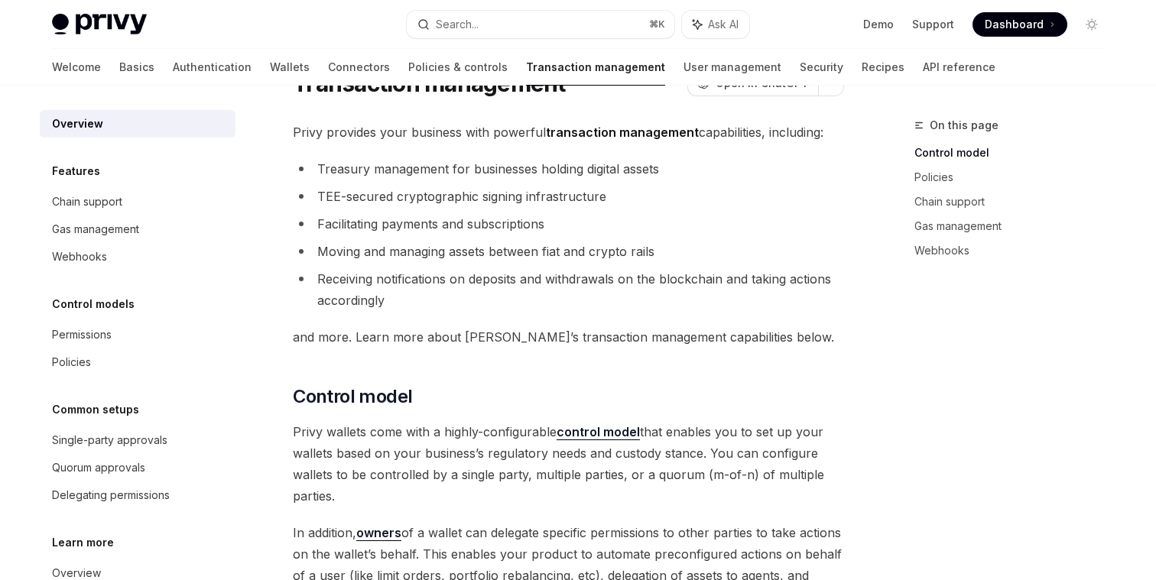
type textarea "*"
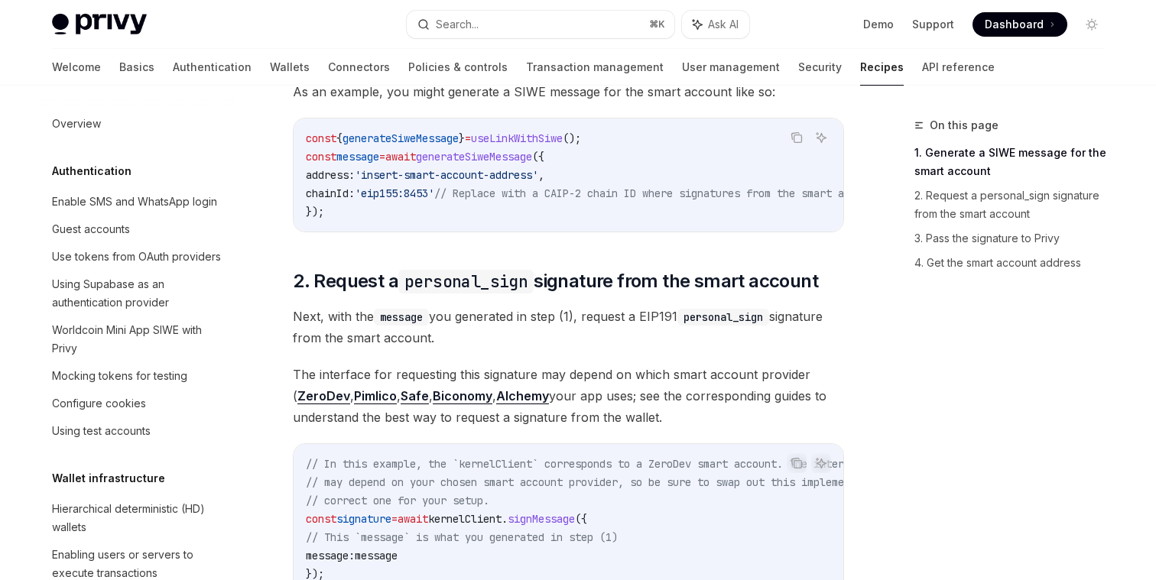
click at [924, 376] on div "On this page 1. Generate a SIWE message for the smart account 2. Request a pers…" at bounding box center [1000, 348] width 232 height 464
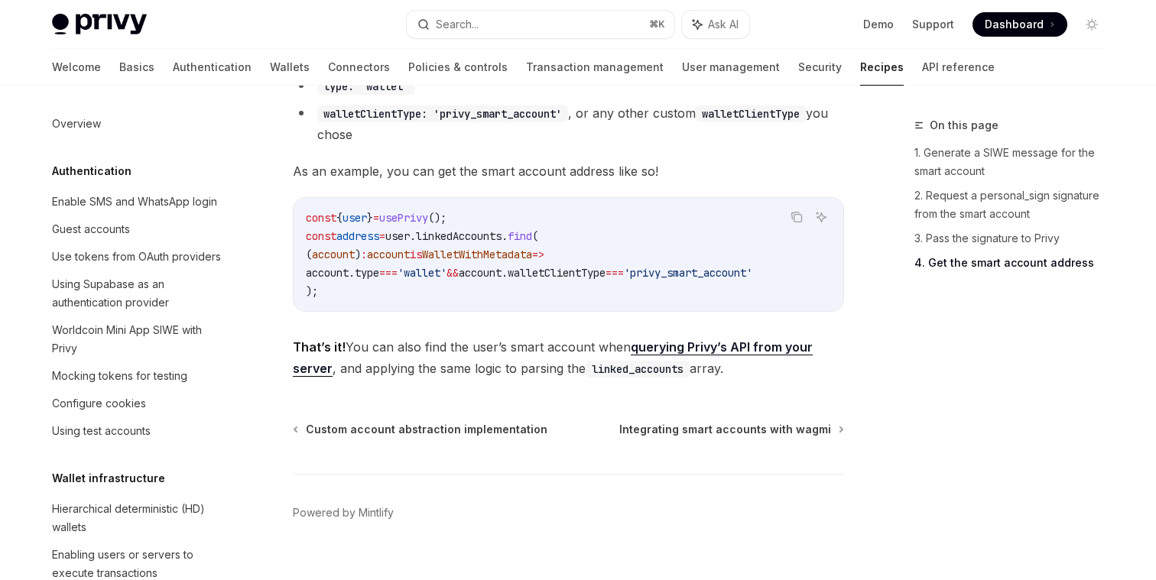
scroll to position [2353, 0]
